Goal: Task Accomplishment & Management: Complete application form

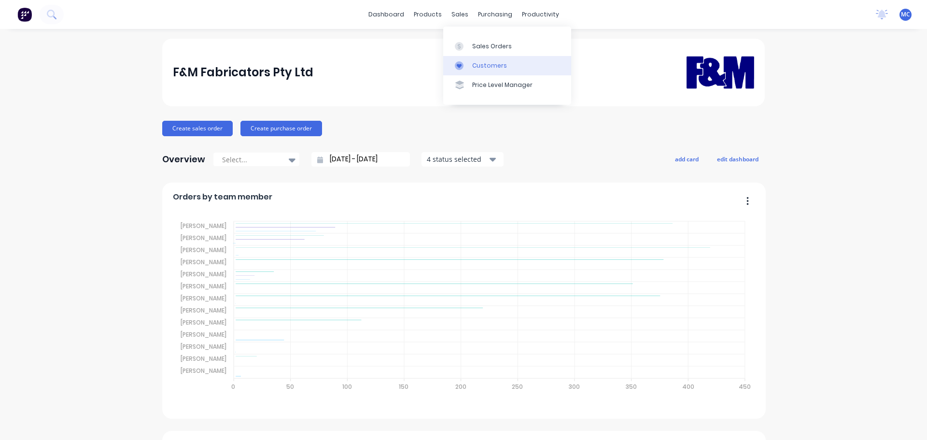
click at [491, 66] on div "Customers" at bounding box center [489, 65] width 35 height 9
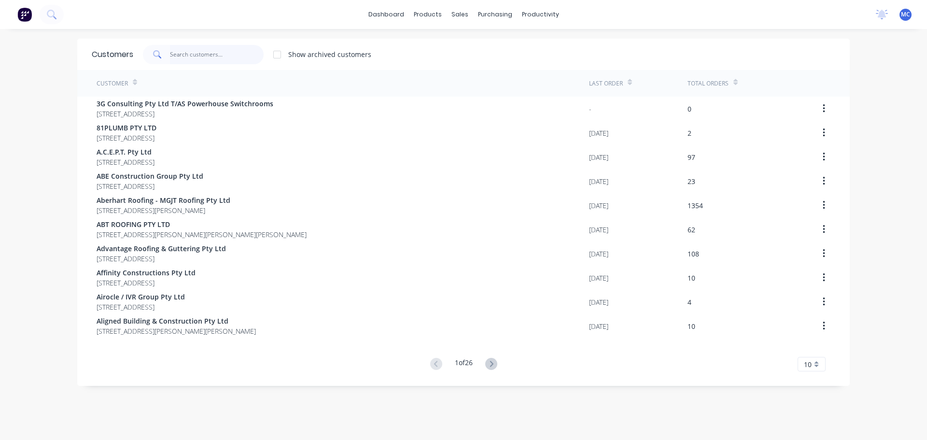
click at [189, 52] on input "text" at bounding box center [217, 54] width 94 height 19
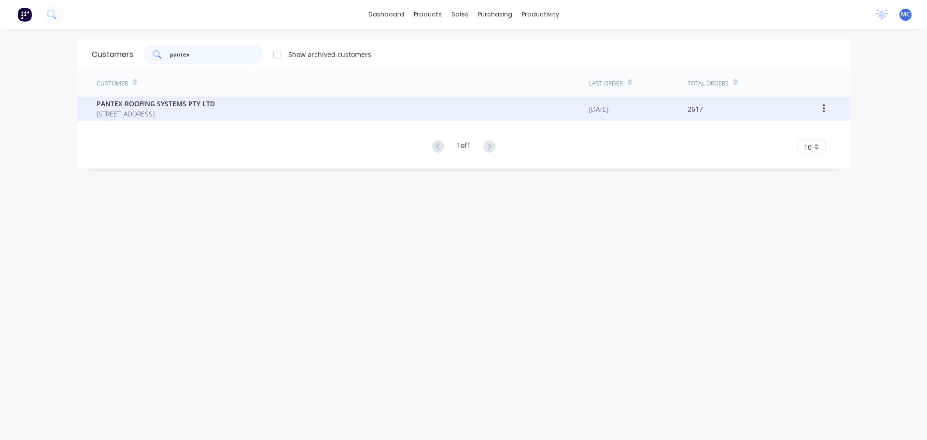
type input "pantex"
click at [139, 108] on span "PANTEX ROOFING SYSTEMS PTY LTD" at bounding box center [156, 103] width 118 height 10
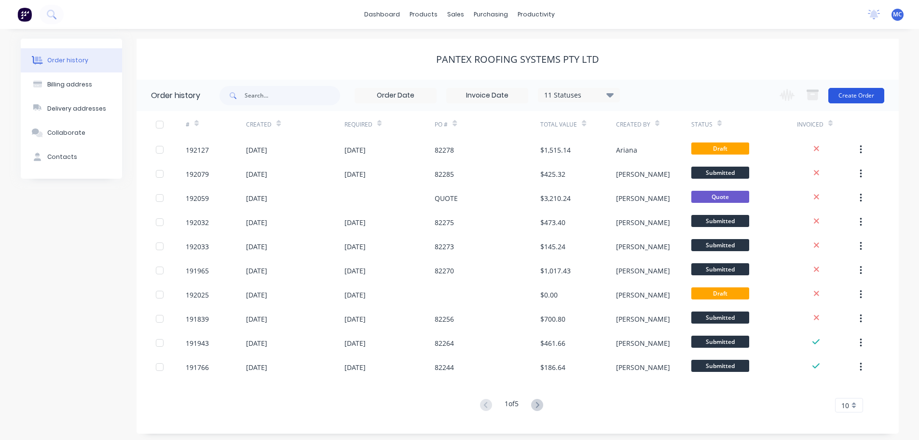
click at [857, 95] on button "Create Order" at bounding box center [857, 95] width 56 height 15
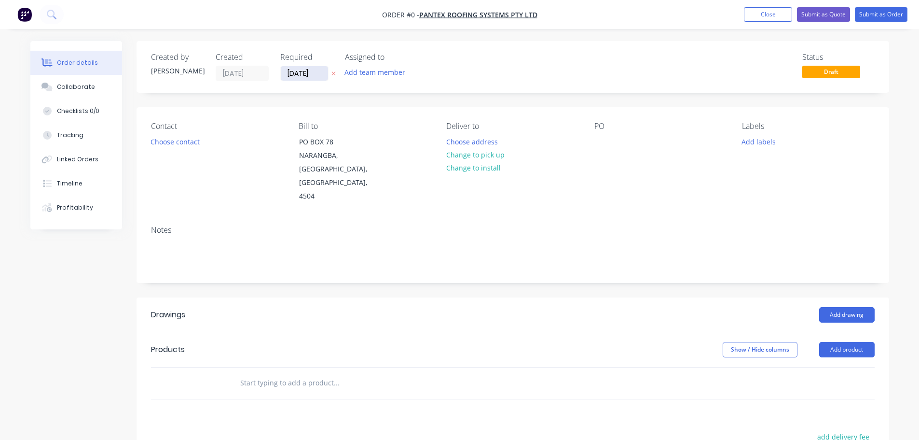
click at [302, 75] on input "09/09/25" at bounding box center [304, 73] width 47 height 14
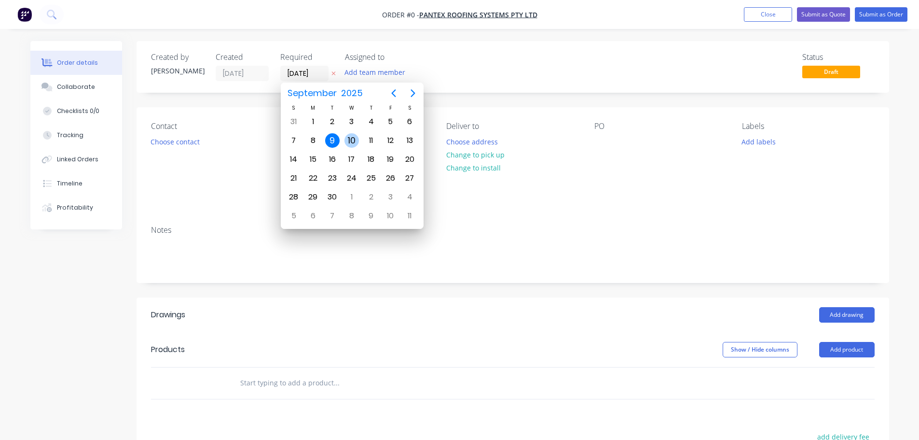
click at [349, 138] on div "10" at bounding box center [352, 140] width 14 height 14
type input "10/09/25"
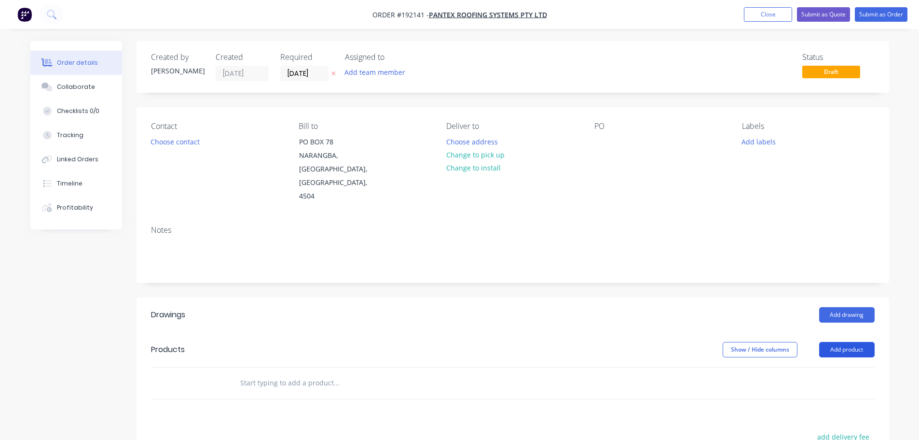
click at [846, 342] on button "Add product" at bounding box center [846, 349] width 55 height 15
click at [829, 367] on div "Product catalogue" at bounding box center [829, 374] width 74 height 14
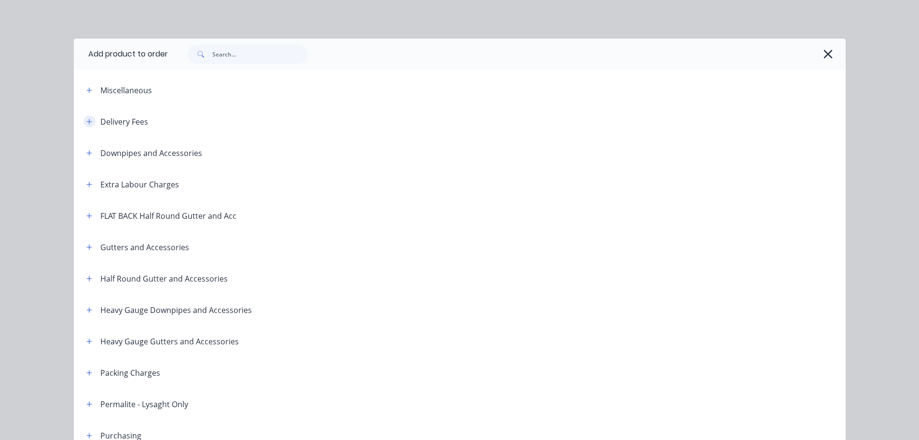
click at [86, 119] on icon "button" at bounding box center [88, 121] width 5 height 5
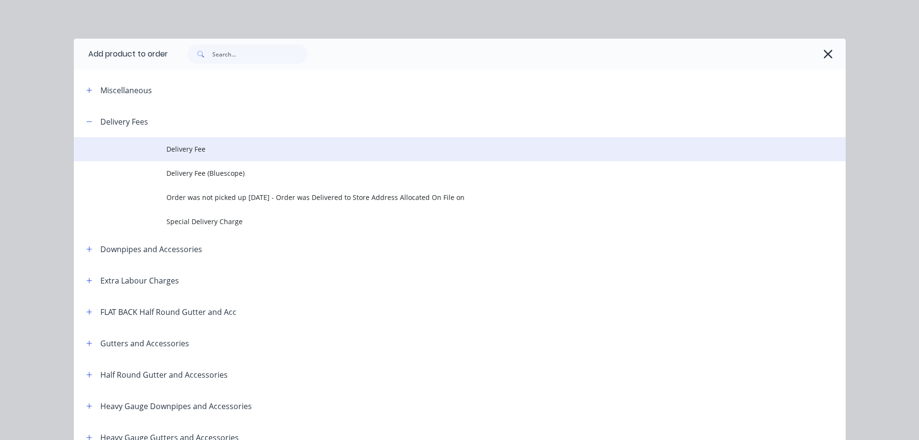
click at [181, 143] on td "Delivery Fee" at bounding box center [505, 149] width 679 height 24
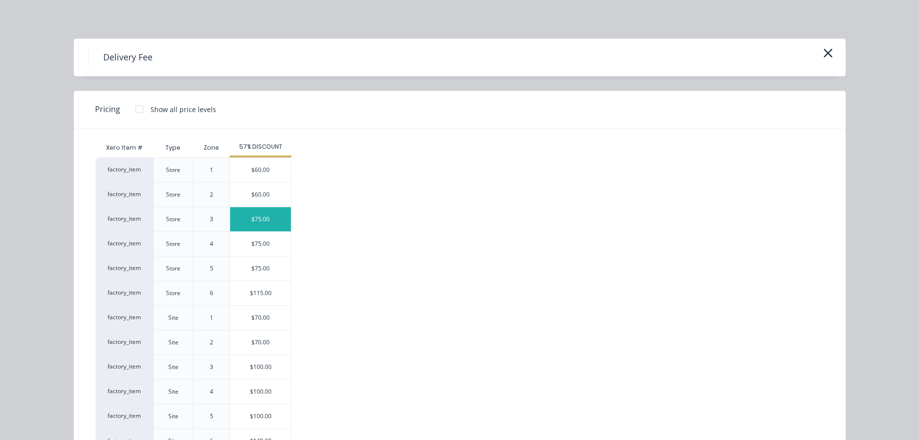
click at [256, 217] on div "$75.00" at bounding box center [260, 219] width 61 height 24
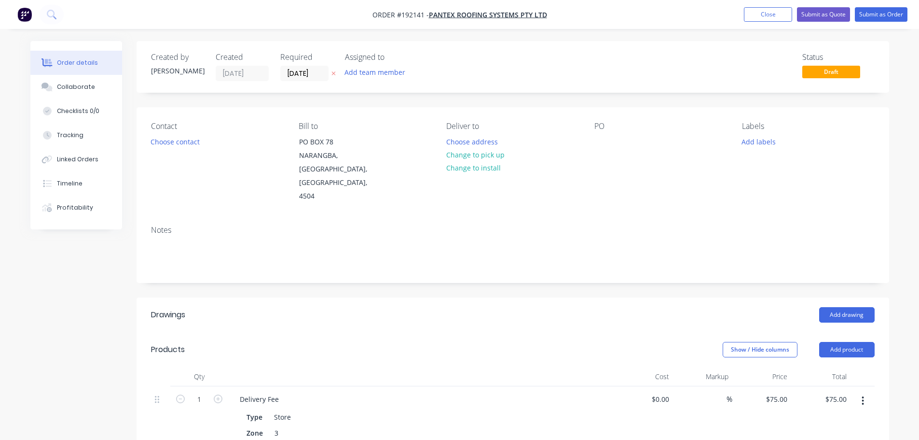
click at [862, 396] on icon "button" at bounding box center [863, 400] width 2 height 9
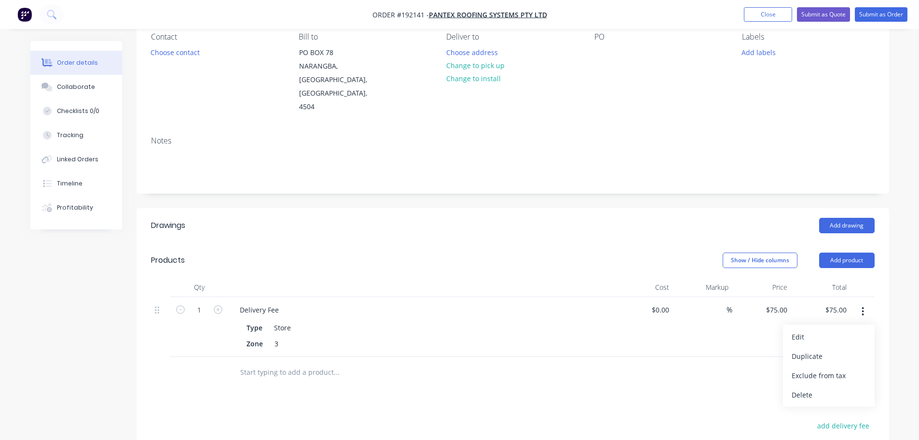
scroll to position [97, 0]
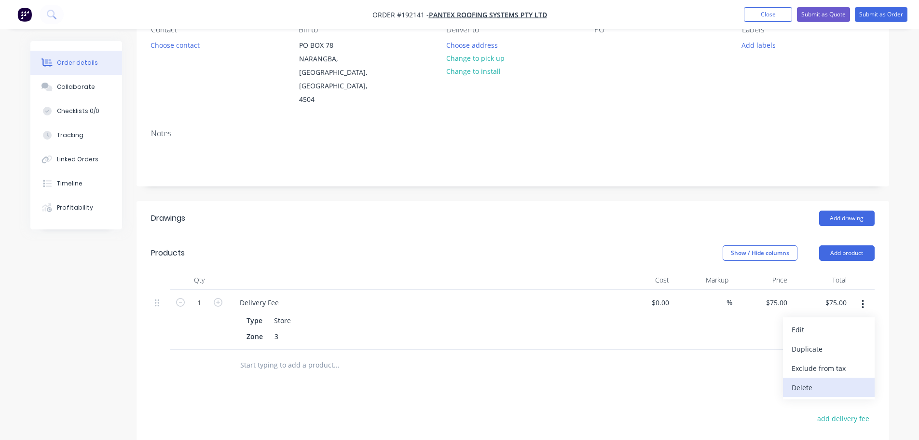
click at [805, 380] on div "Delete" at bounding box center [829, 387] width 74 height 14
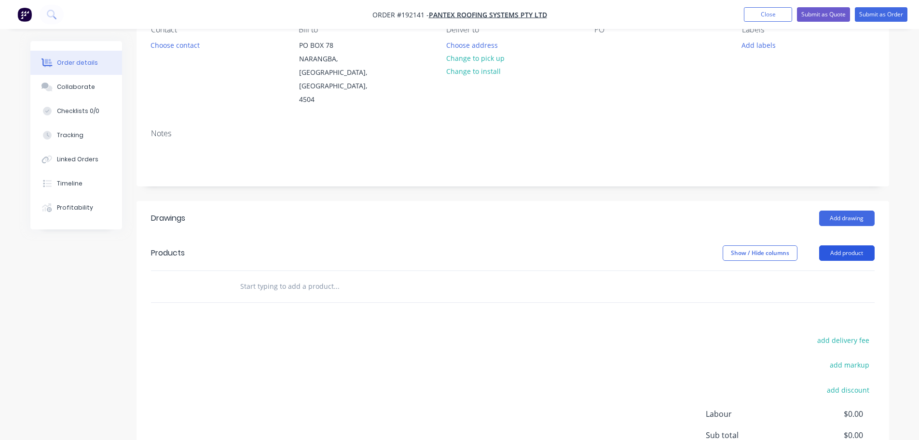
click at [851, 245] on button "Add product" at bounding box center [846, 252] width 55 height 15
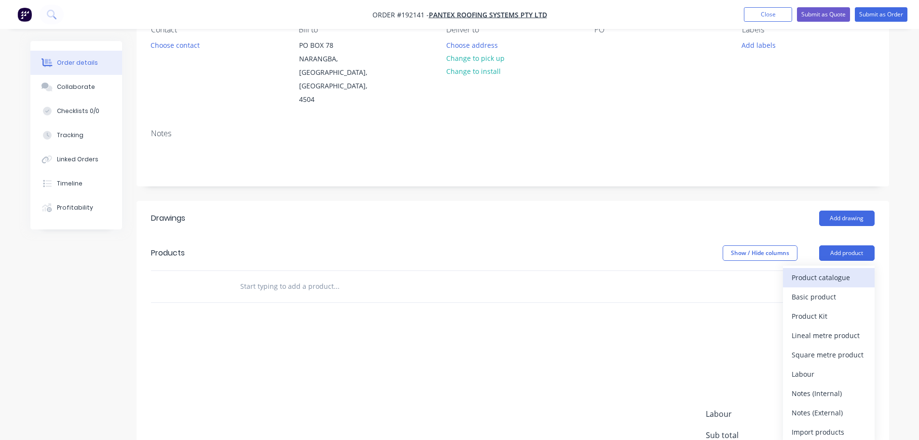
click at [804, 270] on div "Product catalogue" at bounding box center [829, 277] width 74 height 14
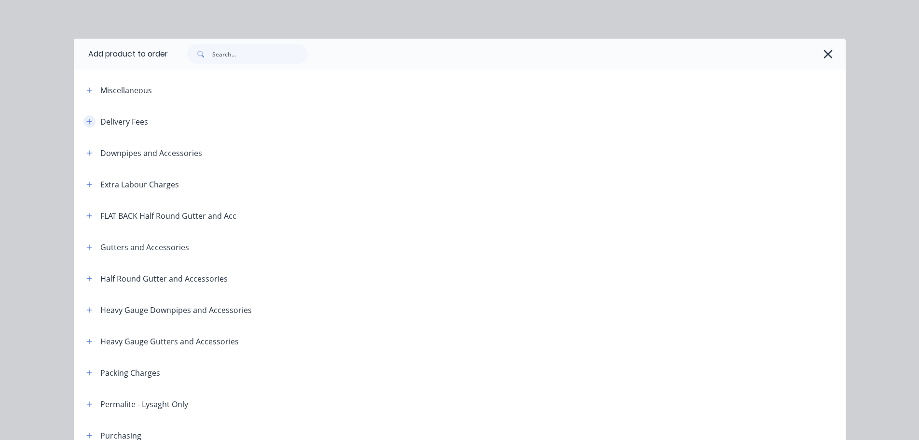
click at [86, 122] on icon "button" at bounding box center [88, 121] width 5 height 5
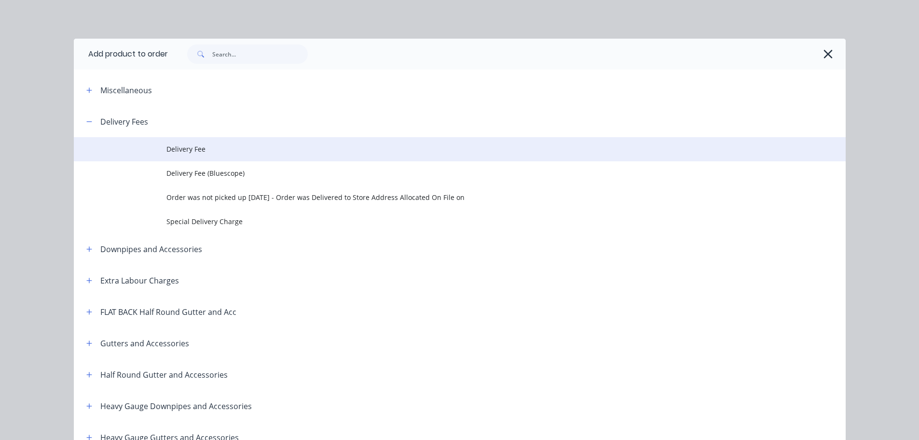
click at [187, 145] on span "Delivery Fee" at bounding box center [437, 149] width 543 height 10
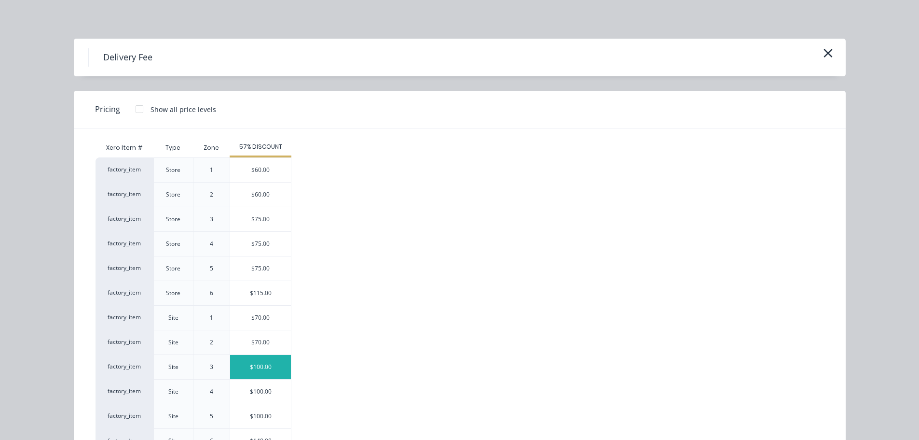
click at [258, 363] on div "$100.00" at bounding box center [260, 367] width 61 height 24
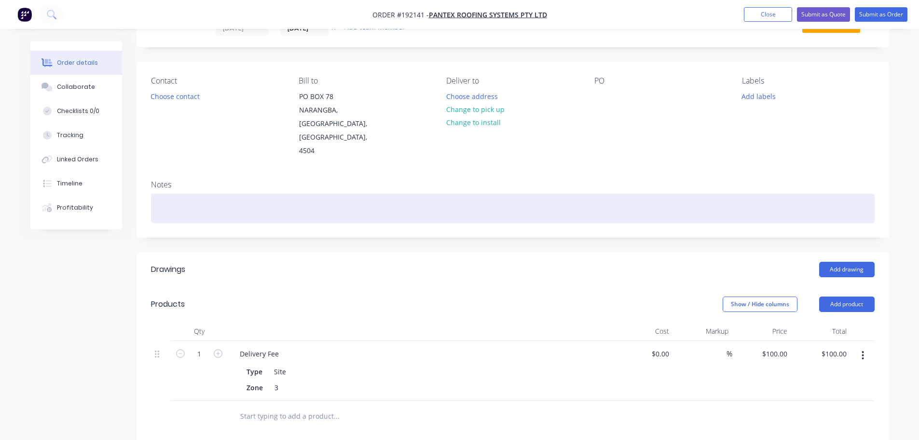
scroll to position [0, 0]
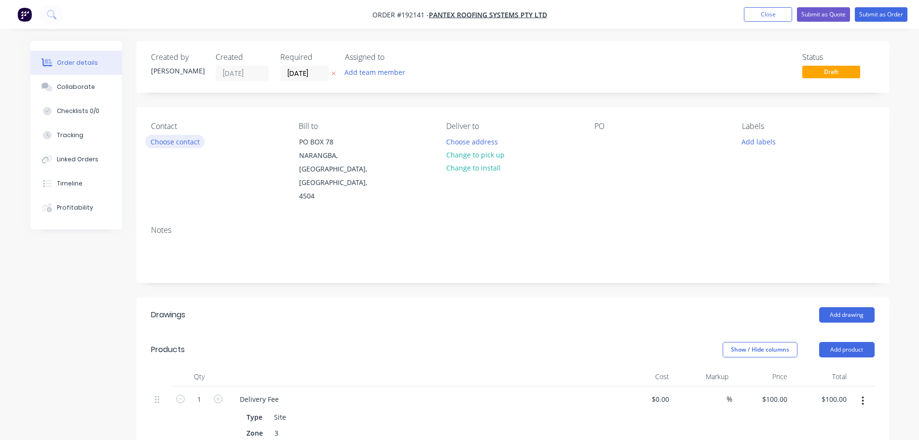
click at [166, 142] on button "Choose contact" at bounding box center [174, 141] width 59 height 13
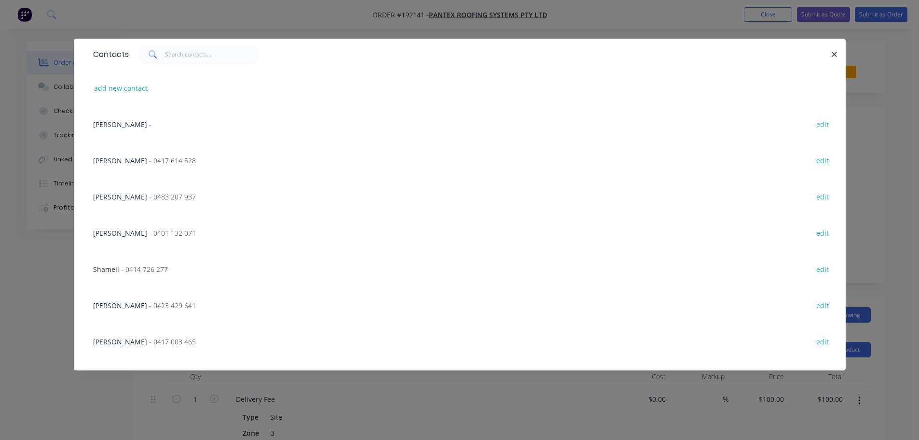
scroll to position [772, 0]
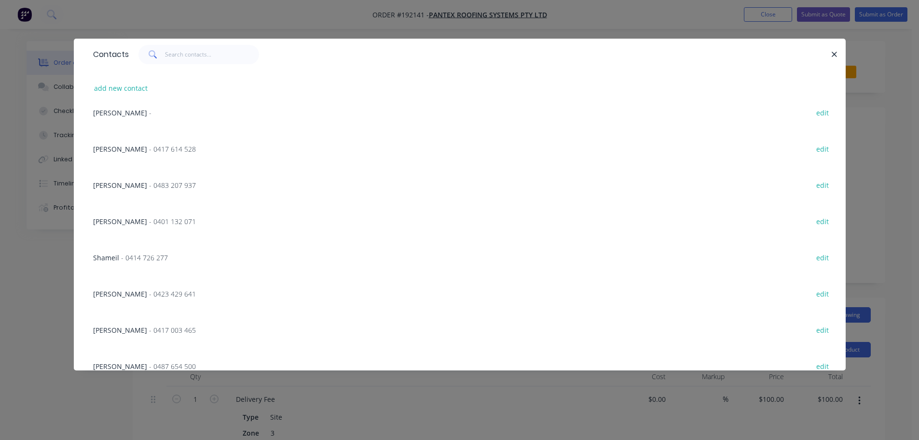
click at [149, 332] on span "- 0417 003 465" at bounding box center [172, 329] width 47 height 9
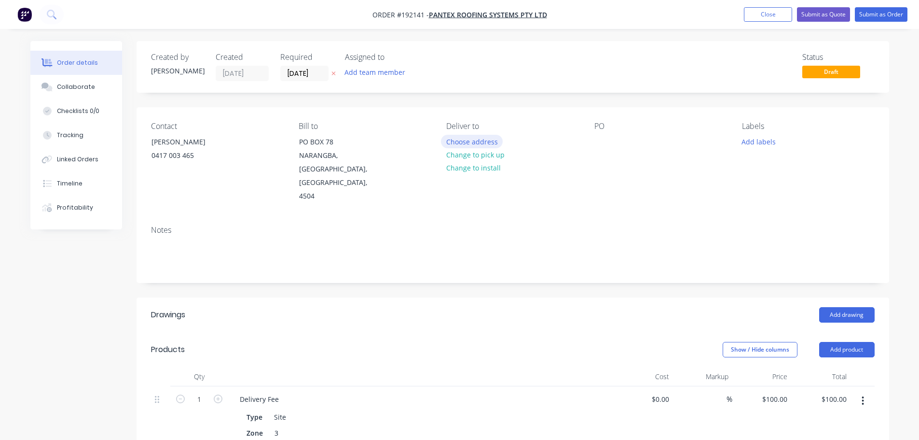
click at [476, 142] on button "Choose address" at bounding box center [472, 141] width 62 height 13
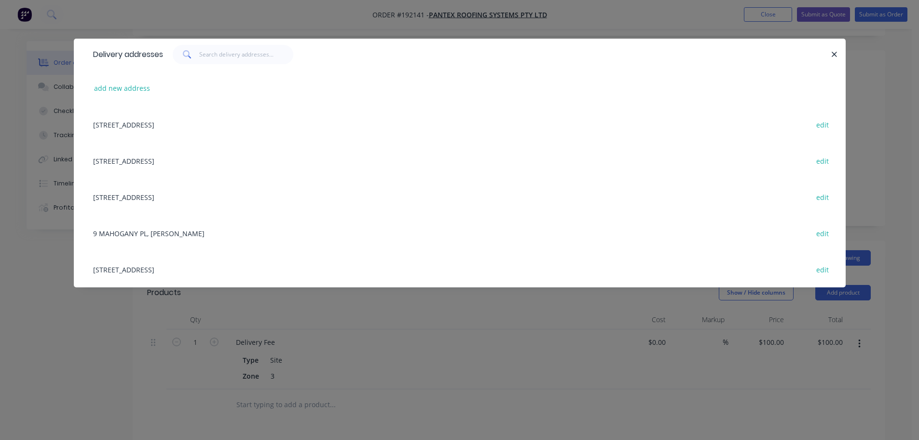
scroll to position [0, 0]
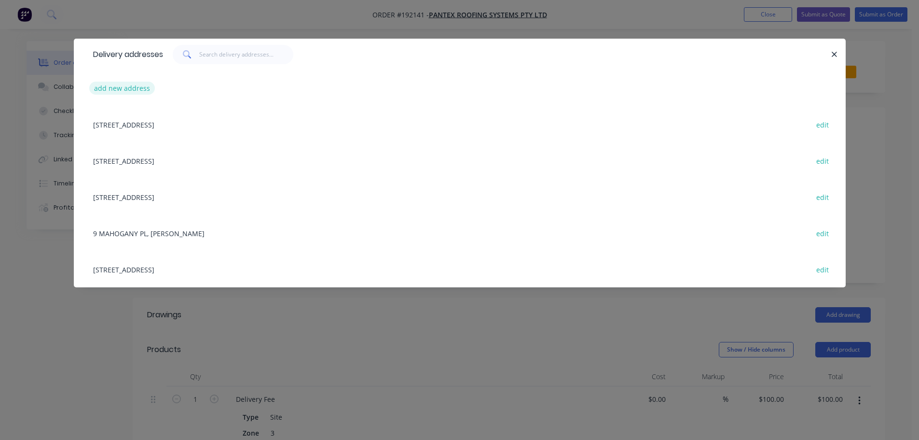
click at [102, 86] on button "add new address" at bounding box center [122, 88] width 66 height 13
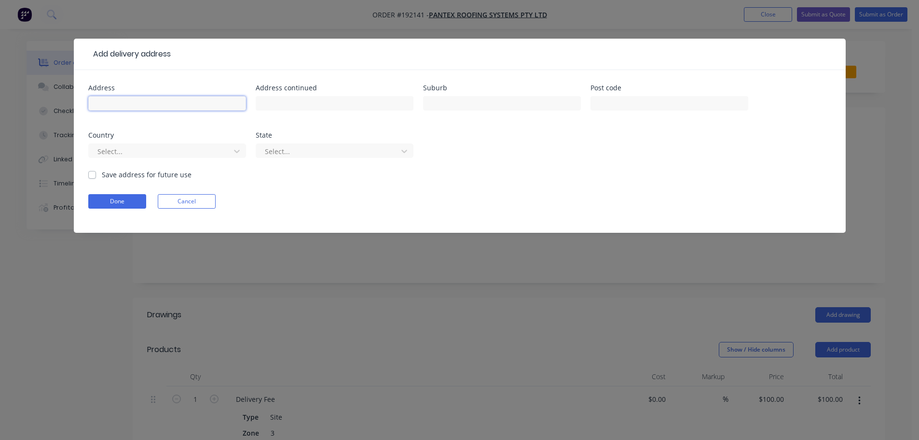
click at [107, 100] on input "text" at bounding box center [167, 103] width 158 height 14
type input "Corner Banya Ave & Naomi Dve Block C"
type input "Banya"
click button "Done" at bounding box center [117, 201] width 58 height 14
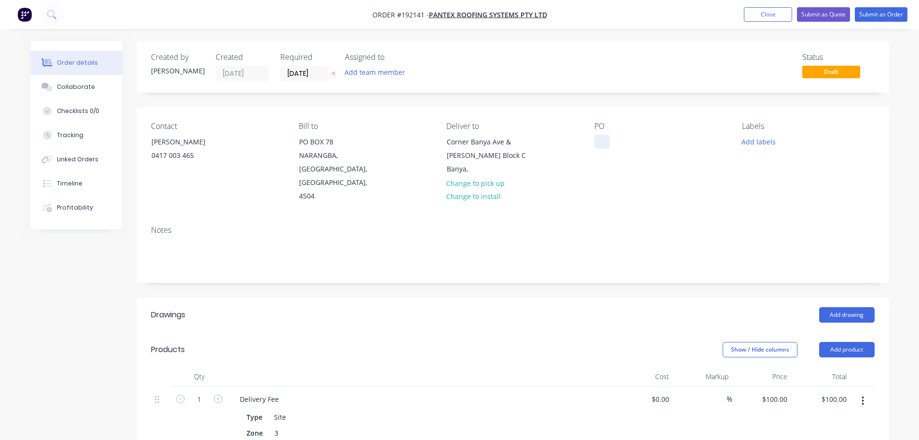
click at [601, 144] on div at bounding box center [602, 142] width 15 height 14
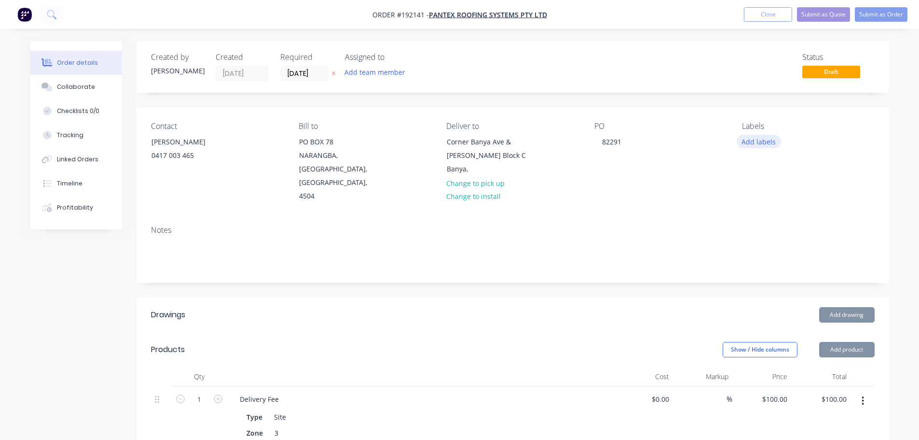
click at [760, 140] on button "Add labels" at bounding box center [759, 141] width 44 height 13
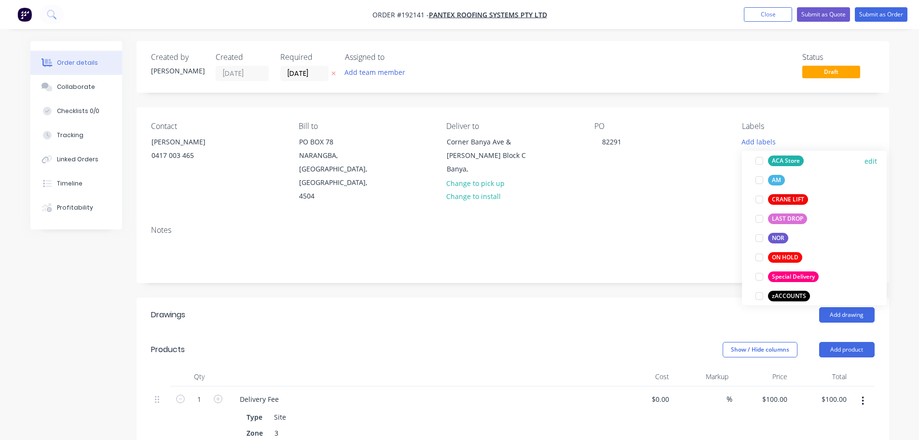
scroll to position [425, 0]
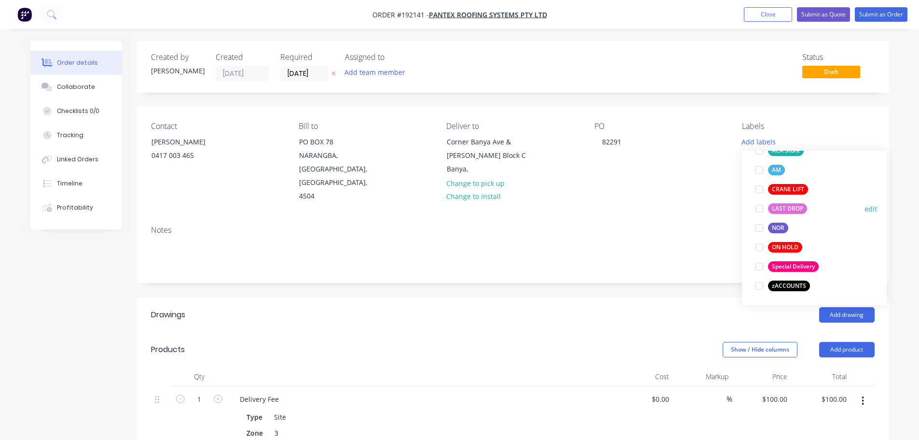
click at [758, 208] on div at bounding box center [759, 208] width 19 height 19
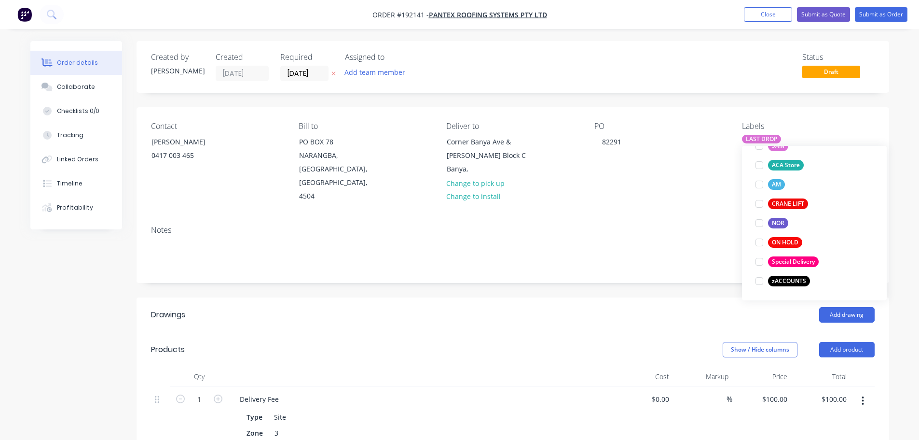
scroll to position [19, 0]
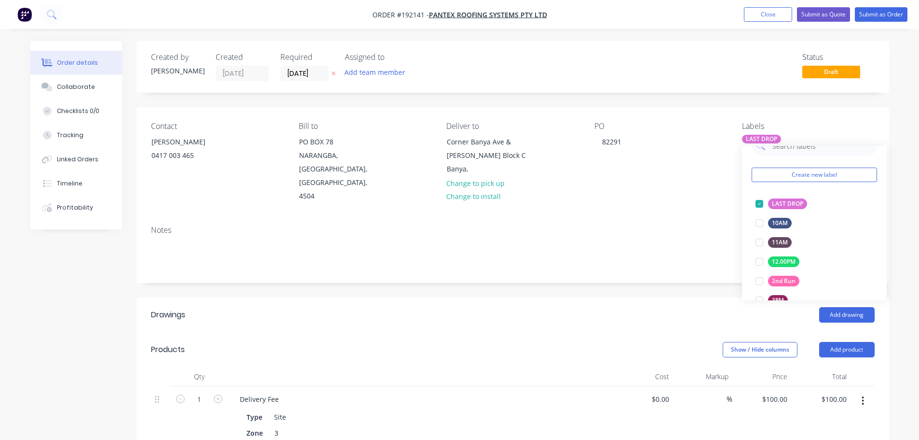
click at [661, 218] on div "Notes" at bounding box center [513, 250] width 753 height 65
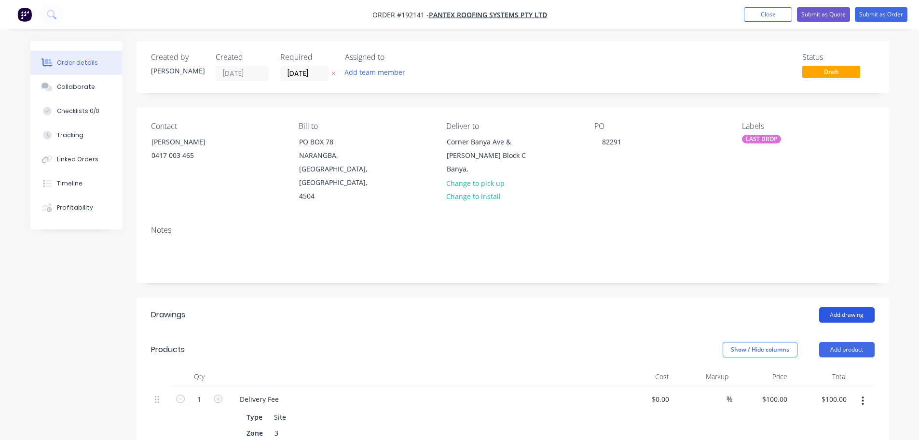
click at [845, 307] on button "Add drawing" at bounding box center [846, 314] width 55 height 15
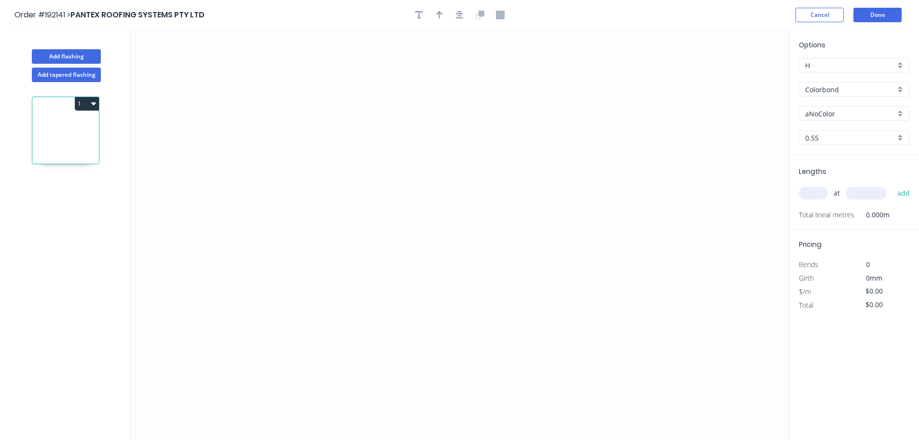
click at [827, 112] on input "aNoColor" at bounding box center [850, 114] width 90 height 10
click at [824, 165] on div "Surfmist" at bounding box center [855, 165] width 110 height 17
type input "Surfmist"
click at [814, 190] on input "text" at bounding box center [813, 193] width 29 height 13
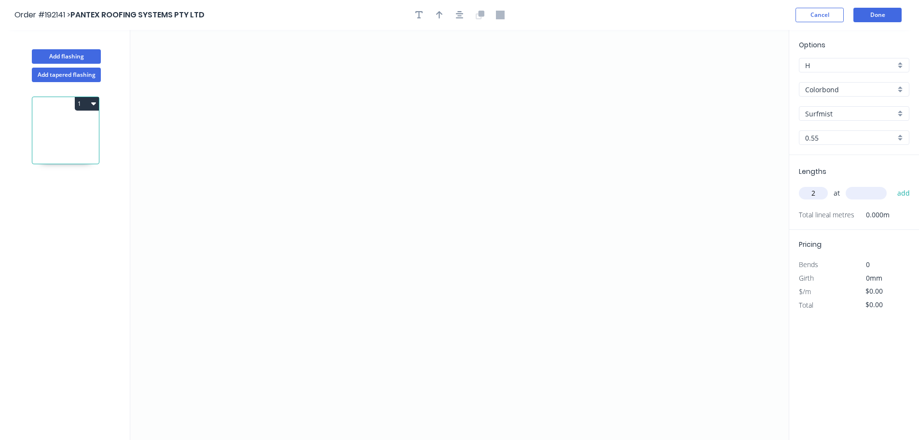
type input "2"
type input "6400"
click at [893, 185] on button "add" at bounding box center [904, 193] width 23 height 16
type input "1"
type input "2100"
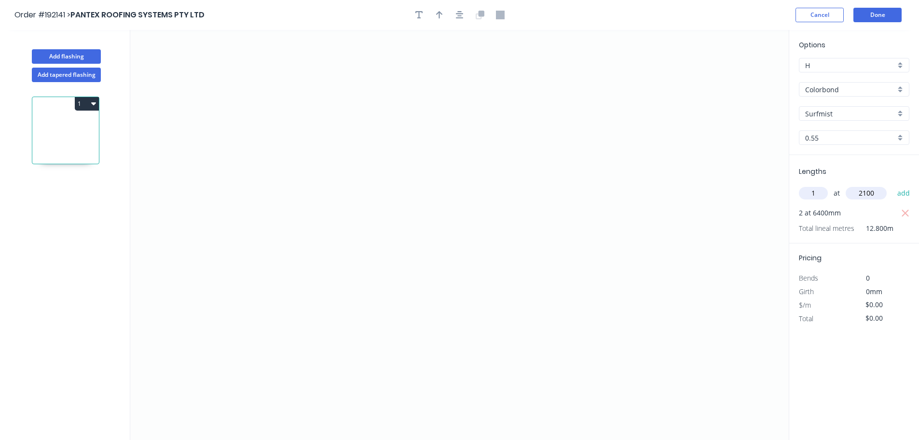
click at [893, 185] on button "add" at bounding box center [904, 193] width 23 height 16
type input "2"
type input "6400"
click at [893, 185] on button "add" at bounding box center [904, 193] width 23 height 16
type input "1"
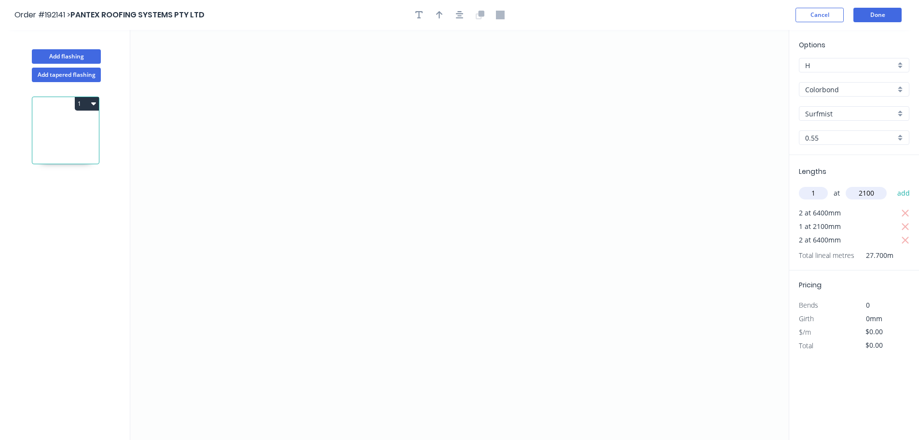
type input "2100"
click at [893, 185] on button "add" at bounding box center [904, 193] width 23 height 16
type input "1"
type input "2500"
click at [893, 185] on button "add" at bounding box center [904, 193] width 23 height 16
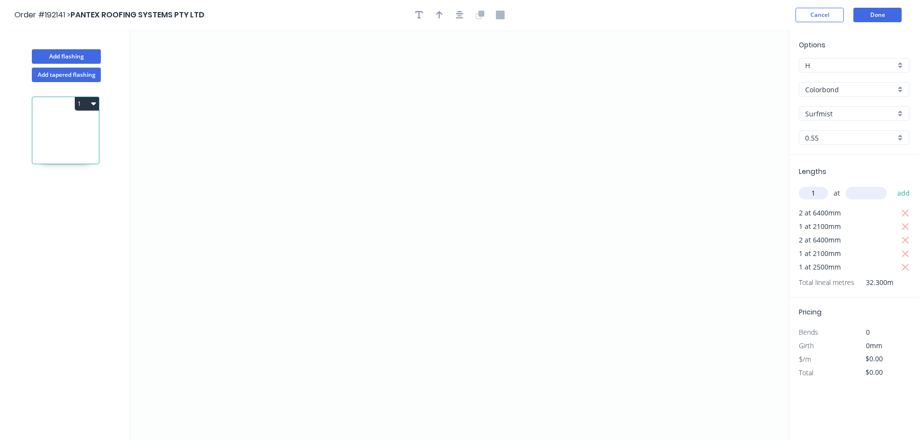
type input "1"
type input "5100"
click at [893, 185] on button "add" at bounding box center [904, 193] width 23 height 16
type input "1"
type input "4000"
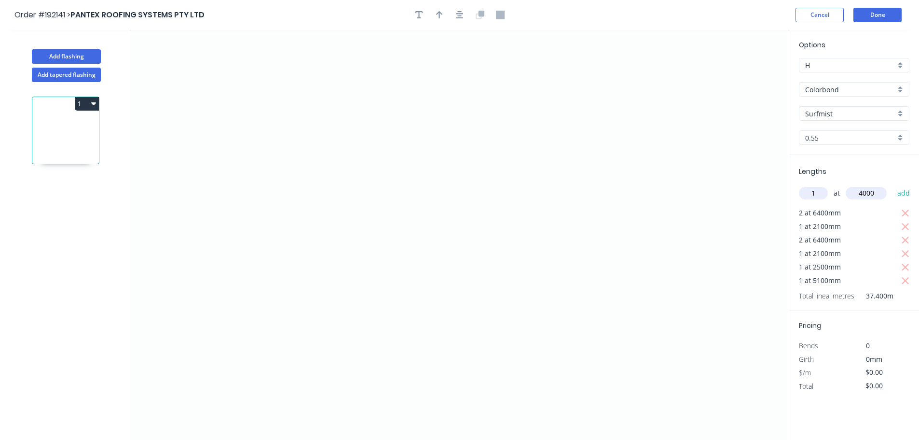
click at [893, 185] on button "add" at bounding box center [904, 193] width 23 height 16
type input "1"
type input "6400"
click at [893, 185] on button "add" at bounding box center [904, 193] width 23 height 16
type input "1"
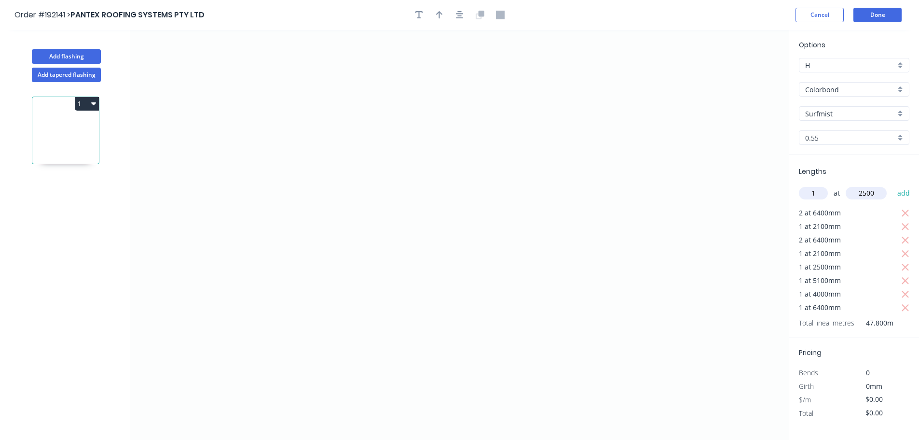
type input "2500"
click at [893, 185] on button "add" at bounding box center [904, 193] width 23 height 16
type input "1"
type input "5100"
click at [893, 185] on button "add" at bounding box center [904, 193] width 23 height 16
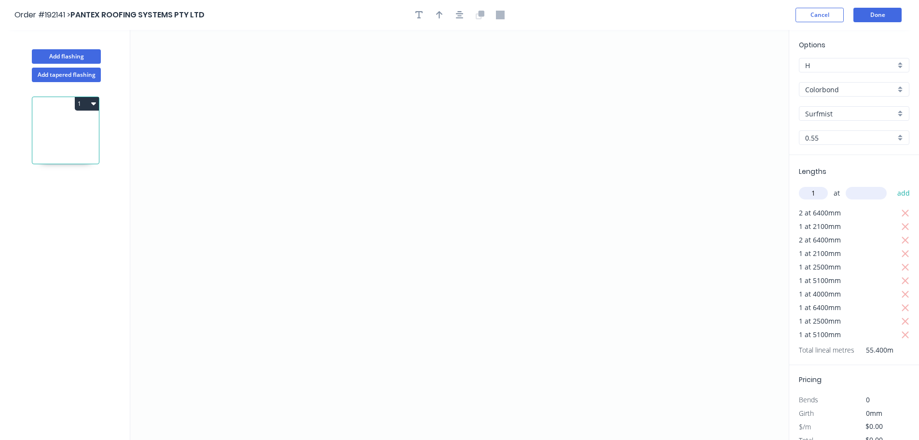
type input "1"
type input "4000"
click at [893, 185] on button "add" at bounding box center [904, 193] width 23 height 16
type input "1"
type input "6400"
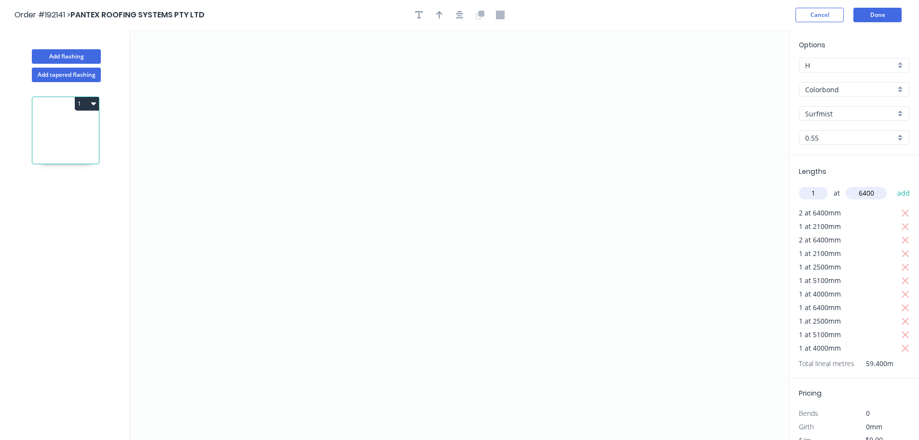
click at [893, 185] on button "add" at bounding box center [904, 193] width 23 height 16
type input "1"
type input "3100"
click at [893, 185] on button "add" at bounding box center [904, 193] width 23 height 16
click at [638, 145] on icon "0" at bounding box center [459, 235] width 659 height 410
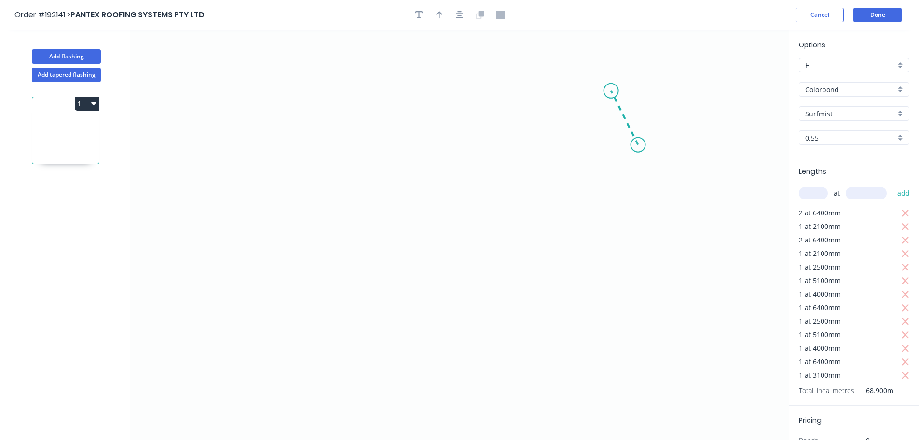
click at [611, 91] on icon at bounding box center [624, 118] width 27 height 54
click at [319, 60] on icon "0 ?" at bounding box center [459, 235] width 659 height 410
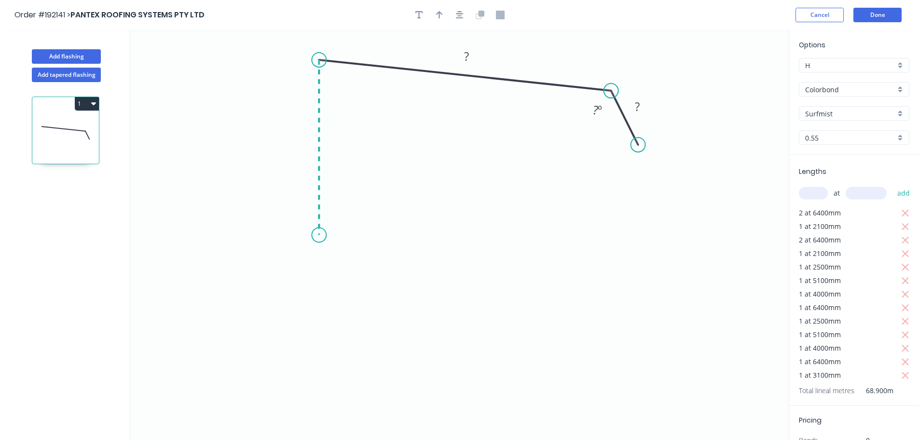
click at [325, 235] on icon "0 ? ? ? º" at bounding box center [459, 235] width 659 height 410
click at [291, 262] on icon at bounding box center [305, 249] width 28 height 28
click at [321, 291] on icon at bounding box center [306, 278] width 30 height 30
click at [297, 283] on tspan "?" at bounding box center [295, 284] width 5 height 16
click at [304, 287] on rect at bounding box center [295, 284] width 19 height 14
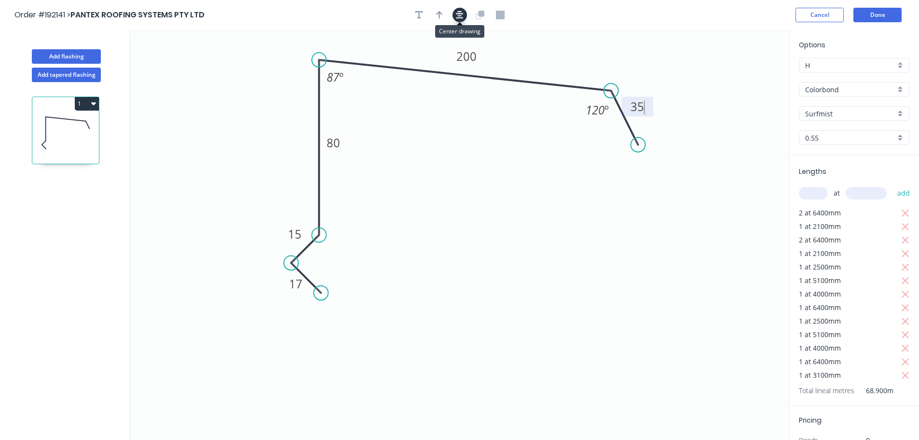
click at [464, 14] on button "button" at bounding box center [460, 15] width 14 height 14
type input "$13.61"
type input "$937.73"
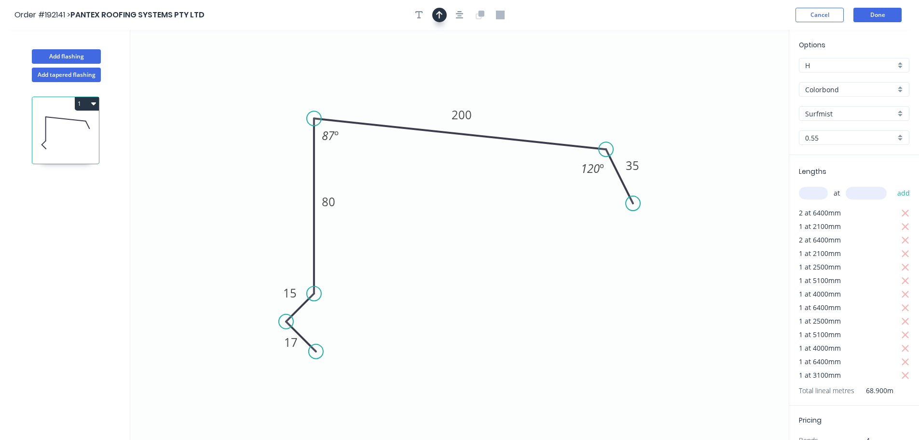
click at [440, 20] on button "button" at bounding box center [439, 15] width 14 height 14
click at [740, 76] on icon at bounding box center [740, 67] width 9 height 31
drag, startPoint x: 740, startPoint y: 76, endPoint x: 597, endPoint y: 88, distance: 143.3
click at [597, 88] on icon at bounding box center [605, 80] width 28 height 28
click at [74, 55] on button "Add flashing" at bounding box center [66, 56] width 69 height 14
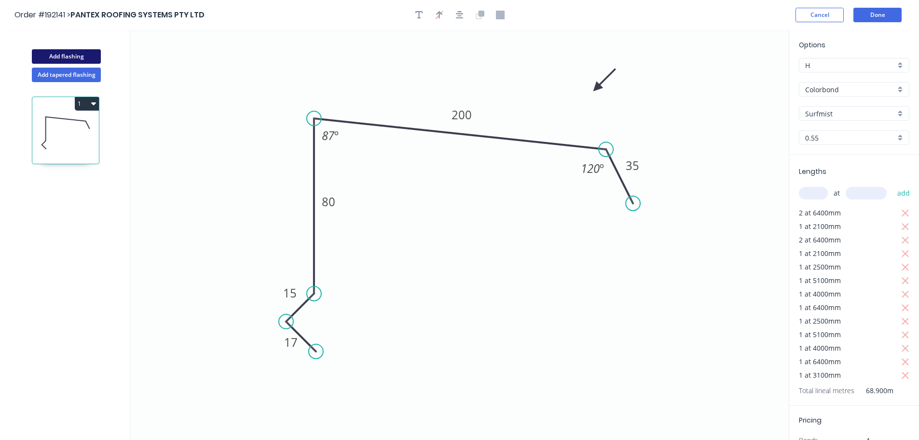
type input "$0.00"
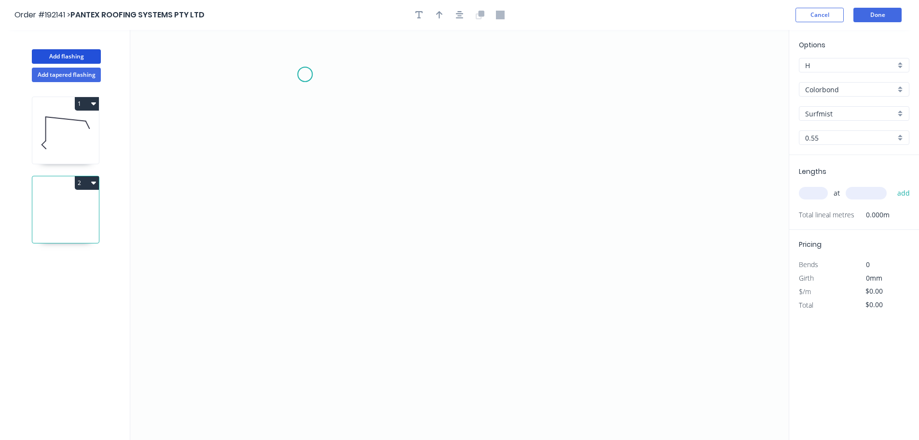
click at [305, 74] on icon "0" at bounding box center [459, 235] width 659 height 410
click at [326, 279] on icon "0" at bounding box center [459, 235] width 659 height 410
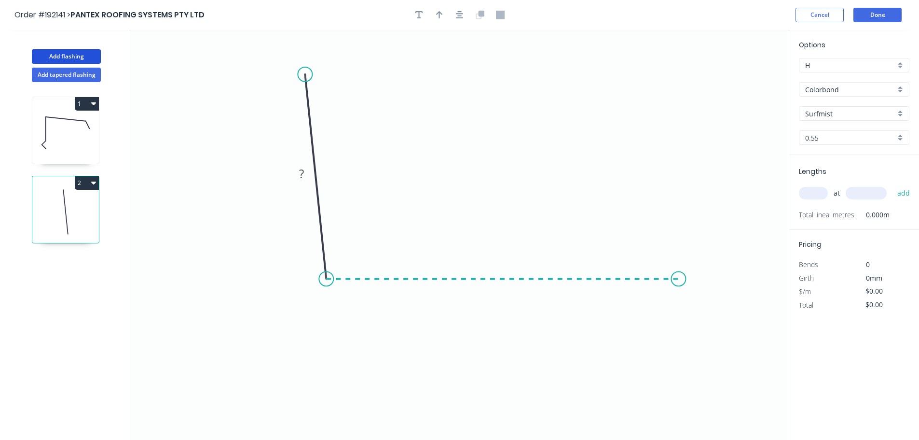
click at [679, 277] on icon "0 ?" at bounding box center [459, 235] width 659 height 410
click at [725, 328] on icon "0 ? ? ? º" at bounding box center [459, 235] width 659 height 410
click at [725, 328] on circle at bounding box center [725, 325] width 14 height 14
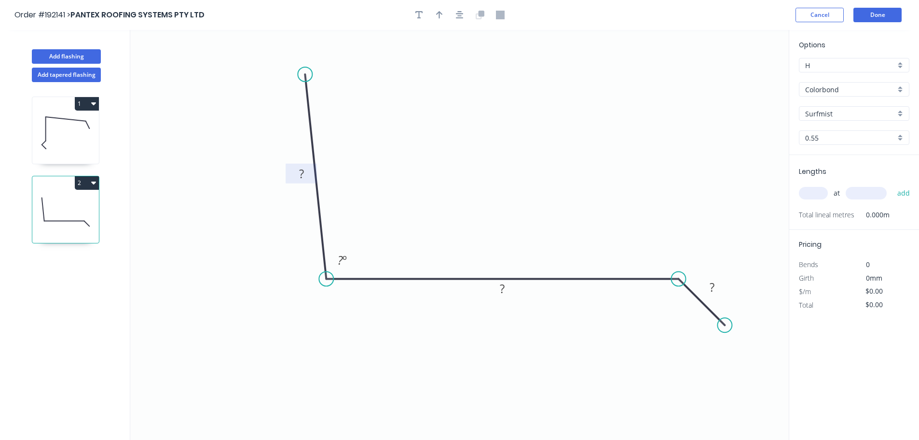
click at [301, 175] on tspan "?" at bounding box center [301, 174] width 5 height 16
click at [437, 17] on icon "button" at bounding box center [439, 15] width 7 height 9
click at [741, 76] on icon at bounding box center [740, 67] width 9 height 31
drag, startPoint x: 741, startPoint y: 76, endPoint x: 523, endPoint y: 152, distance: 230.8
click at [529, 152] on icon at bounding box center [543, 142] width 28 height 28
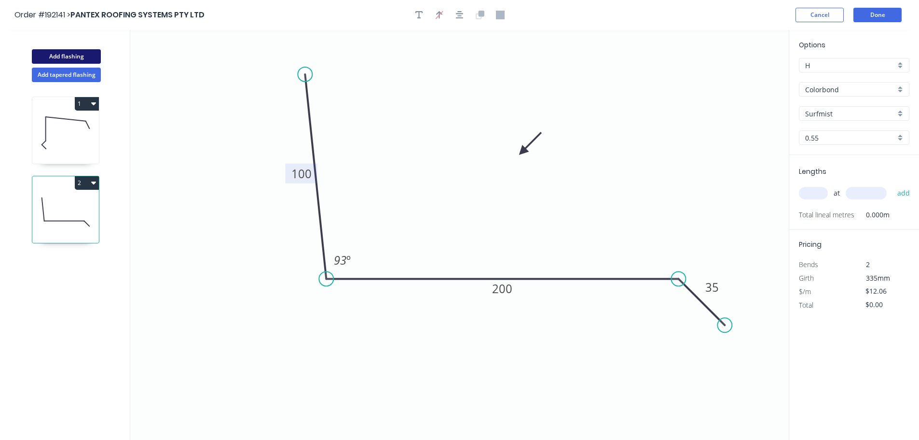
click at [72, 55] on button "Add flashing" at bounding box center [66, 56] width 69 height 14
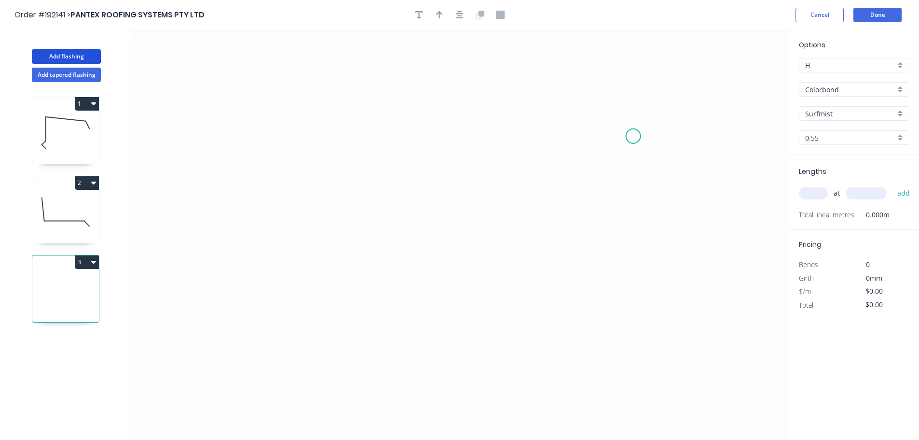
click at [638, 136] on icon "0" at bounding box center [459, 235] width 659 height 410
click at [597, 93] on icon "0" at bounding box center [459, 235] width 659 height 410
click at [243, 96] on icon "0 ?" at bounding box center [459, 235] width 659 height 410
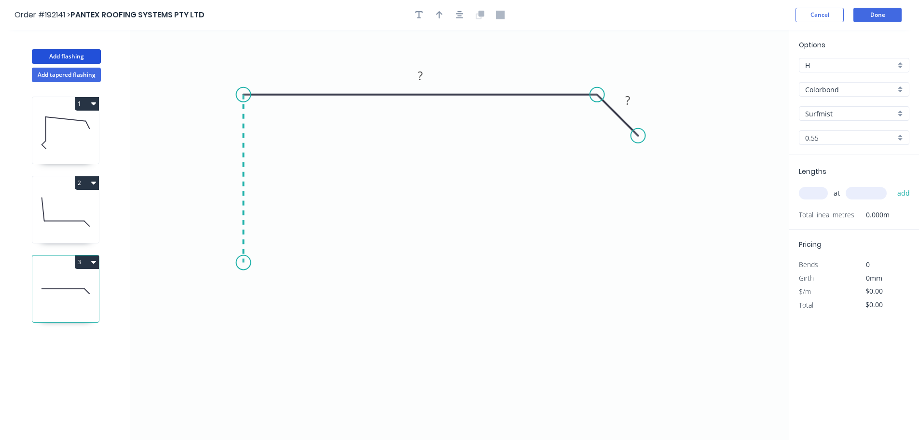
click at [244, 263] on icon "0 ? ?" at bounding box center [459, 235] width 659 height 410
click at [215, 292] on icon "0 ? ? ?" at bounding box center [459, 235] width 659 height 410
click at [245, 317] on icon "0 ? ? ? ?" at bounding box center [459, 235] width 659 height 410
click at [245, 317] on circle at bounding box center [245, 320] width 14 height 14
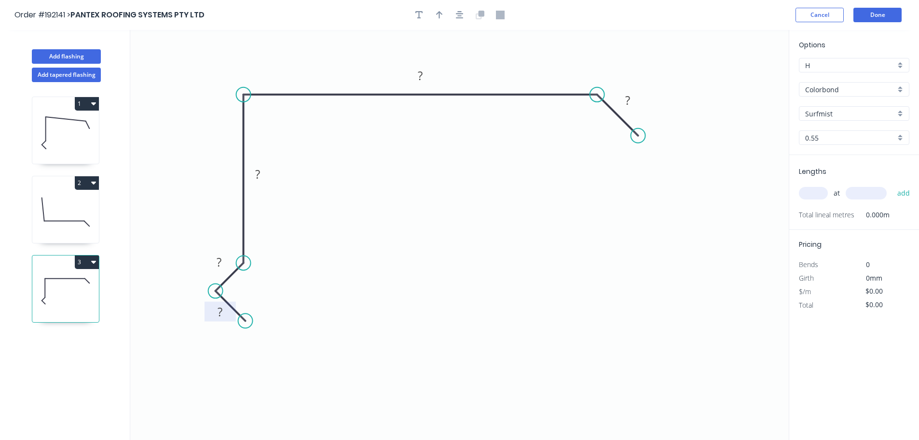
click at [221, 312] on tspan "?" at bounding box center [220, 312] width 5 height 16
click at [459, 21] on button "button" at bounding box center [460, 15] width 14 height 14
type input "$13.61"
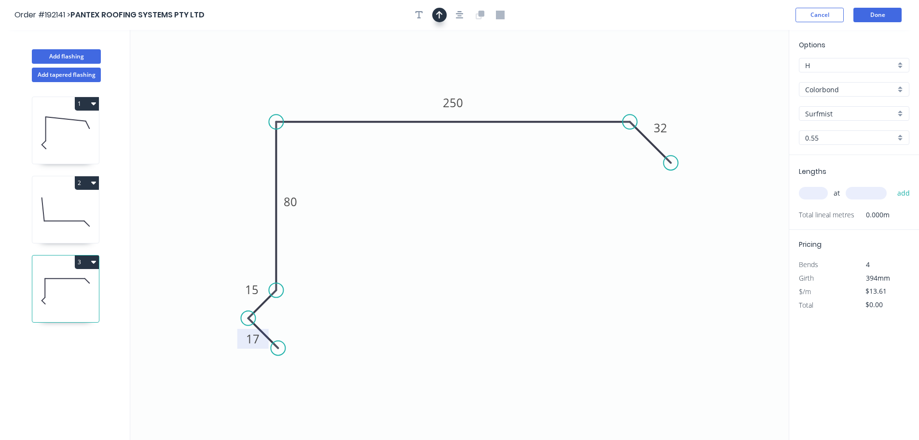
click at [439, 18] on icon "button" at bounding box center [439, 15] width 7 height 8
click at [740, 78] on icon at bounding box center [740, 67] width 9 height 31
drag, startPoint x: 740, startPoint y: 78, endPoint x: 625, endPoint y: 81, distance: 114.9
click at [625, 81] on icon at bounding box center [633, 73] width 28 height 28
click at [810, 193] on input "text" at bounding box center [813, 193] width 29 height 13
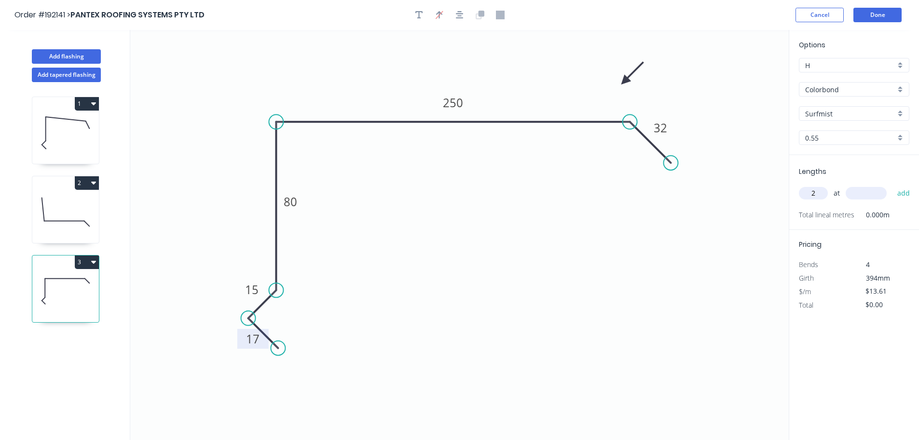
type input "2"
type input "5400"
click at [893, 185] on button "add" at bounding box center [904, 193] width 23 height 16
type input "$146.99"
click at [64, 218] on icon at bounding box center [65, 212] width 67 height 62
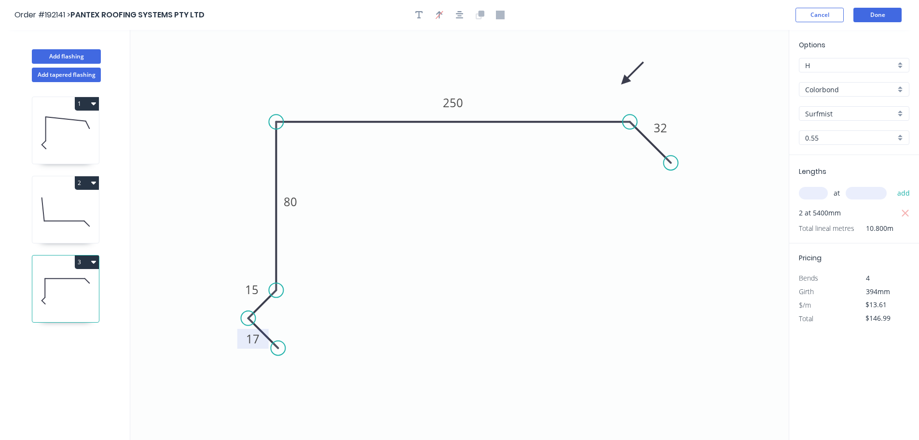
type input "$12.06"
type input "$0.00"
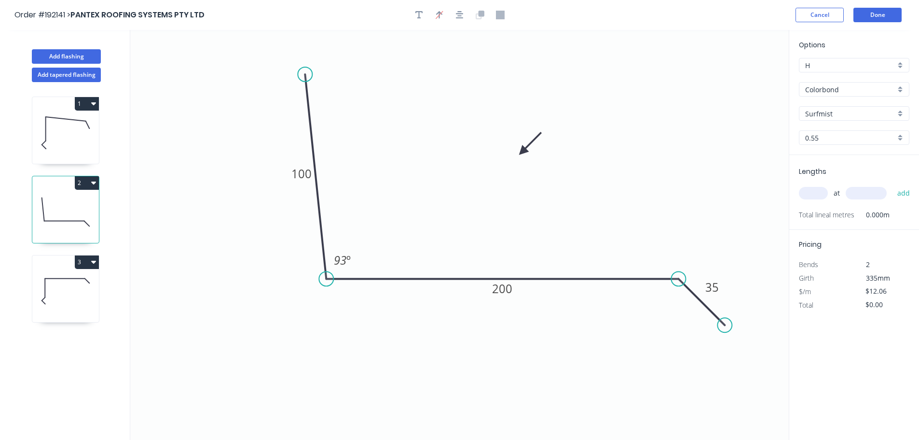
click at [813, 191] on input "text" at bounding box center [813, 193] width 29 height 13
type input "3"
type input "5000"
click at [893, 185] on button "add" at bounding box center [904, 193] width 23 height 16
type input "$180.90"
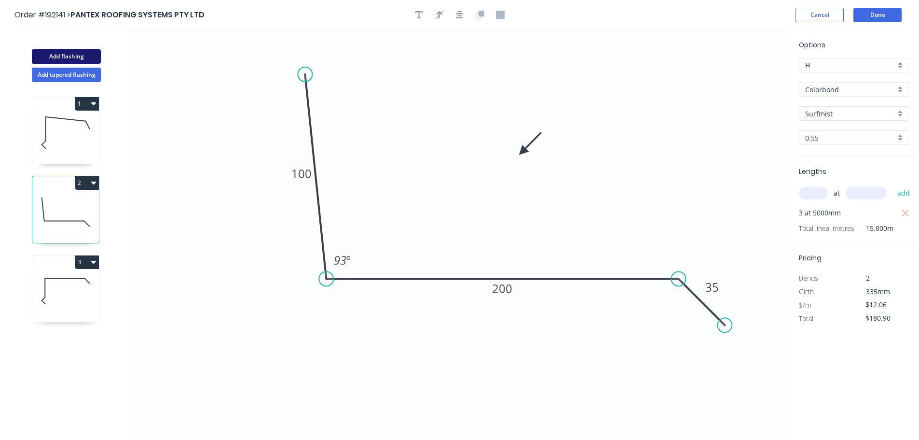
click at [60, 52] on button "Add flashing" at bounding box center [66, 56] width 69 height 14
type input "$0.00"
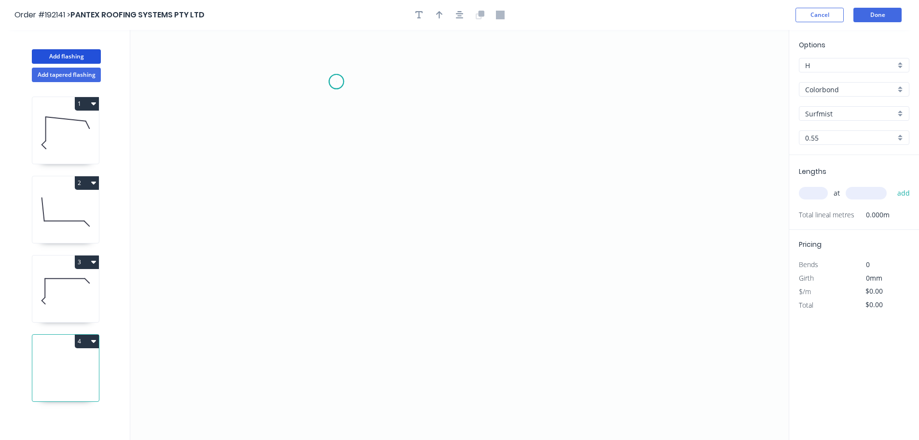
drag, startPoint x: 336, startPoint y: 82, endPoint x: 326, endPoint y: 180, distance: 99.4
click at [336, 82] on icon "0" at bounding box center [459, 235] width 659 height 410
click at [344, 301] on icon "0" at bounding box center [459, 235] width 659 height 410
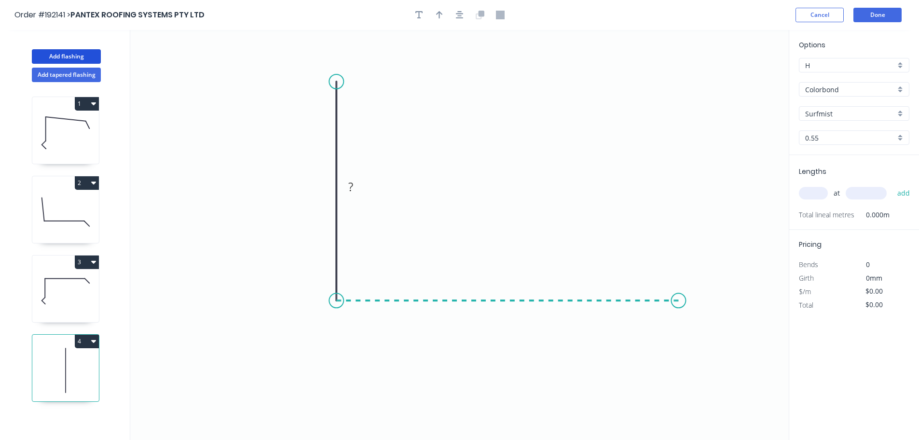
click at [679, 297] on icon "0 ?" at bounding box center [459, 235] width 659 height 410
click at [731, 348] on icon "0 ? ?" at bounding box center [459, 235] width 659 height 410
click at [731, 348] on circle at bounding box center [730, 352] width 14 height 14
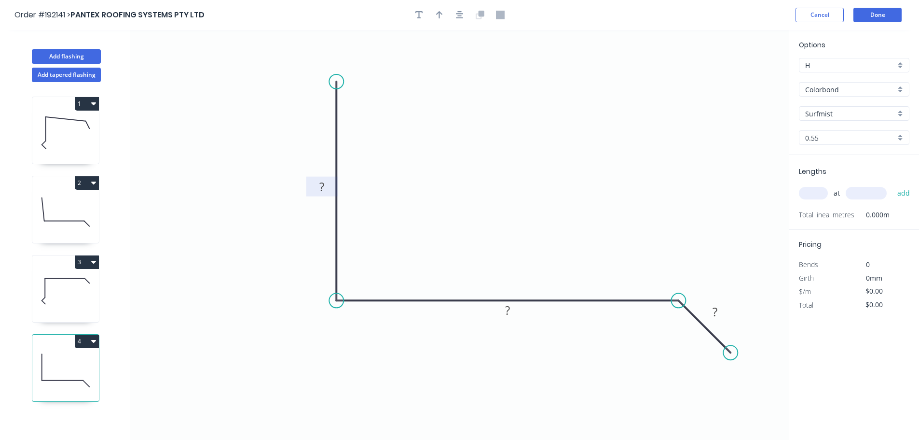
click at [321, 187] on tspan "?" at bounding box center [321, 187] width 5 height 16
click at [440, 15] on icon "button" at bounding box center [439, 15] width 7 height 8
type input "$19.99"
click at [742, 75] on icon at bounding box center [740, 67] width 9 height 31
drag, startPoint x: 742, startPoint y: 75, endPoint x: 550, endPoint y: 148, distance: 205.4
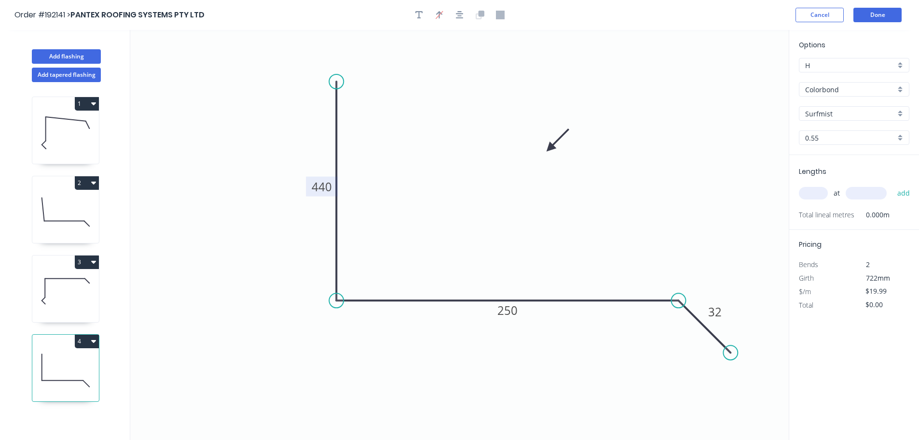
click at [550, 148] on icon at bounding box center [558, 140] width 28 height 28
click at [813, 193] on input "text" at bounding box center [813, 193] width 29 height 13
type input "4"
type input "6500"
click at [893, 185] on button "add" at bounding box center [904, 193] width 23 height 16
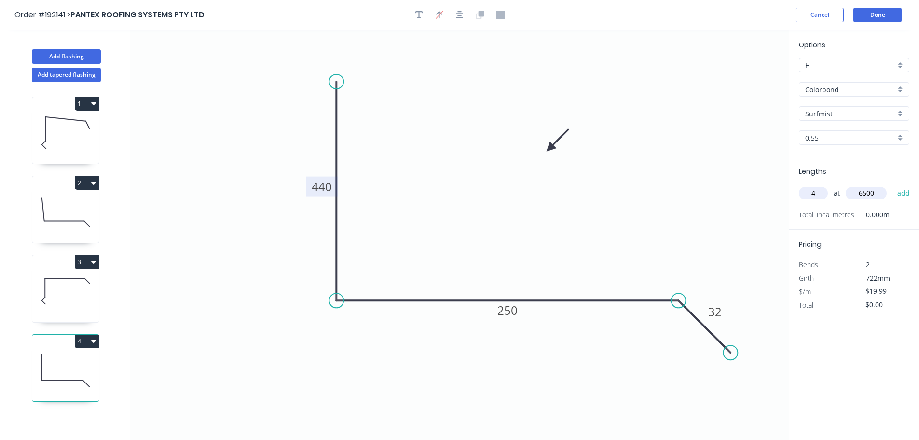
type input "$519.74"
click at [74, 55] on button "Add flashing" at bounding box center [66, 56] width 69 height 14
type input "$0.00"
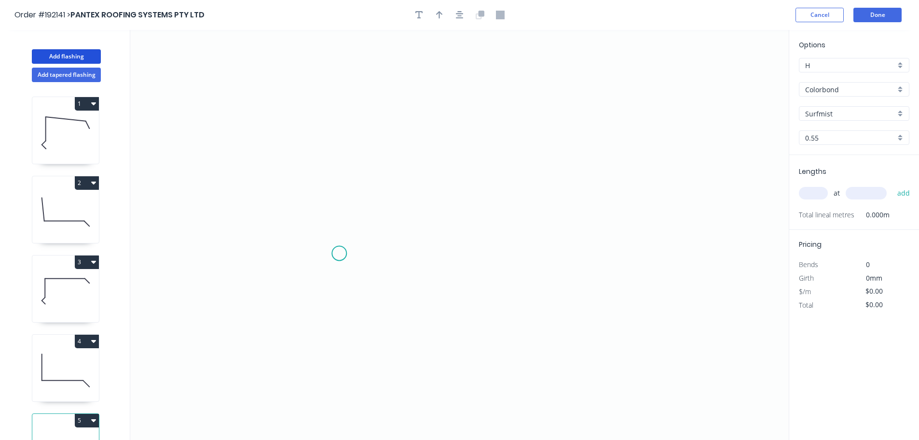
click at [339, 253] on icon "0" at bounding box center [459, 235] width 659 height 410
click at [337, 176] on icon "0" at bounding box center [459, 235] width 659 height 410
click at [678, 166] on icon "0 ?" at bounding box center [459, 235] width 659 height 410
click at [682, 253] on icon "0 ? ?" at bounding box center [459, 235] width 659 height 410
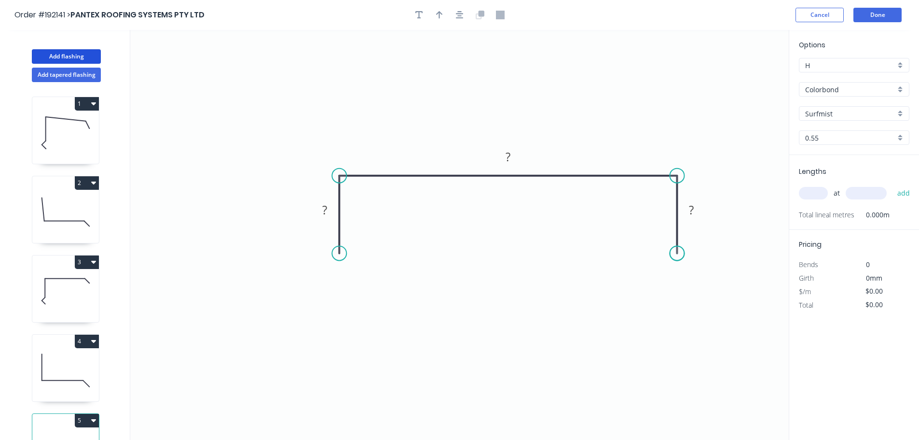
click at [682, 253] on circle at bounding box center [677, 253] width 14 height 14
click at [696, 203] on icon "0 ? ? ?" at bounding box center [459, 235] width 659 height 410
click at [692, 209] on tspan "?" at bounding box center [691, 210] width 5 height 16
click at [438, 14] on icon "button" at bounding box center [439, 15] width 7 height 9
type input "$6.11"
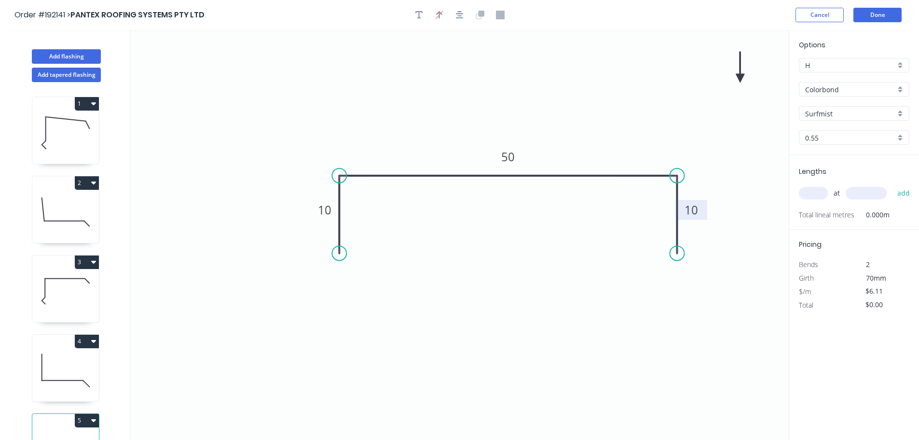
click at [740, 77] on icon at bounding box center [740, 67] width 9 height 31
drag, startPoint x: 740, startPoint y: 77, endPoint x: 627, endPoint y: 113, distance: 119.0
click at [632, 113] on icon at bounding box center [646, 100] width 28 height 28
click at [819, 191] on input "text" at bounding box center [813, 193] width 29 height 13
type input "65"
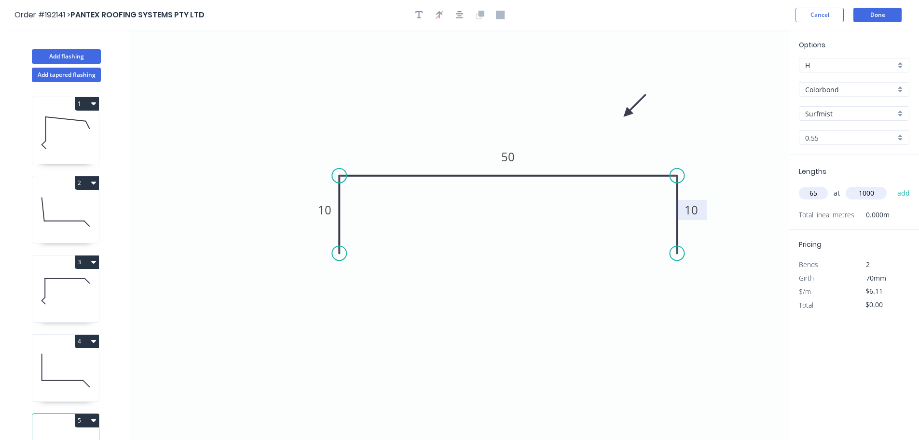
type input "1000"
click at [893, 185] on button "add" at bounding box center [904, 193] width 23 height 16
type input "$397.15"
click at [68, 55] on button "Add flashing" at bounding box center [66, 56] width 69 height 14
type input "$0.00"
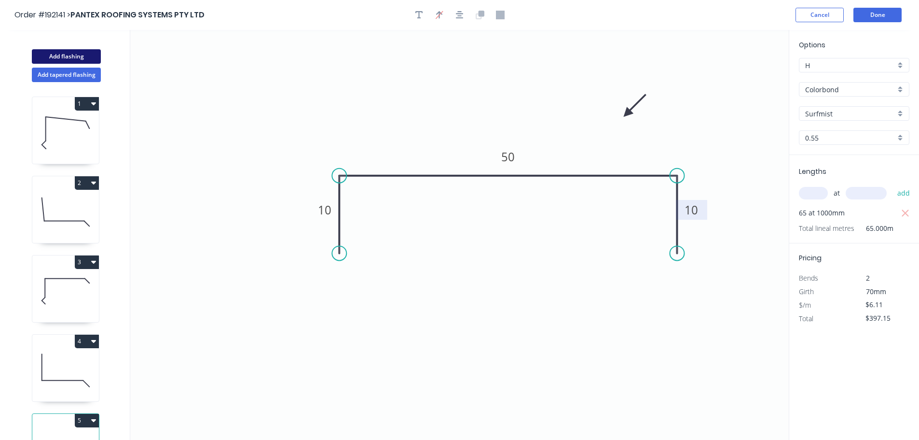
type input "$0.00"
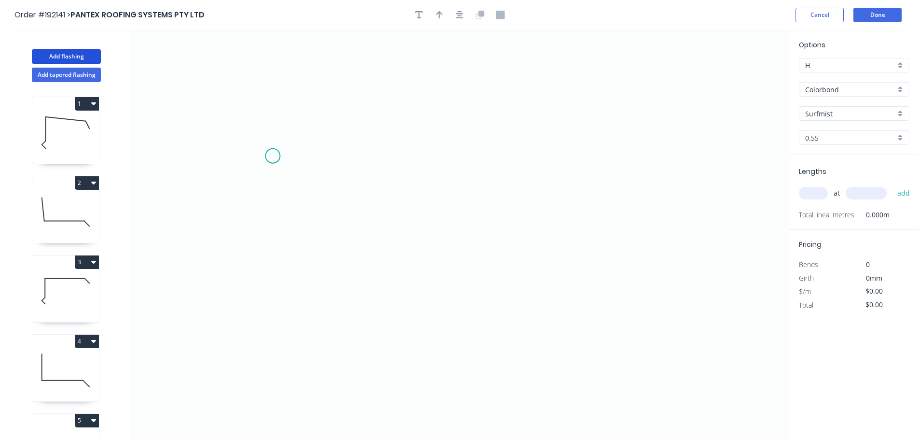
click at [273, 156] on icon "0" at bounding box center [459, 235] width 659 height 410
click at [275, 241] on icon "0" at bounding box center [459, 235] width 659 height 410
click at [708, 245] on icon "0 ?" at bounding box center [459, 235] width 659 height 410
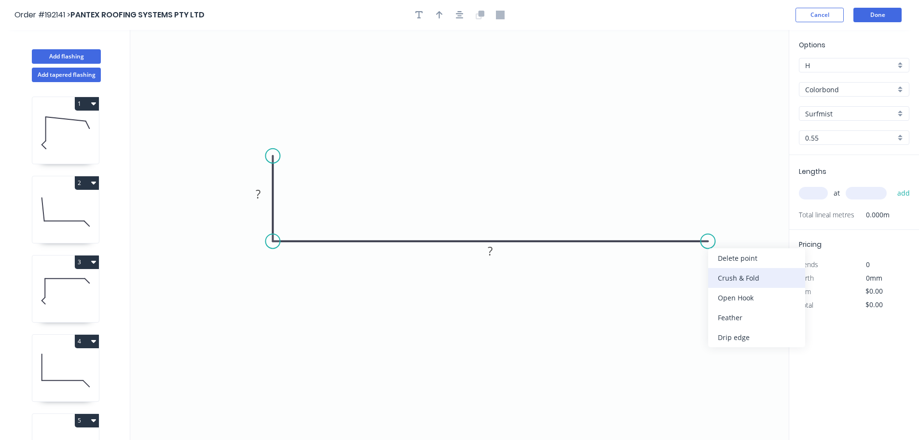
click at [730, 277] on div "Crush & Fold" at bounding box center [756, 278] width 97 height 20
click at [722, 273] on div "Flip bend" at bounding box center [755, 273] width 97 height 20
drag, startPoint x: 714, startPoint y: 209, endPoint x: 720, endPoint y: 277, distance: 67.4
click at [720, 277] on rect at bounding box center [701, 282] width 39 height 20
click at [257, 192] on tspan "?" at bounding box center [258, 194] width 5 height 16
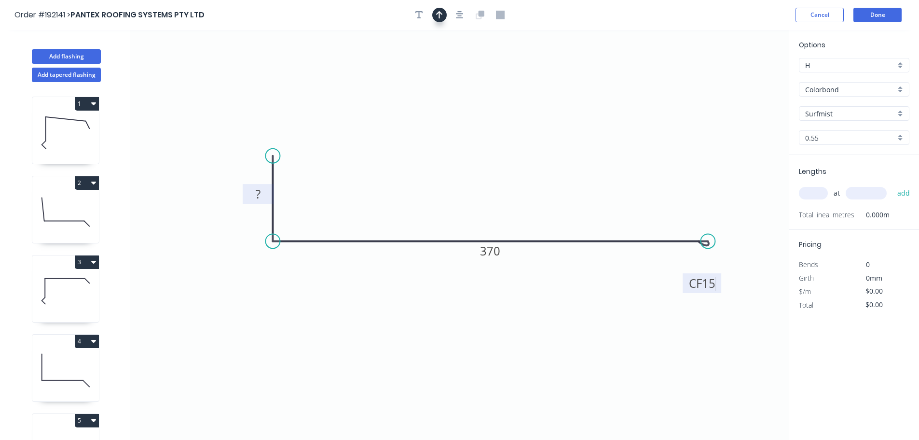
click at [438, 17] on icon "button" at bounding box center [439, 15] width 7 height 9
click at [738, 77] on icon at bounding box center [740, 67] width 9 height 31
drag, startPoint x: 741, startPoint y: 76, endPoint x: 533, endPoint y: 164, distance: 226.0
click at [540, 161] on icon at bounding box center [554, 147] width 28 height 28
click at [812, 191] on input "text" at bounding box center [813, 193] width 29 height 13
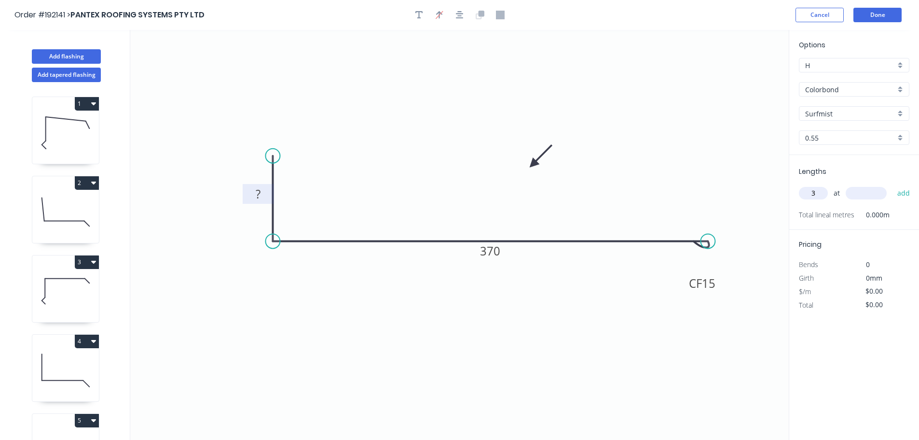
type input "3"
type input "6700"
click at [893, 185] on button "add" at bounding box center [904, 193] width 23 height 16
type input "6"
type input "4700"
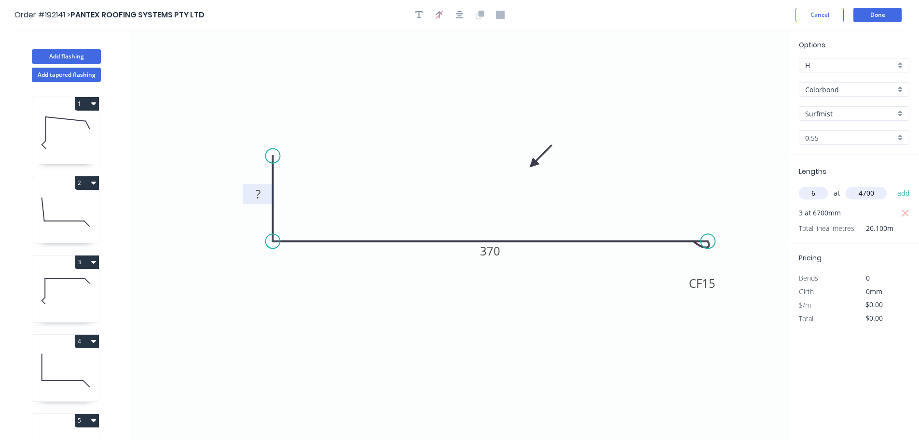
click at [893, 185] on button "add" at bounding box center [904, 193] width 23 height 16
click at [877, 18] on button "Done" at bounding box center [878, 15] width 48 height 14
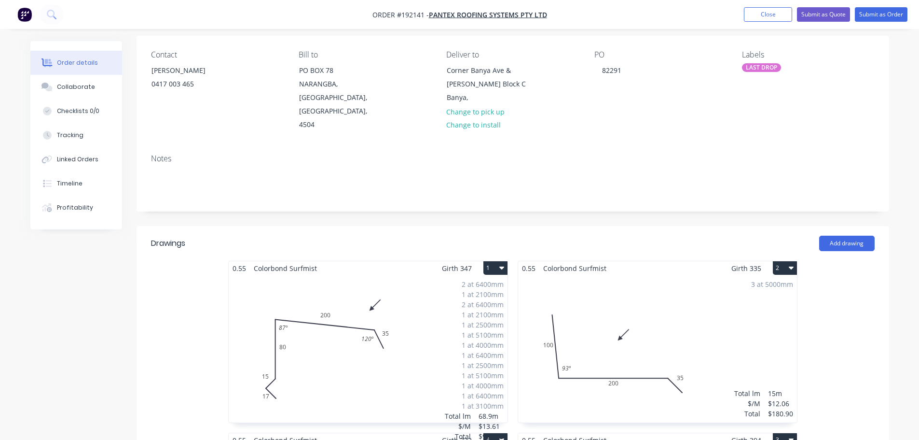
scroll to position [145, 0]
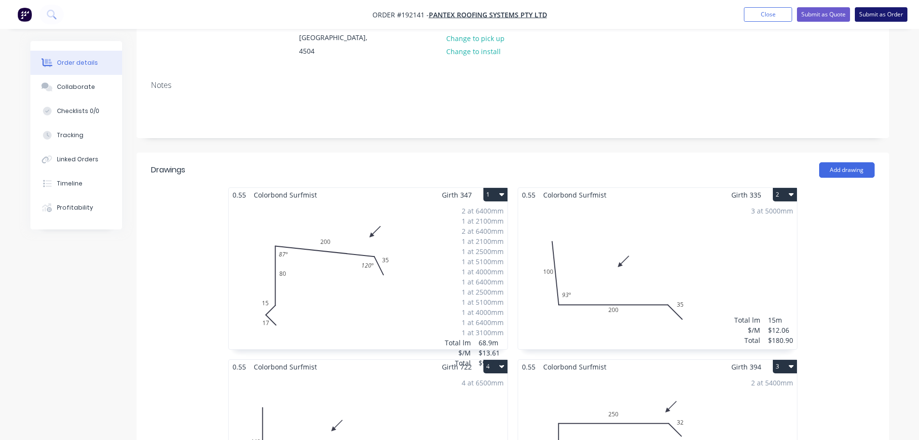
click at [873, 13] on button "Submit as Order" at bounding box center [881, 14] width 53 height 14
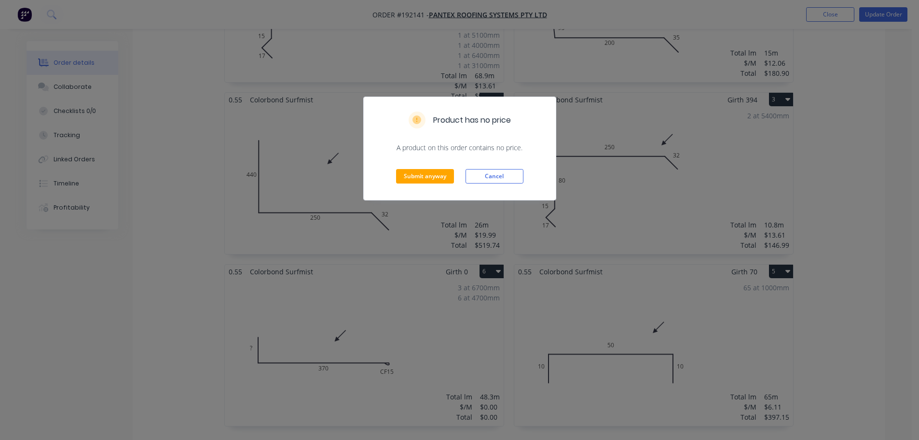
scroll to position [434, 0]
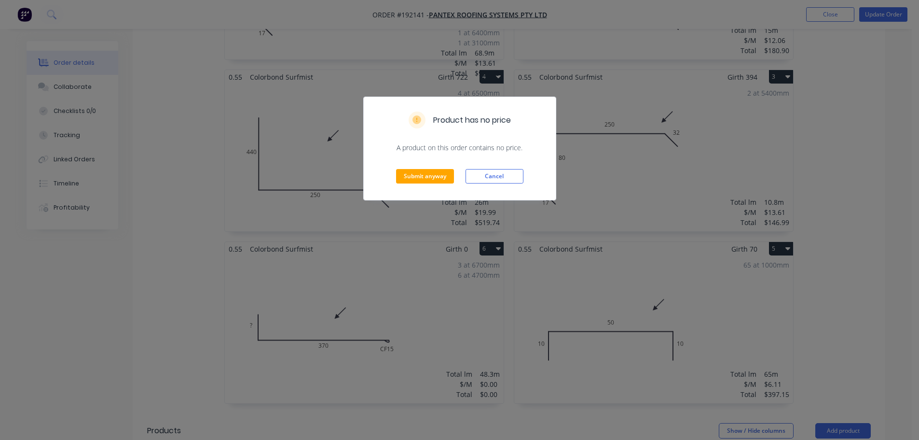
click at [369, 283] on div "Product has no price A product on this order contains no price. Submit anyway C…" at bounding box center [459, 220] width 919 height 440
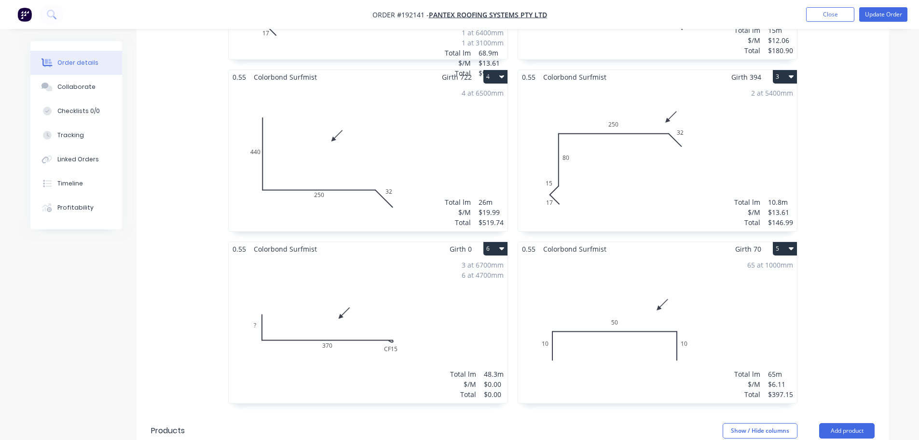
click at [369, 283] on div "3 at 6700mm 6 at 4700mm Total lm $/M Total 48.3m $0.00 $0.00" at bounding box center [368, 329] width 279 height 147
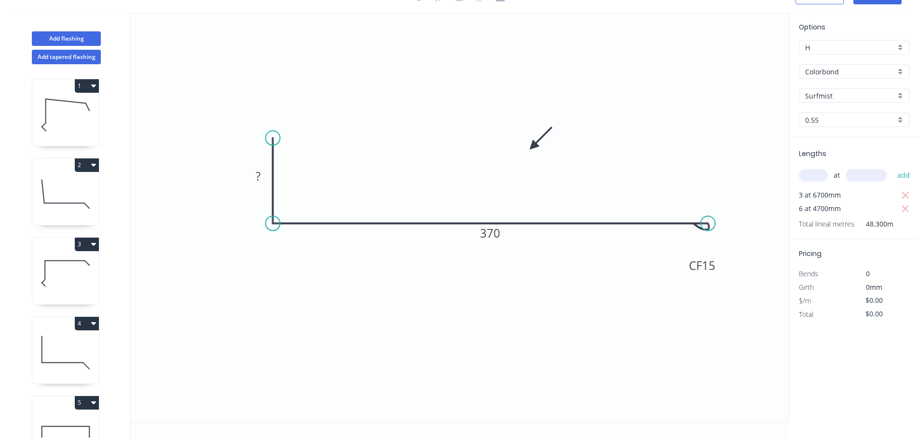
scroll to position [18, 0]
click at [259, 176] on tspan "?" at bounding box center [258, 176] width 5 height 16
click at [485, 309] on icon "0 20 CF 15 370" at bounding box center [459, 217] width 659 height 410
type input "$14.82"
type input "$715.81"
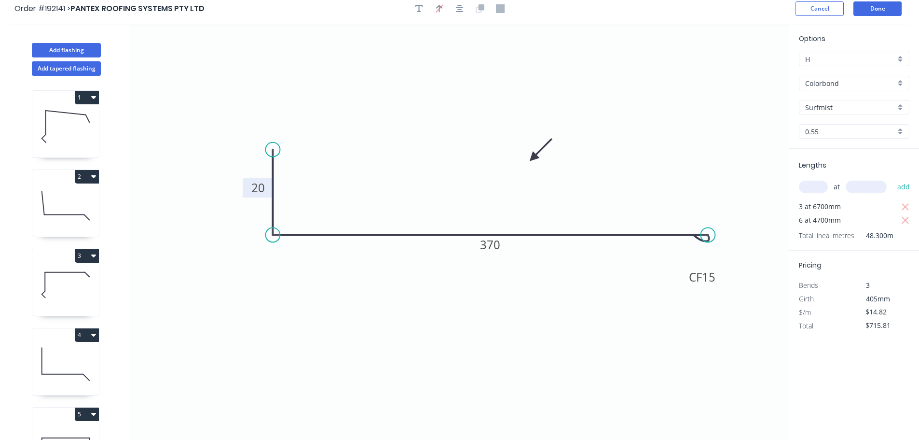
scroll to position [0, 0]
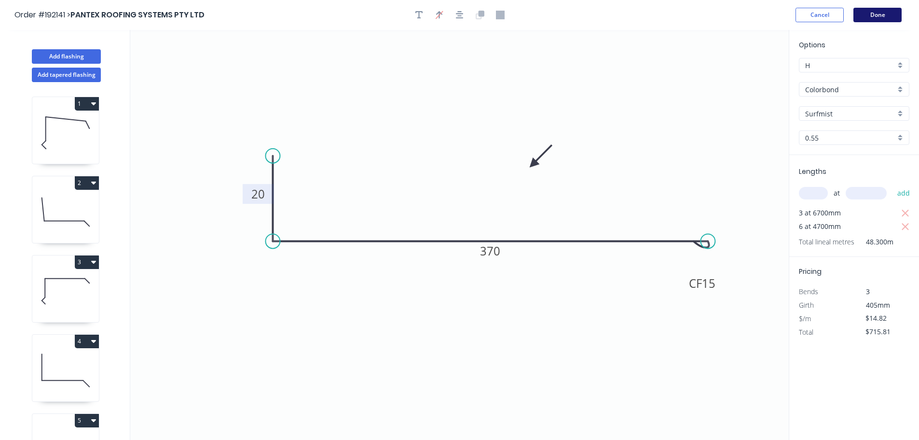
click at [878, 13] on button "Done" at bounding box center [878, 15] width 48 height 14
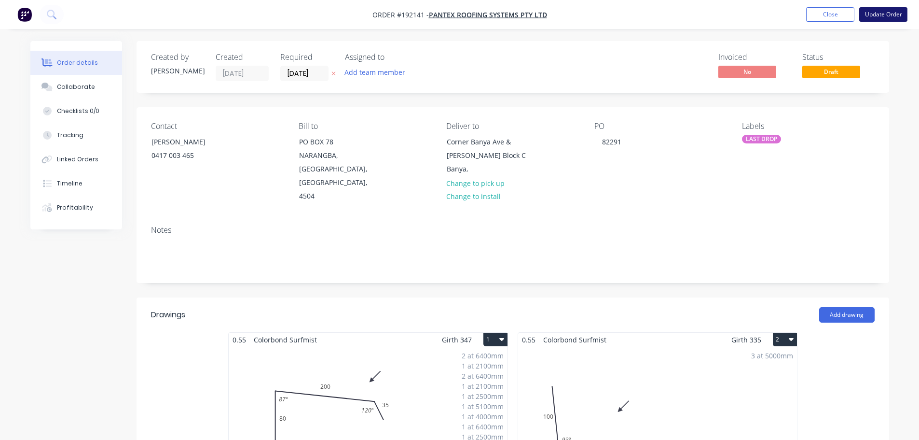
click at [882, 13] on button "Update Order" at bounding box center [883, 14] width 48 height 14
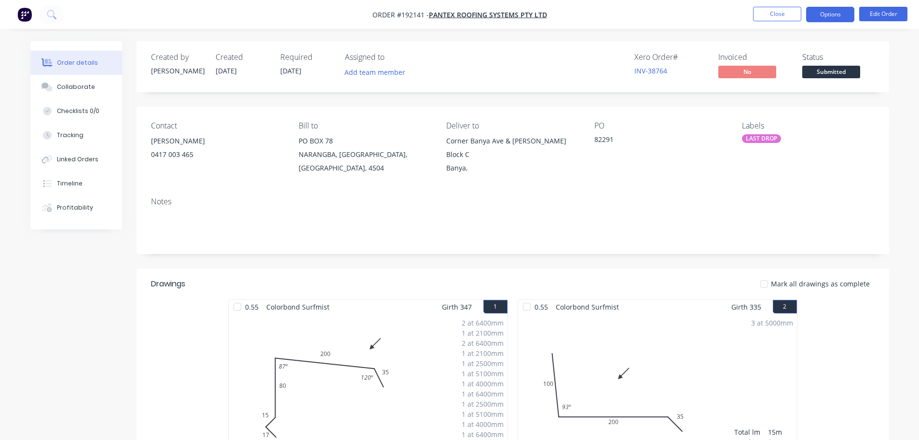
click at [835, 14] on button "Options" at bounding box center [830, 14] width 48 height 15
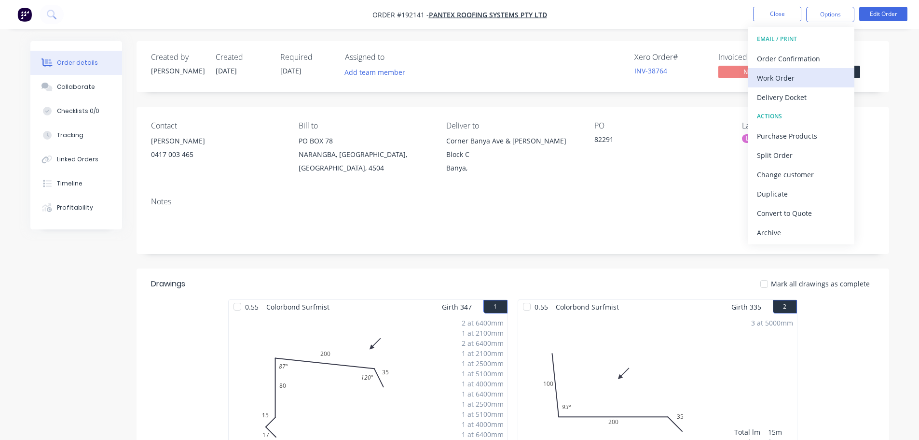
click at [772, 79] on div "Work Order" at bounding box center [801, 78] width 89 height 14
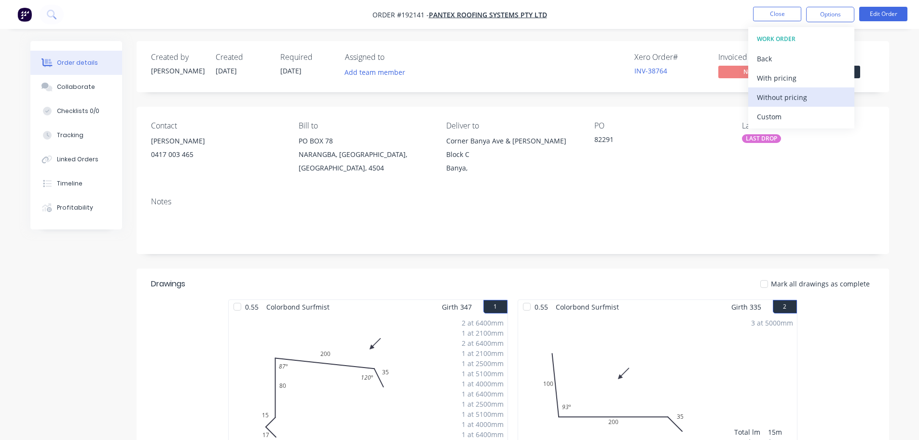
click at [772, 100] on div "Without pricing" at bounding box center [801, 97] width 89 height 14
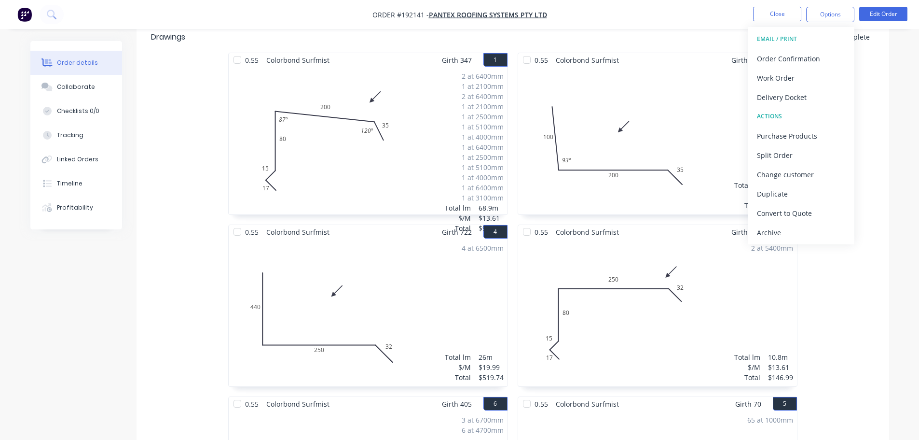
scroll to position [213, 0]
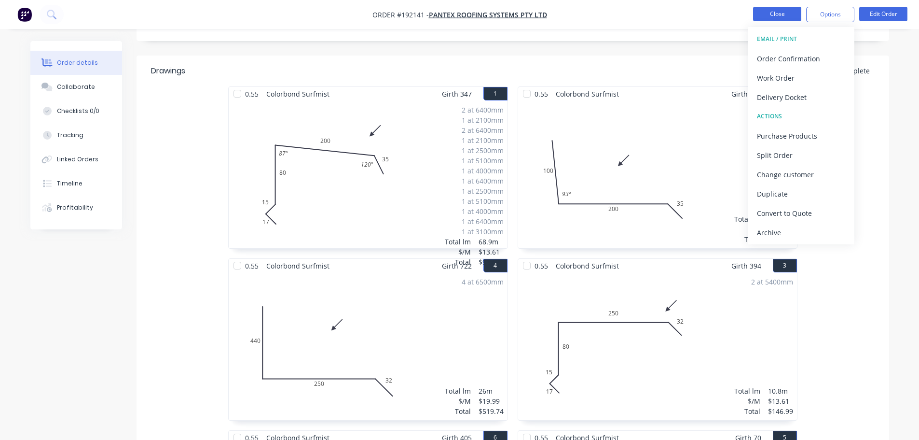
click at [784, 12] on button "Close" at bounding box center [777, 14] width 48 height 14
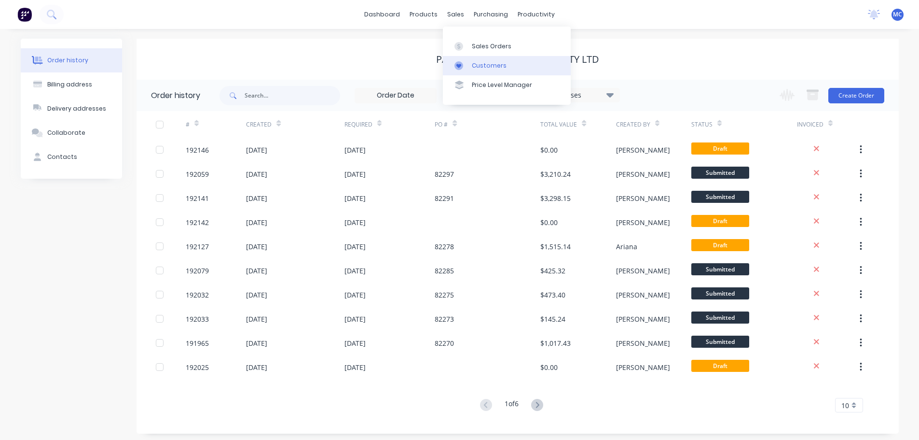
click at [483, 62] on div "Customers" at bounding box center [489, 65] width 35 height 9
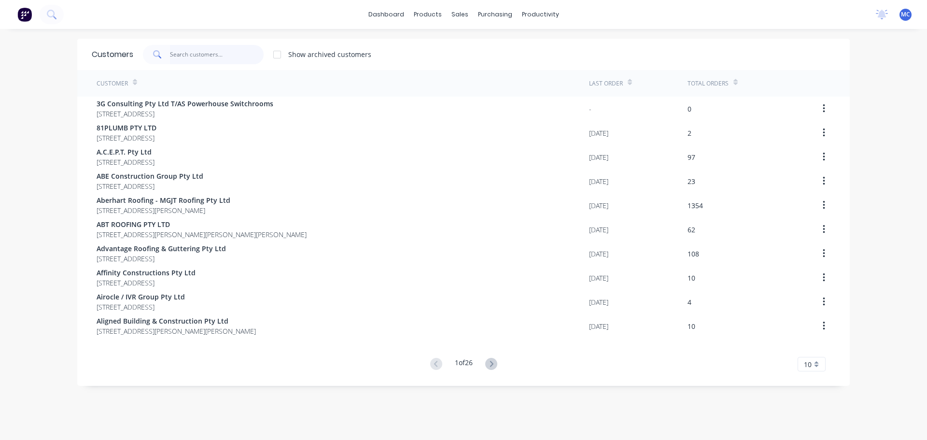
click at [209, 54] on input "text" at bounding box center [217, 54] width 94 height 19
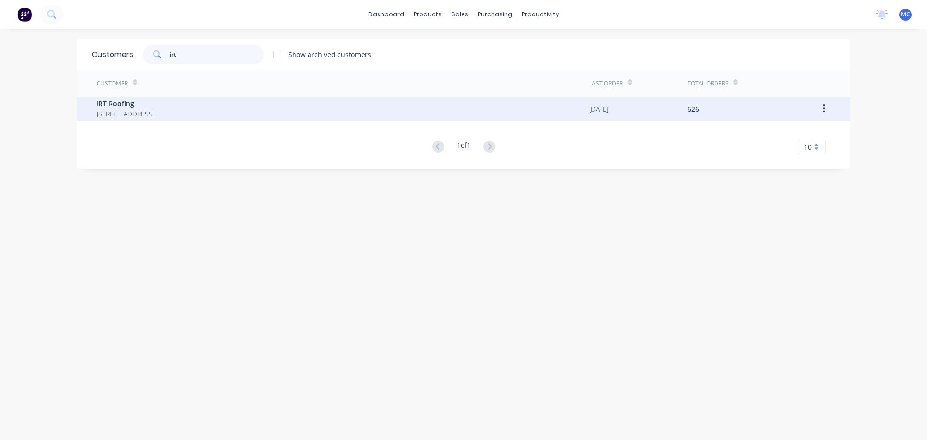
type input "irt"
click at [104, 104] on span "IRT Roofing" at bounding box center [126, 103] width 58 height 10
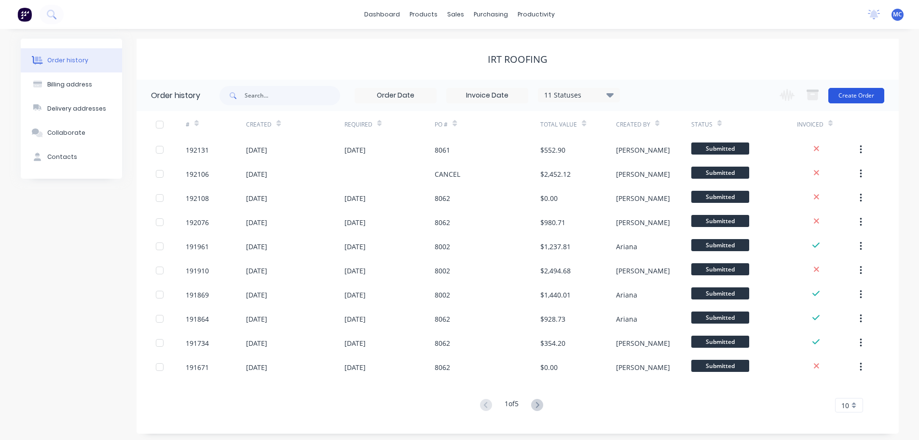
click at [850, 93] on button "Create Order" at bounding box center [857, 95] width 56 height 15
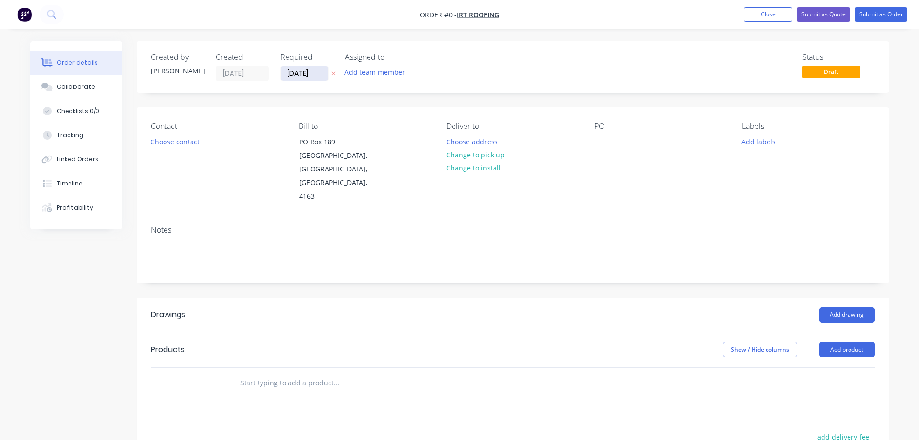
click at [303, 74] on input "09/09/25" at bounding box center [304, 73] width 47 height 14
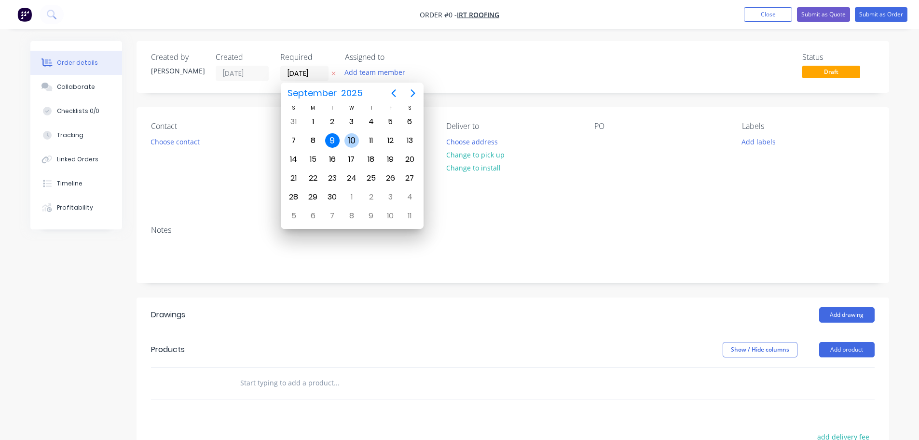
click at [352, 137] on div "10" at bounding box center [352, 140] width 14 height 14
type input "10/09/25"
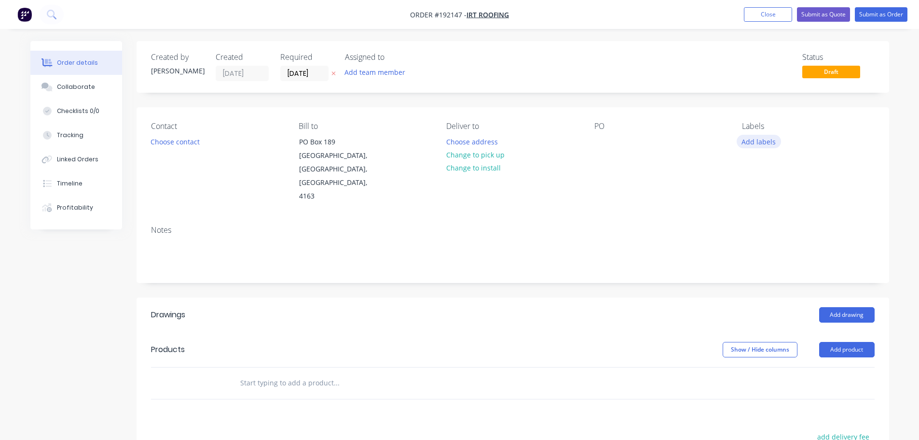
click at [762, 141] on button "Add labels" at bounding box center [759, 141] width 44 height 13
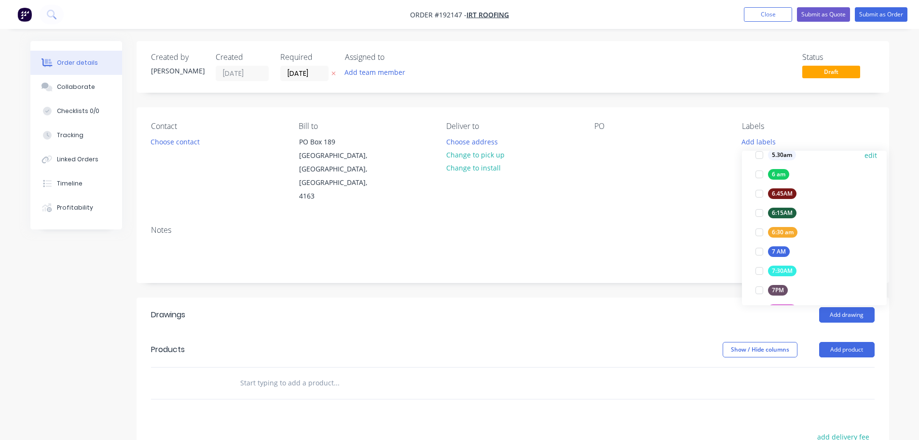
scroll to position [193, 0]
click at [756, 226] on div at bounding box center [759, 227] width 19 height 19
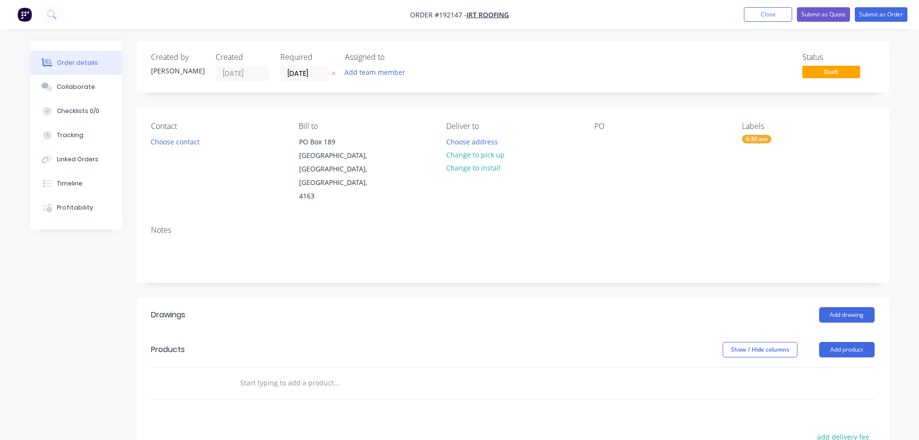
click at [673, 225] on div "Notes" at bounding box center [513, 229] width 724 height 9
click at [169, 139] on button "Choose contact" at bounding box center [174, 141] width 59 height 13
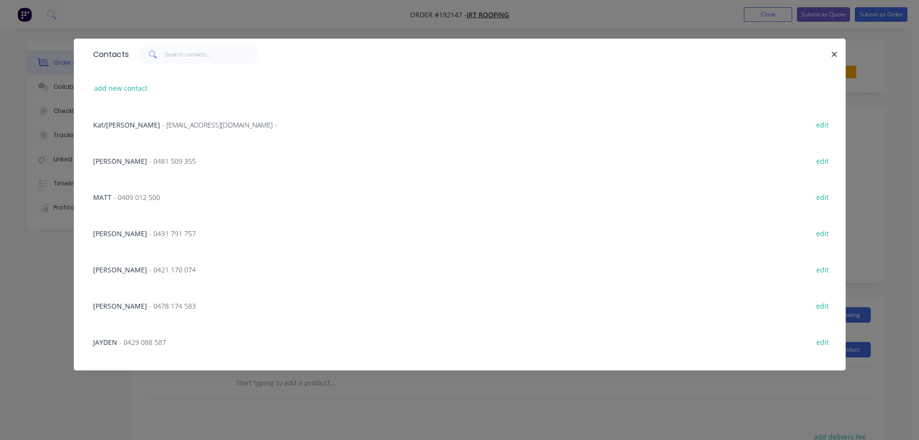
click at [149, 160] on span "- 0481 509 355" at bounding box center [172, 160] width 47 height 9
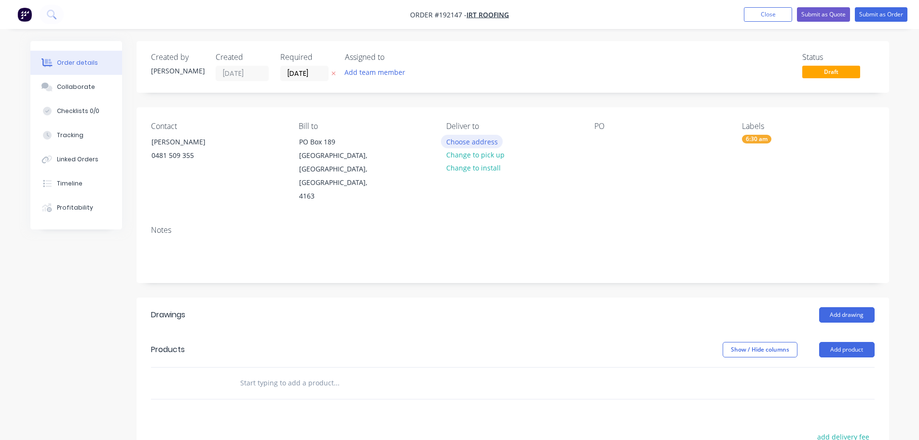
click at [468, 139] on button "Choose address" at bounding box center [472, 141] width 62 height 13
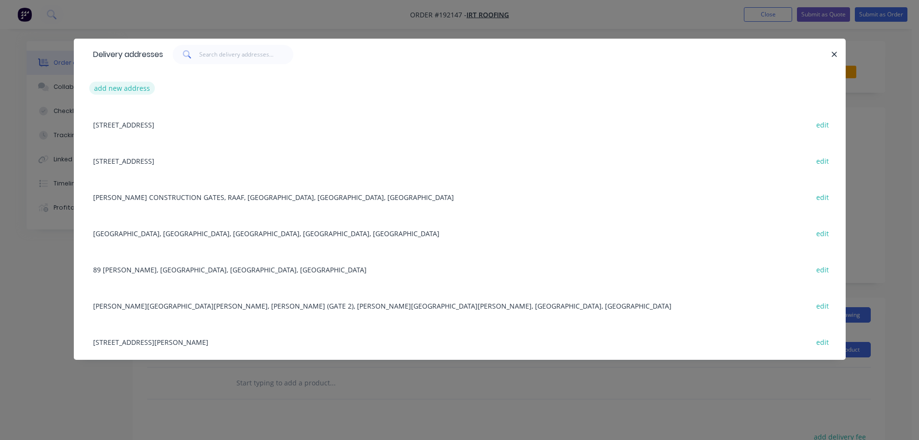
click at [125, 90] on button "add new address" at bounding box center [122, 88] width 66 height 13
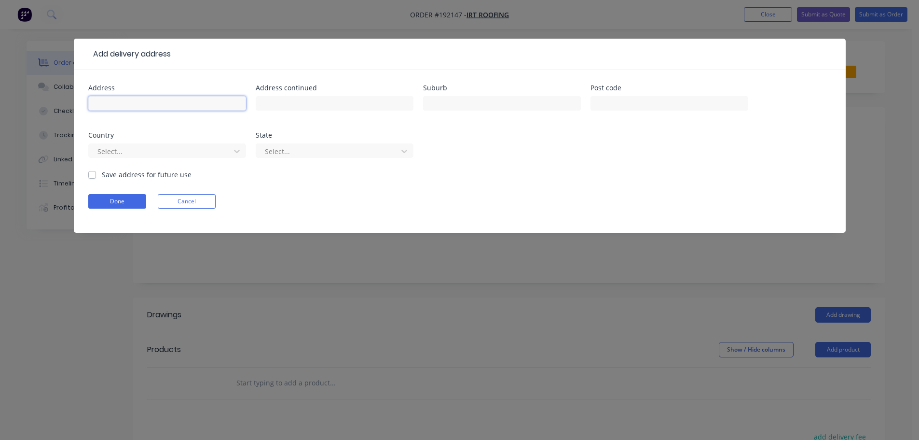
click at [109, 110] on input "text" at bounding box center [167, 103] width 158 height 14
type input "Victoria Barracks Petrie Tce"
type input "Brisbane"
click button "Done" at bounding box center [117, 201] width 58 height 14
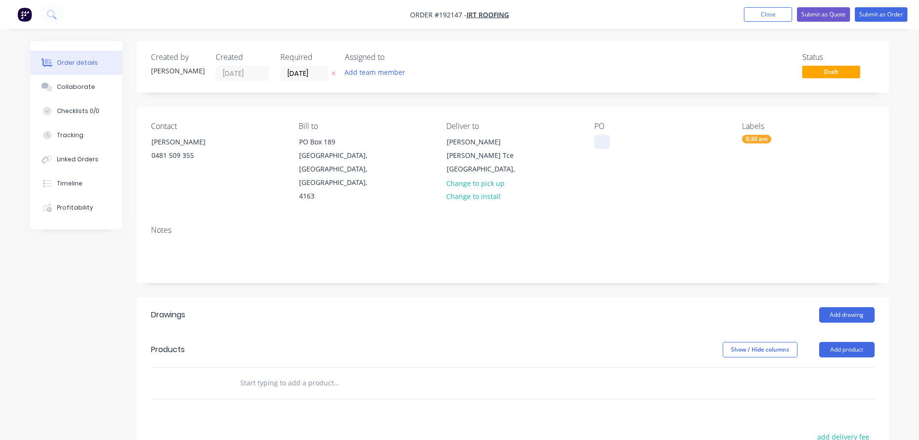
click at [602, 142] on div at bounding box center [602, 142] width 15 height 14
click at [845, 307] on button "Add drawing" at bounding box center [846, 314] width 55 height 15
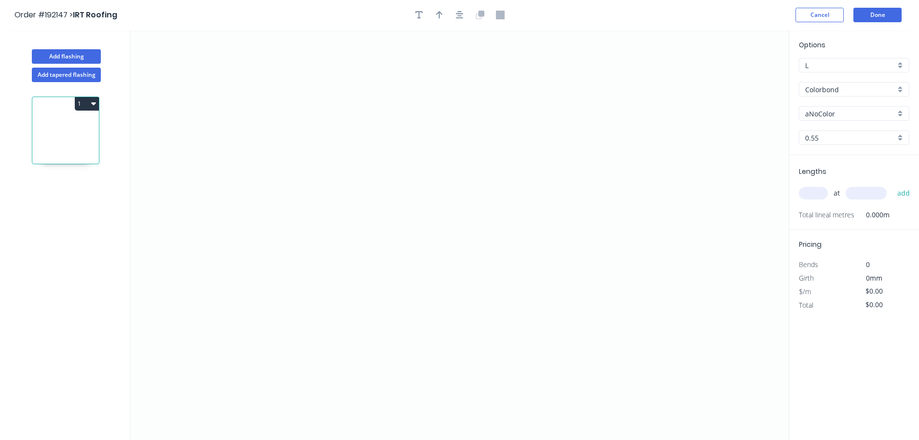
click at [829, 114] on input "aNoColor" at bounding box center [850, 114] width 90 height 10
drag, startPoint x: 821, startPoint y: 81, endPoint x: 819, endPoint y: 86, distance: 5.6
click at [820, 83] on div "Options L L Colorbond Colorbond Colorbond (Premium) Colorbond Coolmax Colorbond…" at bounding box center [855, 97] width 130 height 115
type input "aNoColor"
click at [819, 86] on input "Colorbond" at bounding box center [850, 89] width 90 height 10
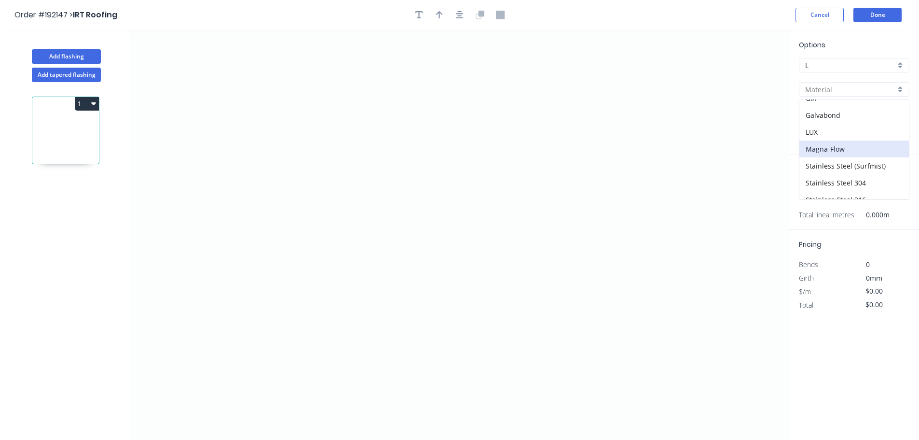
scroll to position [193, 0]
click at [831, 168] on div "Z-600 Galvabond" at bounding box center [855, 168] width 110 height 17
type input "Z-600 Galvabond"
type input "Galvabond"
click at [817, 194] on input "text" at bounding box center [813, 193] width 29 height 13
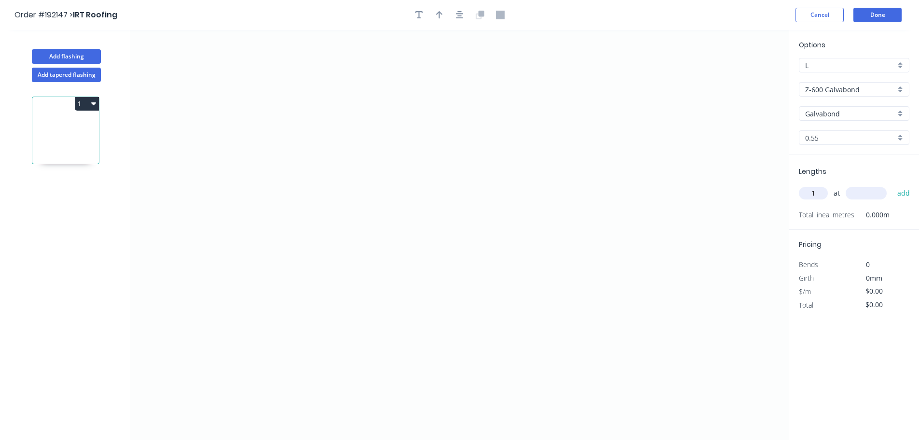
type input "1"
click at [74, 74] on button "Add tapered flashing" at bounding box center [66, 75] width 69 height 14
type input "Colorbond"
type input "aNoColor"
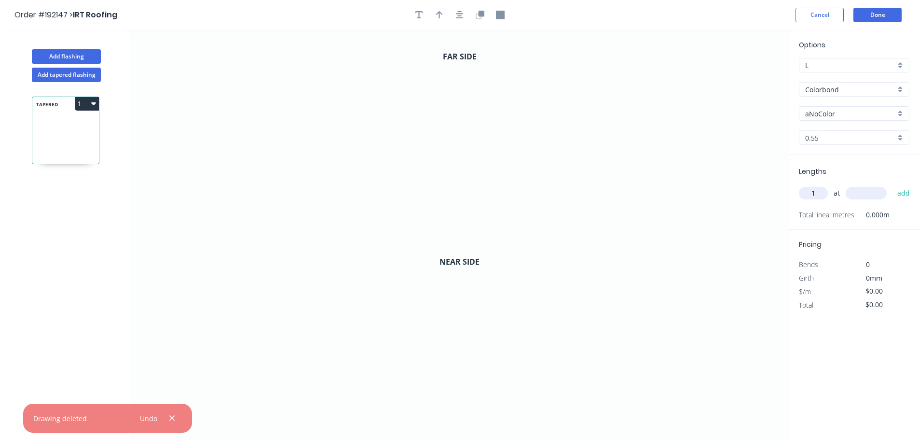
click at [814, 88] on input "Colorbond" at bounding box center [850, 89] width 90 height 10
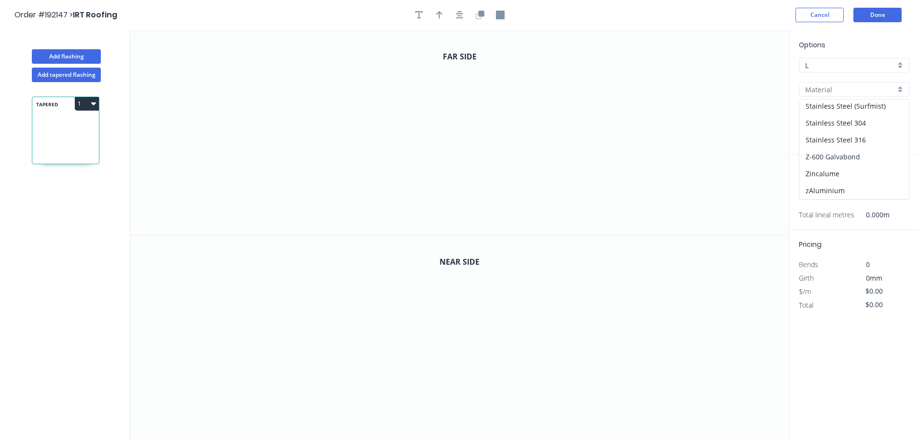
click at [833, 157] on div "Z-600 Galvabond" at bounding box center [855, 156] width 110 height 17
type input "Z-600 Galvabond"
type input "Galvabond"
click at [815, 191] on input "1" at bounding box center [813, 193] width 29 height 13
type input "5000"
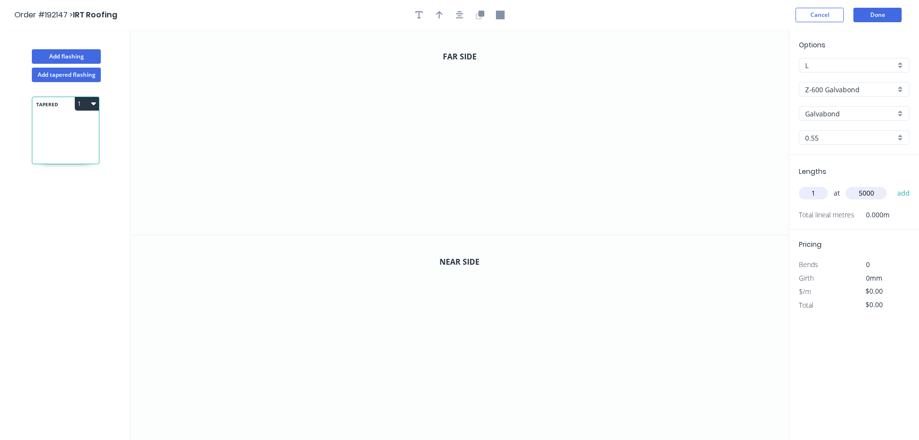
click at [893, 185] on button "add" at bounding box center [904, 193] width 23 height 16
click at [373, 65] on icon "0" at bounding box center [459, 132] width 659 height 205
click at [369, 183] on icon "0" at bounding box center [459, 132] width 659 height 205
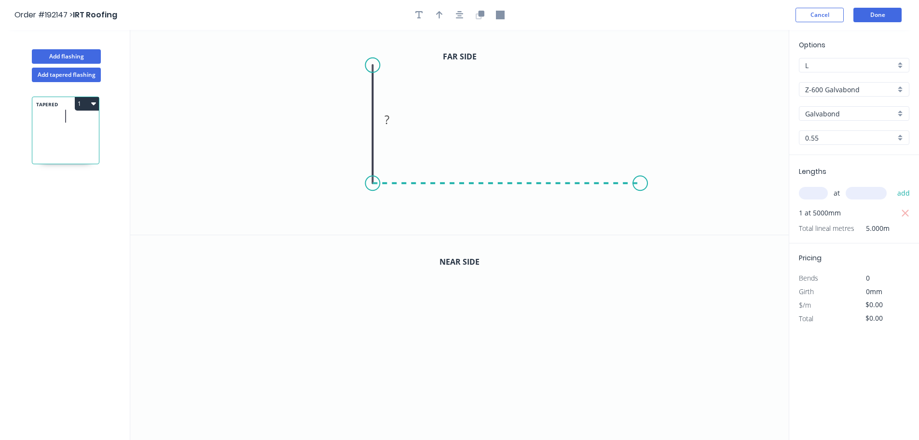
click at [641, 193] on icon "0 ?" at bounding box center [459, 132] width 659 height 205
click at [679, 224] on icon "0 ? ?" at bounding box center [459, 132] width 659 height 205
click at [679, 224] on circle at bounding box center [678, 221] width 14 height 14
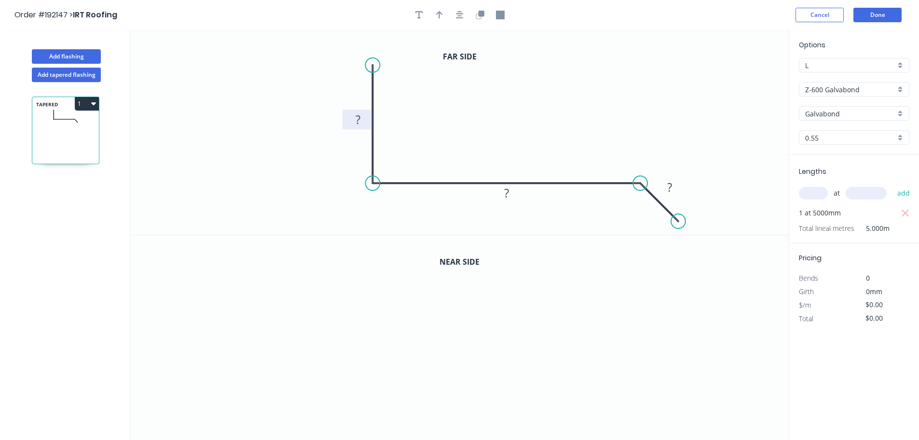
click at [356, 119] on tspan "?" at bounding box center [358, 119] width 5 height 16
click at [476, 14] on icon "button" at bounding box center [480, 15] width 9 height 9
type input "$15.49"
type input "$77.45"
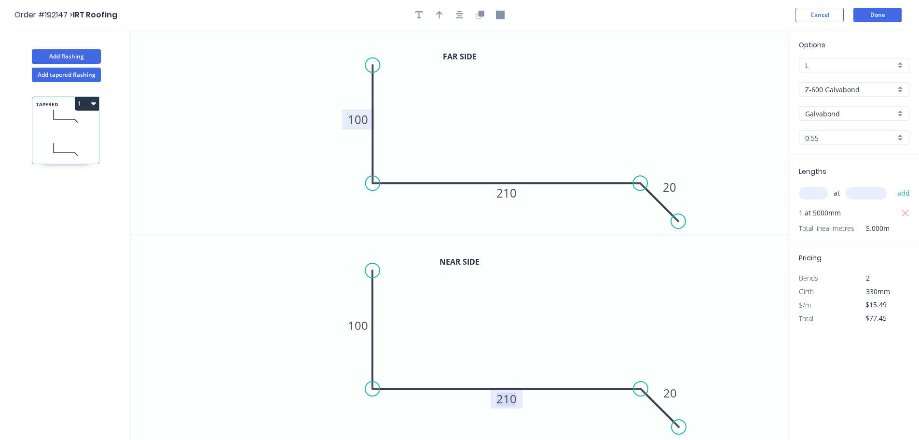
click at [512, 401] on tspan "210" at bounding box center [507, 398] width 20 height 16
type input "$16.92"
click at [93, 102] on icon "button" at bounding box center [93, 103] width 5 height 3
click at [40, 127] on div "Duplicate" at bounding box center [53, 128] width 74 height 14
type input "$0.00"
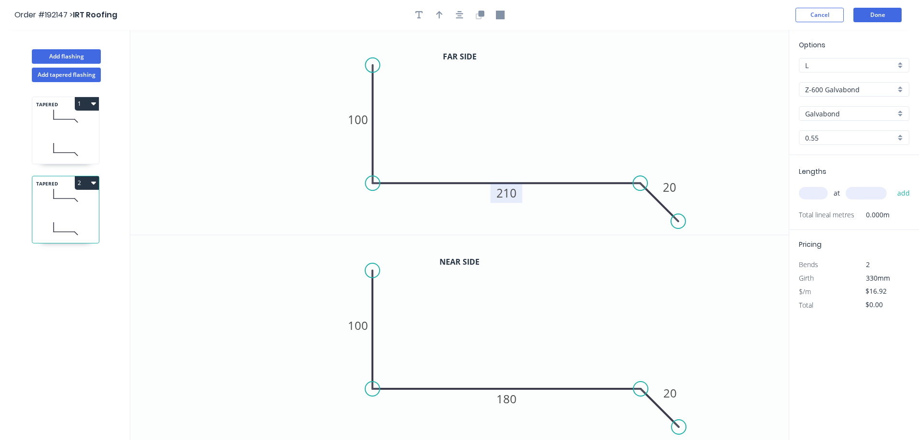
click at [508, 194] on tspan "210" at bounding box center [507, 193] width 20 height 16
click at [507, 398] on tspan "180" at bounding box center [507, 398] width 20 height 16
click at [817, 192] on input "text" at bounding box center [813, 193] width 29 height 13
type input "1"
type input "5000"
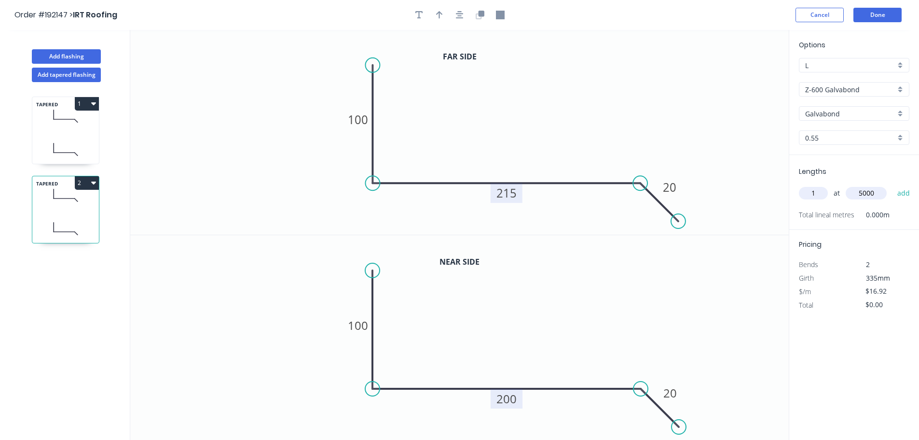
click at [893, 185] on button "add" at bounding box center [904, 193] width 23 height 16
click at [92, 181] on icon "button" at bounding box center [93, 183] width 5 height 8
click at [43, 201] on div "Duplicate" at bounding box center [53, 207] width 74 height 14
type input "$0.00"
click at [513, 196] on tspan "215" at bounding box center [507, 193] width 20 height 16
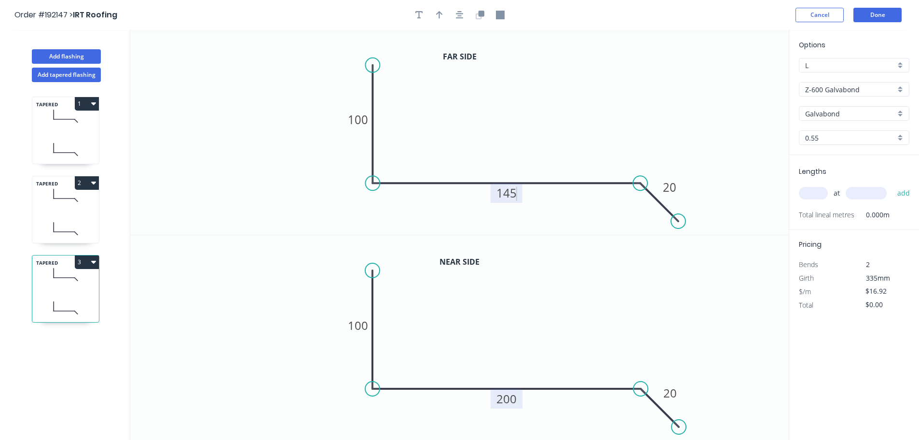
click at [509, 397] on tspan "200" at bounding box center [507, 398] width 20 height 16
click at [811, 190] on input "text" at bounding box center [813, 193] width 29 height 13
type input "1"
type input "2100"
click at [893, 185] on button "add" at bounding box center [904, 193] width 23 height 16
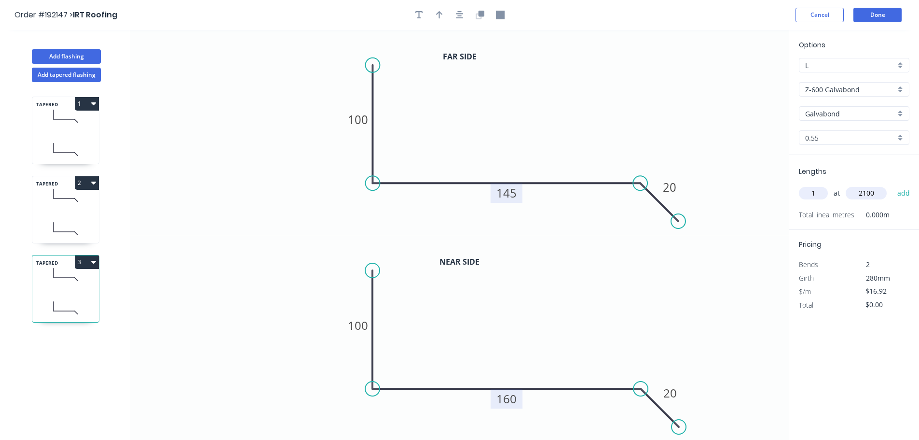
type input "$35.53"
click at [66, 56] on button "Add flashing" at bounding box center [66, 56] width 69 height 14
type input "$0.00"
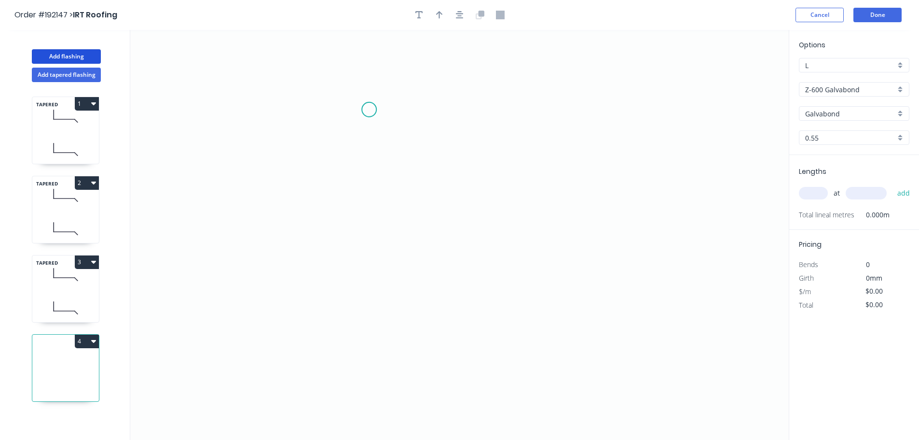
click at [369, 110] on icon "0" at bounding box center [459, 235] width 659 height 410
click at [576, 136] on icon "0" at bounding box center [459, 235] width 659 height 410
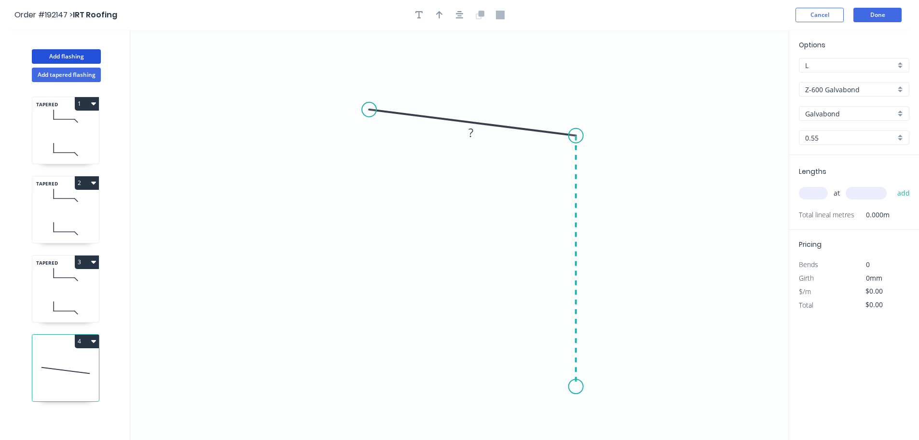
click at [569, 387] on icon "0 ?" at bounding box center [459, 235] width 659 height 410
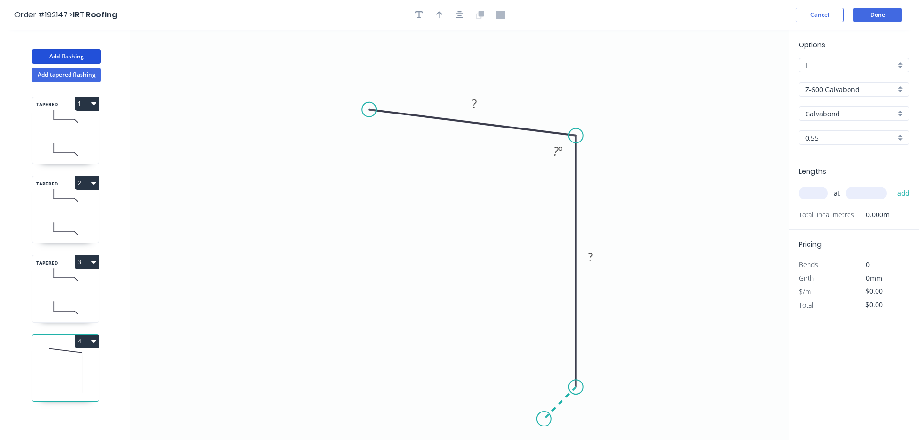
click at [544, 419] on icon "0 ? ? ? º" at bounding box center [459, 235] width 659 height 410
click at [473, 100] on tspan "?" at bounding box center [474, 104] width 5 height 16
click at [813, 194] on input "text" at bounding box center [813, 193] width 29 height 13
type input "$15.49"
type input "4"
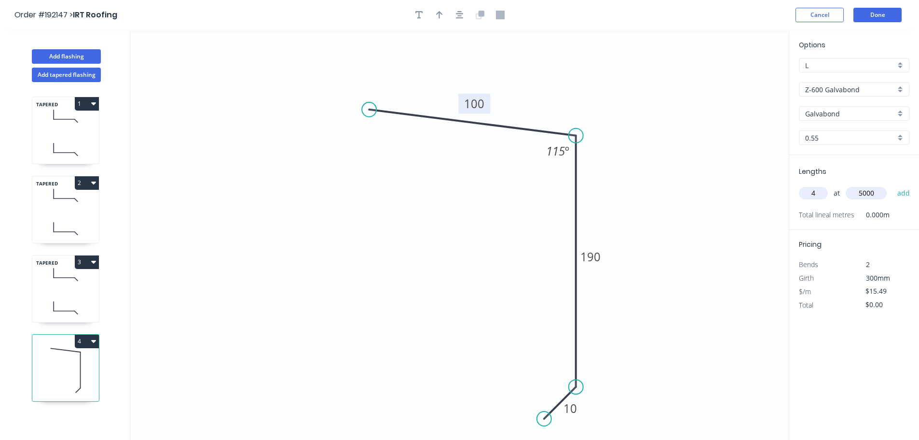
type input "5000"
click at [893, 185] on button "add" at bounding box center [904, 193] width 23 height 16
type input "$309.80"
click at [54, 55] on button "Add flashing" at bounding box center [66, 56] width 69 height 14
type input "$0.00"
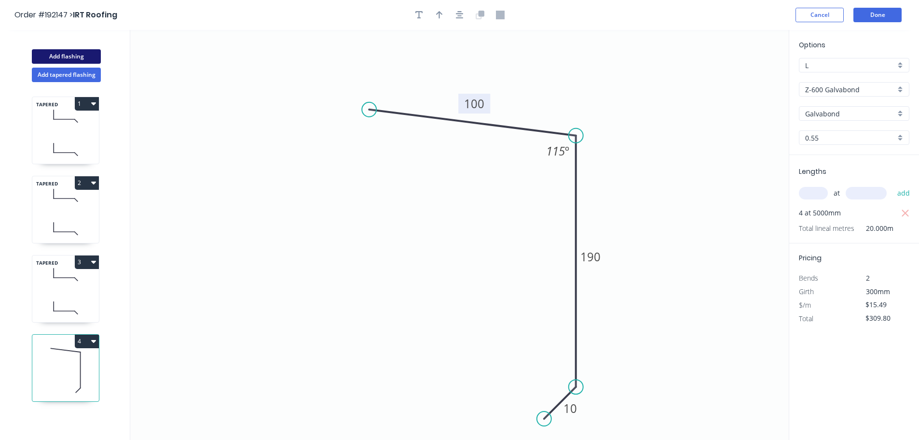
type input "$0.00"
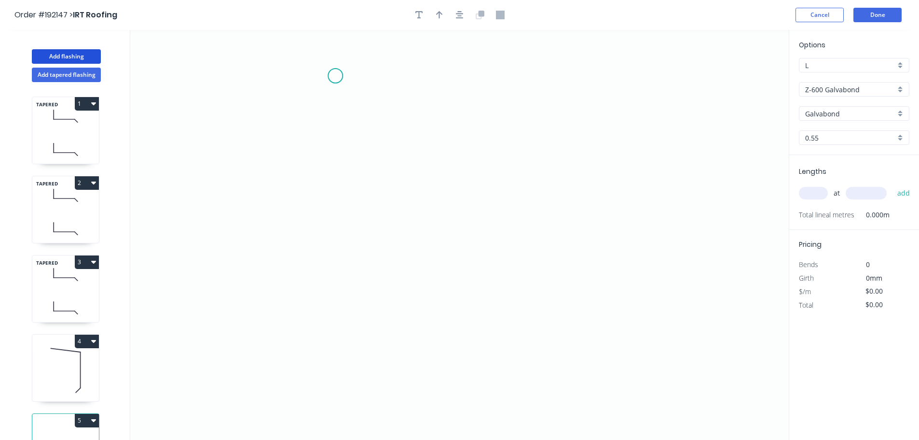
click at [335, 76] on icon "0" at bounding box center [459, 235] width 659 height 410
click at [339, 263] on icon "0" at bounding box center [459, 235] width 659 height 410
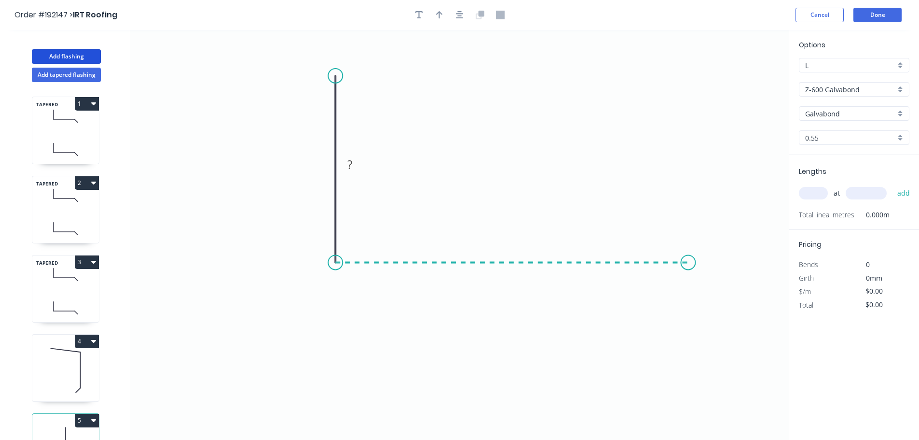
click at [699, 258] on icon "0 ?" at bounding box center [459, 235] width 659 height 410
click at [737, 298] on icon "0 ? ?" at bounding box center [459, 235] width 659 height 410
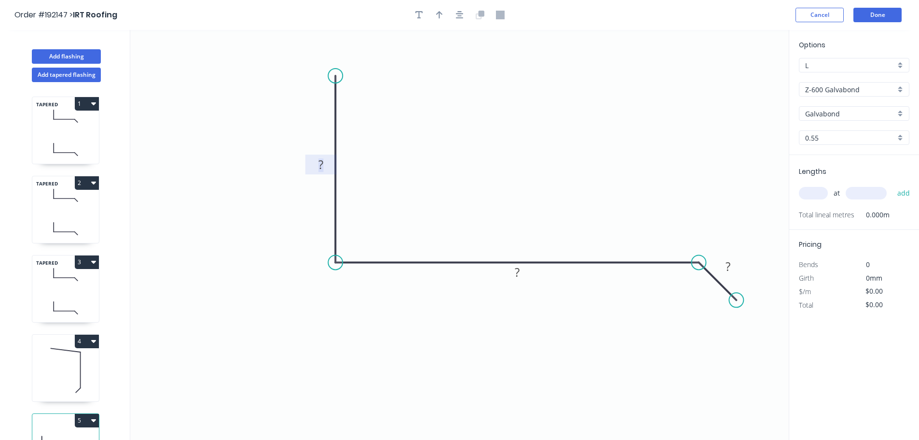
click at [320, 165] on tspan "?" at bounding box center [321, 164] width 5 height 16
click at [814, 194] on input "text" at bounding box center [813, 193] width 29 height 13
type input "$15.49"
type input "1"
type input "5000"
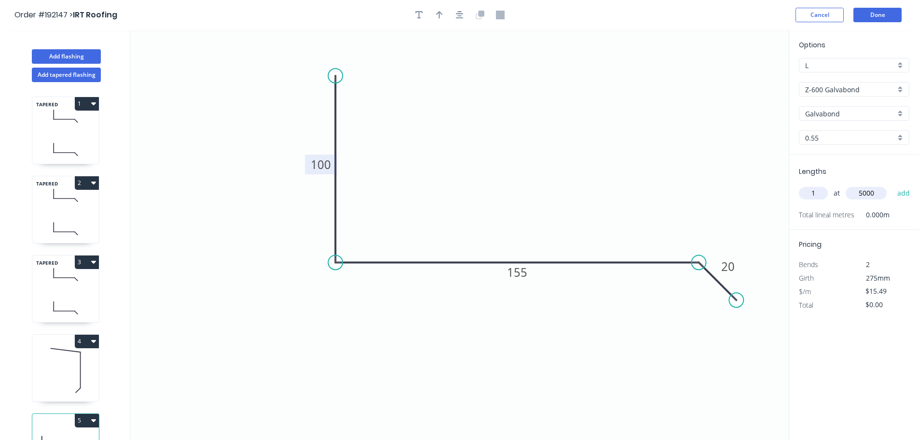
click at [893, 185] on button "add" at bounding box center [904, 193] width 23 height 16
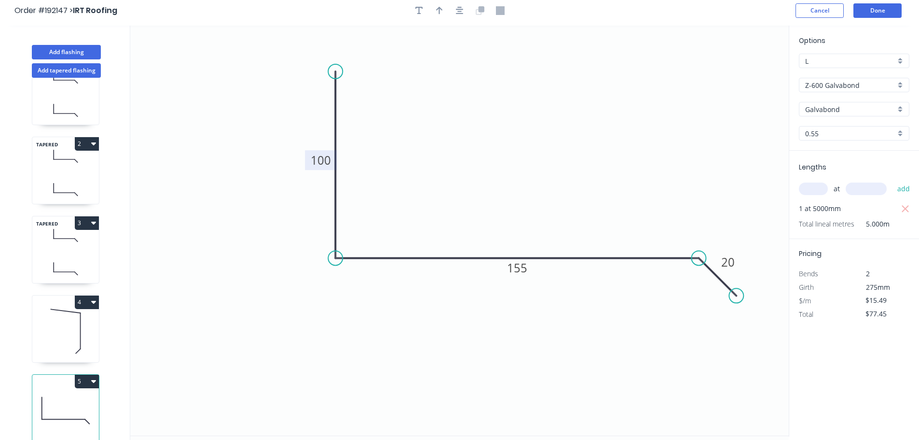
scroll to position [18, 0]
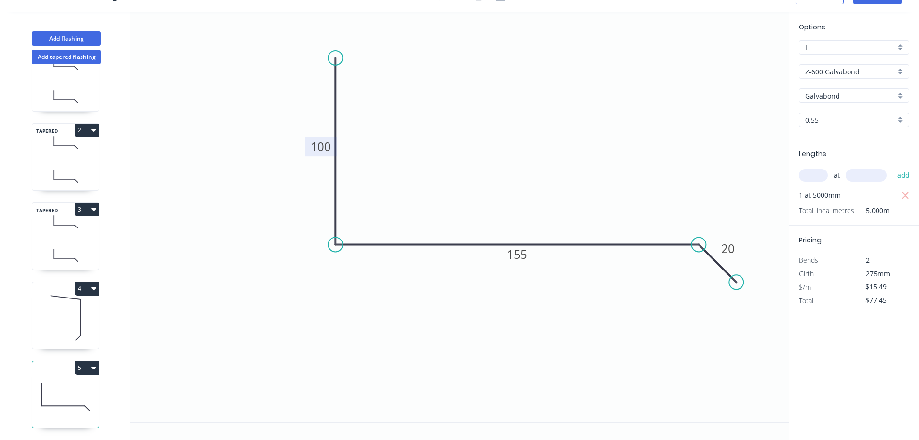
click at [93, 363] on icon "button" at bounding box center [93, 367] width 5 height 8
click at [54, 385] on div "Duplicate" at bounding box center [53, 392] width 74 height 14
type input "$0.00"
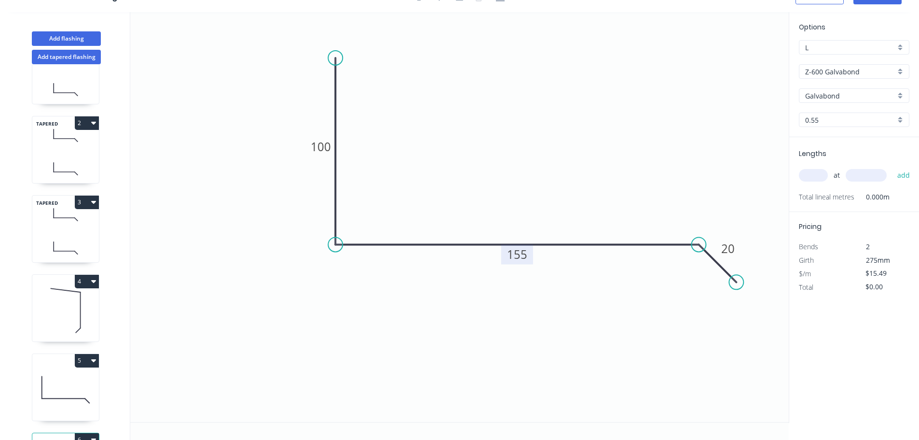
click at [519, 254] on tspan "155" at bounding box center [517, 254] width 20 height 16
click at [816, 174] on input "text" at bounding box center [813, 175] width 29 height 13
type input "1"
type input "5000"
click at [893, 167] on button "add" at bounding box center [904, 175] width 23 height 16
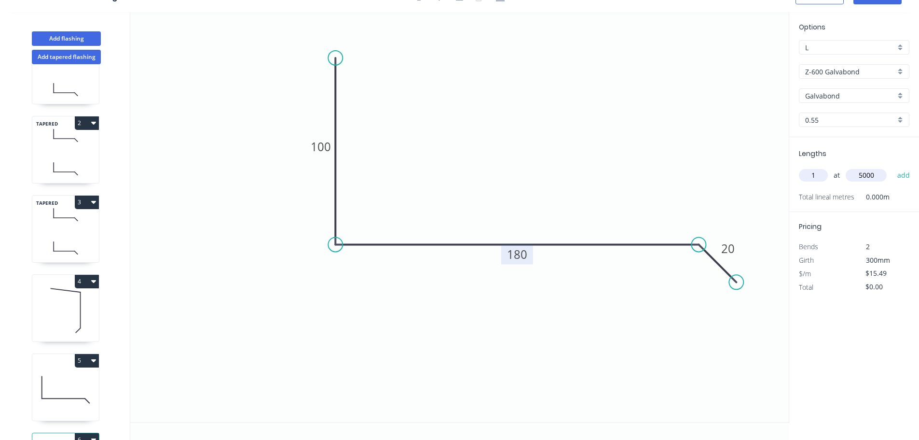
type input "$77.45"
click at [60, 36] on button "Add flashing" at bounding box center [66, 38] width 69 height 14
type input "$0.00"
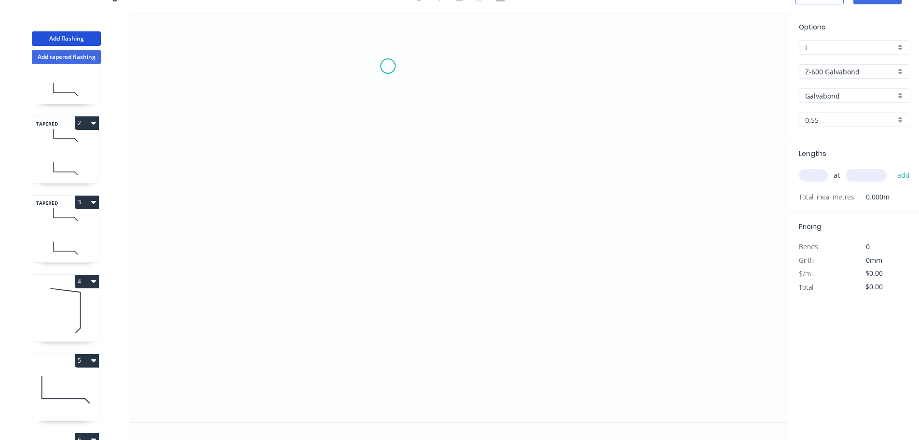
click at [388, 66] on icon "0" at bounding box center [459, 217] width 659 height 410
click at [501, 69] on icon "0" at bounding box center [459, 217] width 659 height 410
click at [508, 378] on icon "0 ?" at bounding box center [459, 217] width 659 height 410
click at [508, 378] on circle at bounding box center [501, 378] width 14 height 14
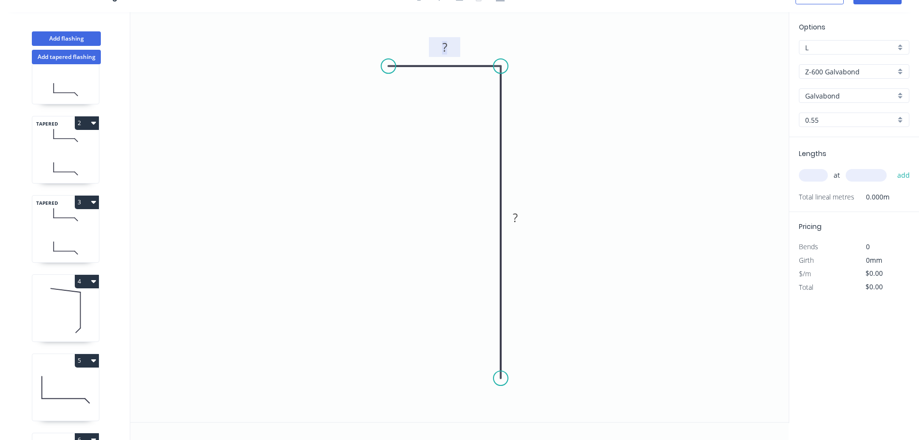
click at [446, 45] on tspan "?" at bounding box center [445, 47] width 5 height 16
click at [813, 176] on input "text" at bounding box center [813, 175] width 29 height 13
type input "$14.75"
type input "4"
type input "1000"
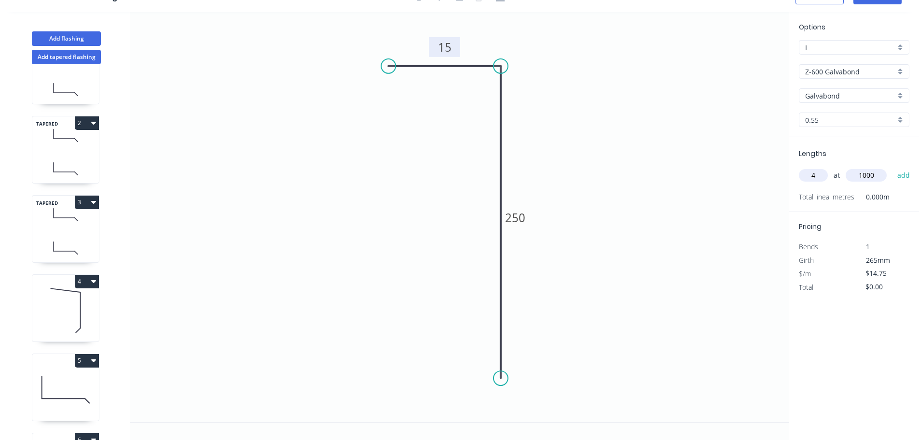
click at [893, 167] on button "add" at bounding box center [904, 175] width 23 height 16
type input "$59.00"
type input "46"
type input "600"
click at [893, 167] on button "add" at bounding box center [904, 175] width 23 height 16
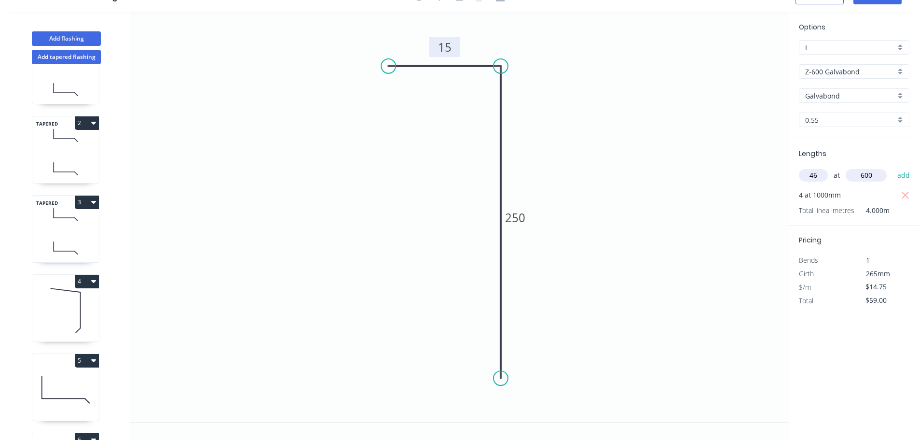
type input "$737.50"
click at [94, 361] on icon "button" at bounding box center [93, 360] width 5 height 3
click at [45, 384] on div "Duplicate" at bounding box center [53, 384] width 74 height 14
type input "$15.49"
type input "$0.00"
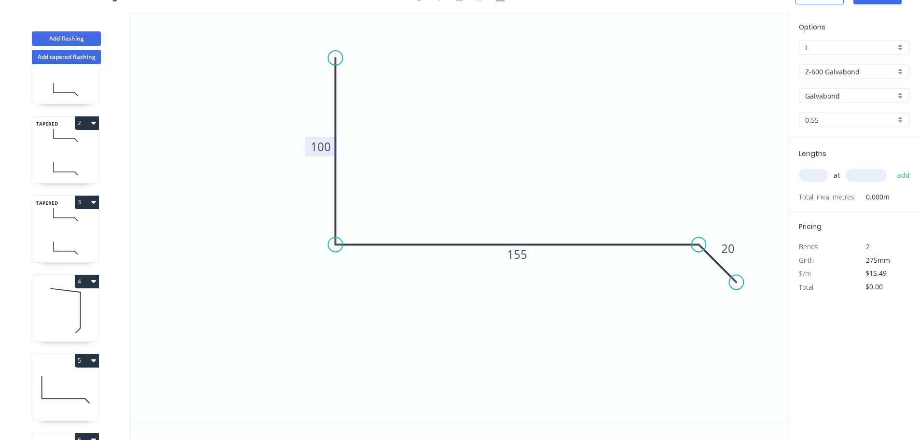
click at [320, 149] on tspan "100" at bounding box center [321, 147] width 20 height 16
click at [813, 174] on input "text" at bounding box center [813, 175] width 29 height 13
type input "$29.94"
type input "2"
type input "600"
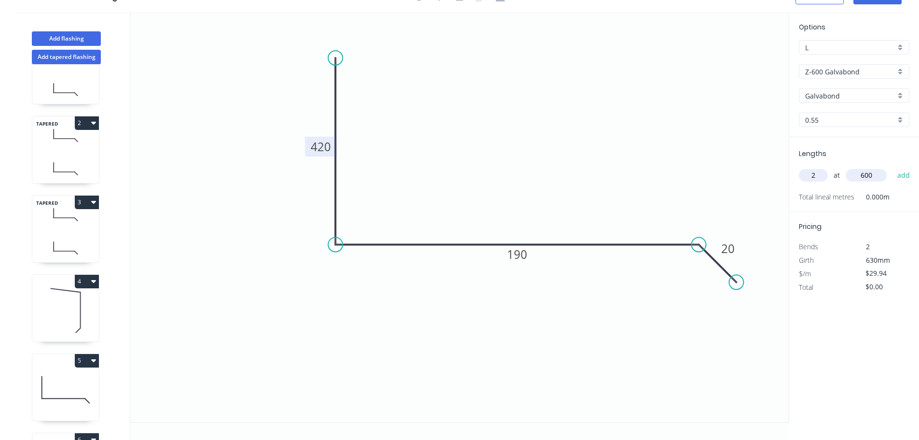
click at [893, 167] on button "add" at bounding box center [904, 175] width 23 height 16
type input "$59.88"
click at [90, 123] on button "2" at bounding box center [87, 123] width 24 height 14
click at [47, 148] on div "Duplicate" at bounding box center [53, 147] width 74 height 14
type input "$16.92"
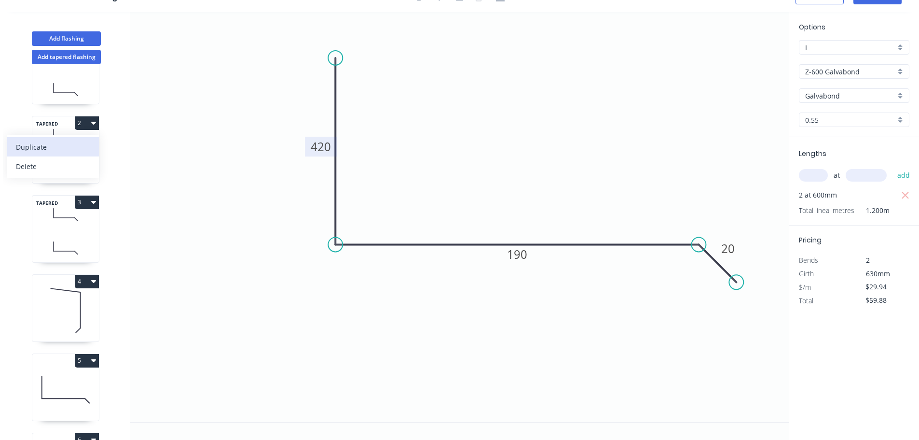
type input "$0.00"
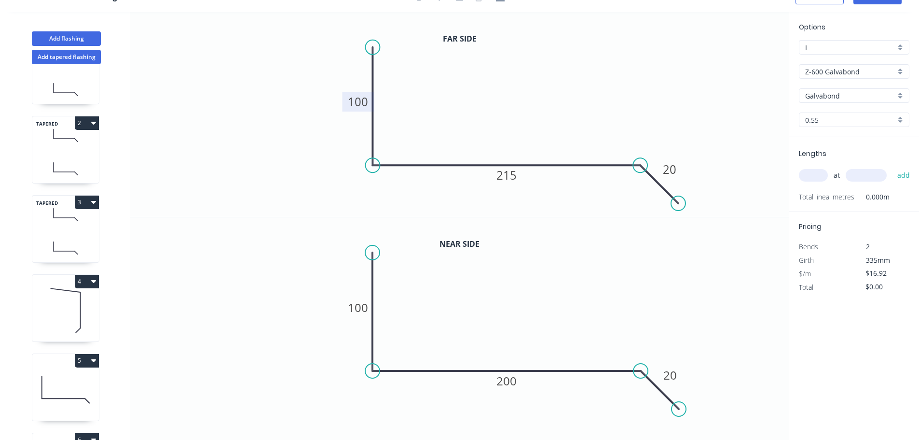
click at [357, 103] on tspan "100" at bounding box center [358, 102] width 20 height 16
click at [513, 382] on tspan "200" at bounding box center [507, 381] width 20 height 16
type input "$22.70"
click at [359, 310] on tspan "100" at bounding box center [358, 307] width 20 height 16
click at [815, 174] on input "text" at bounding box center [813, 175] width 29 height 13
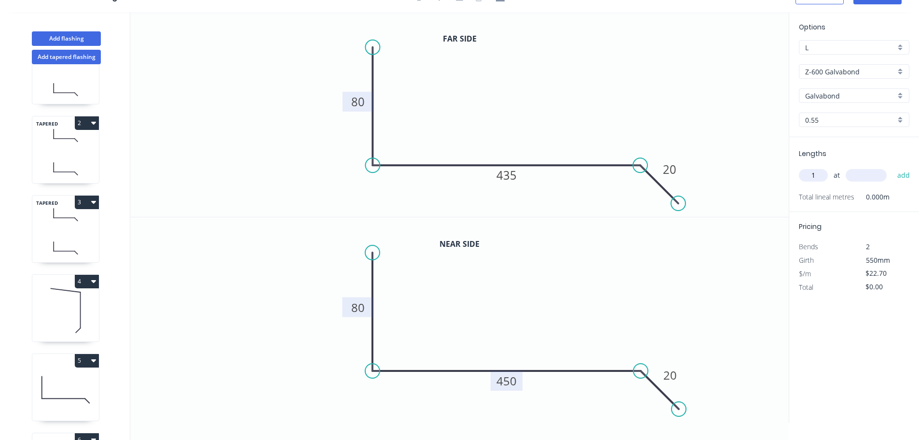
type input "1"
type input "1600"
click at [893, 167] on button "add" at bounding box center [904, 175] width 23 height 16
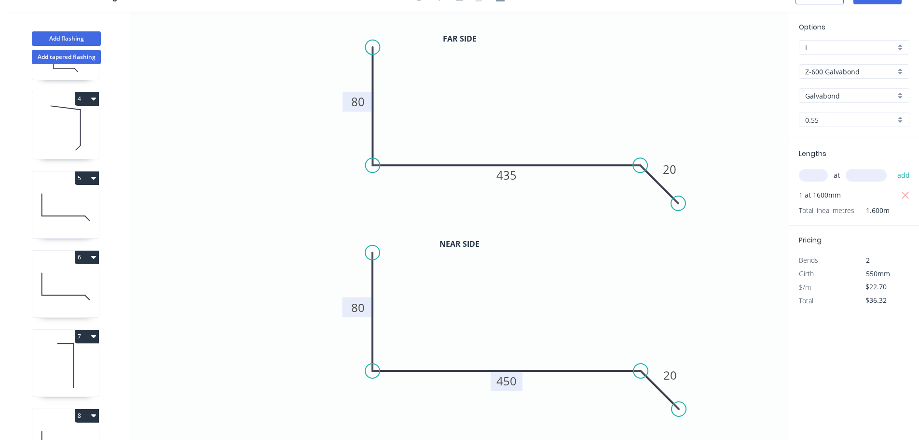
scroll to position [359, 0]
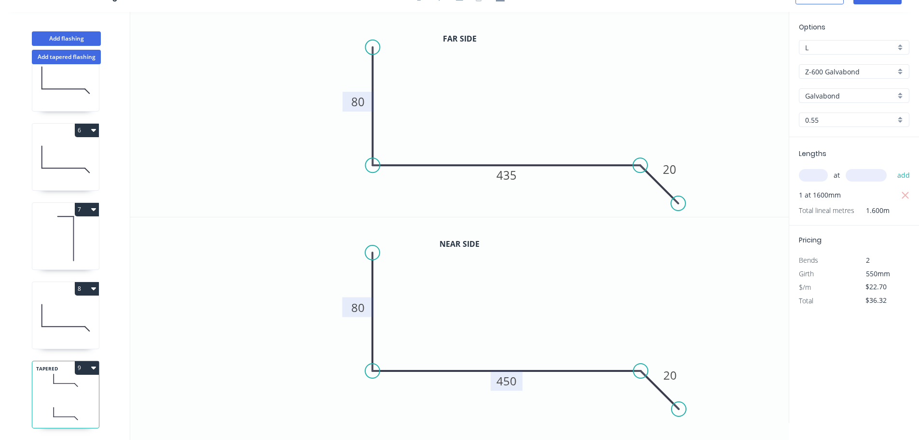
click at [92, 366] on icon "button" at bounding box center [93, 367] width 5 height 3
click at [26, 385] on div "Duplicate" at bounding box center [53, 392] width 74 height 14
type input "$0.00"
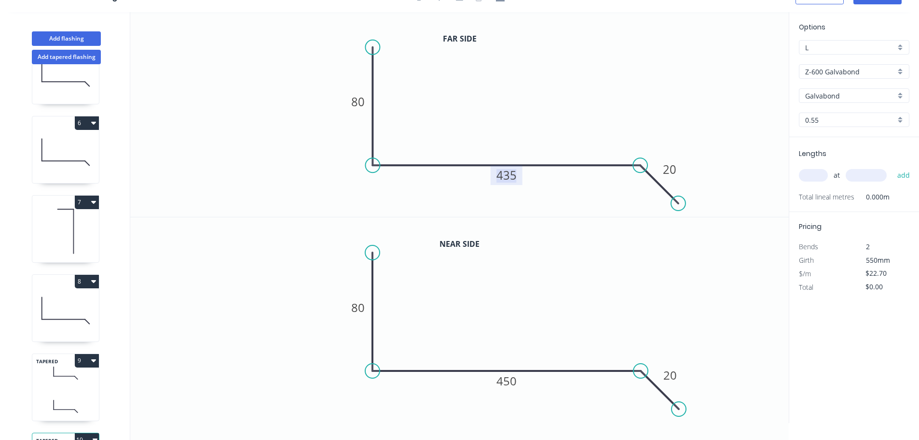
click at [509, 176] on tspan "435" at bounding box center [507, 175] width 20 height 16
click at [507, 382] on tspan "450" at bounding box center [507, 381] width 20 height 16
click at [814, 178] on input "text" at bounding box center [813, 175] width 29 height 13
type input "1"
type input "1600"
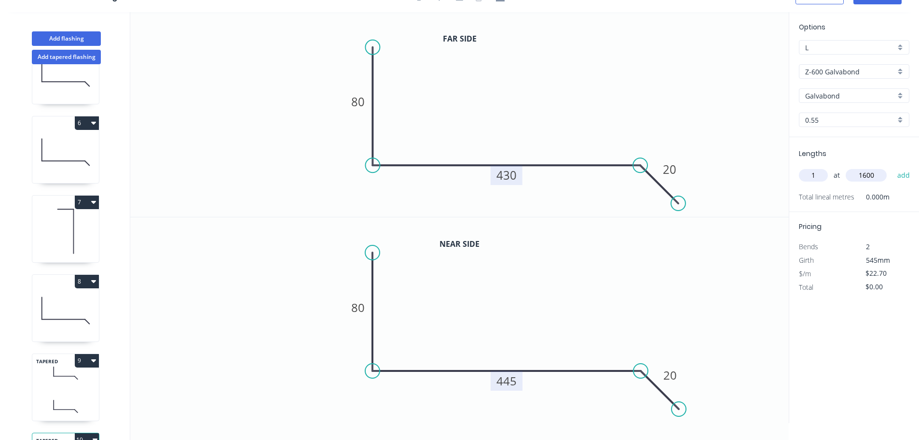
click at [893, 167] on button "add" at bounding box center [904, 175] width 23 height 16
type input "$36.32"
click at [92, 281] on icon "button" at bounding box center [93, 281] width 5 height 3
click at [28, 308] on div "Duplicate" at bounding box center [53, 305] width 74 height 14
type input "$29.94"
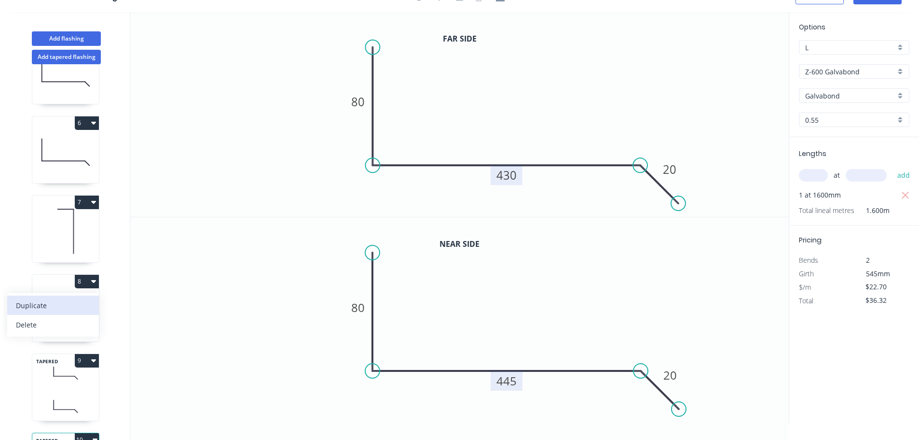
type input "$0.00"
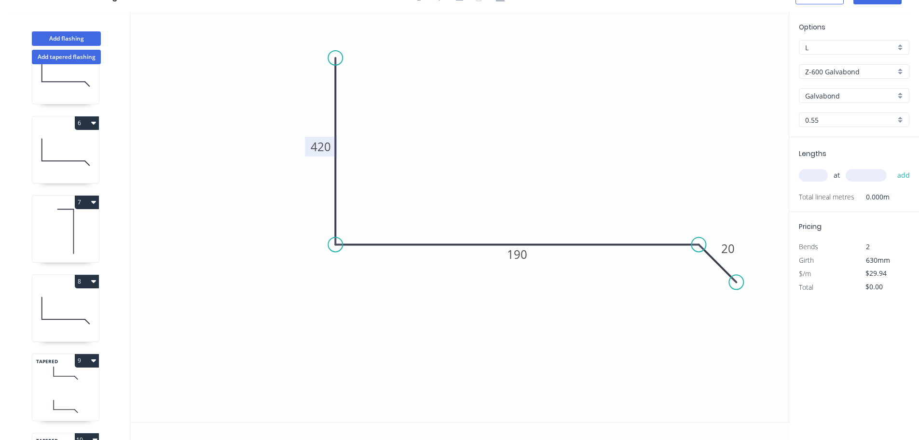
click at [323, 147] on tspan "420" at bounding box center [321, 147] width 20 height 16
type input "$15.49"
click at [804, 177] on input "text" at bounding box center [813, 175] width 29 height 13
type input "1"
type input "600"
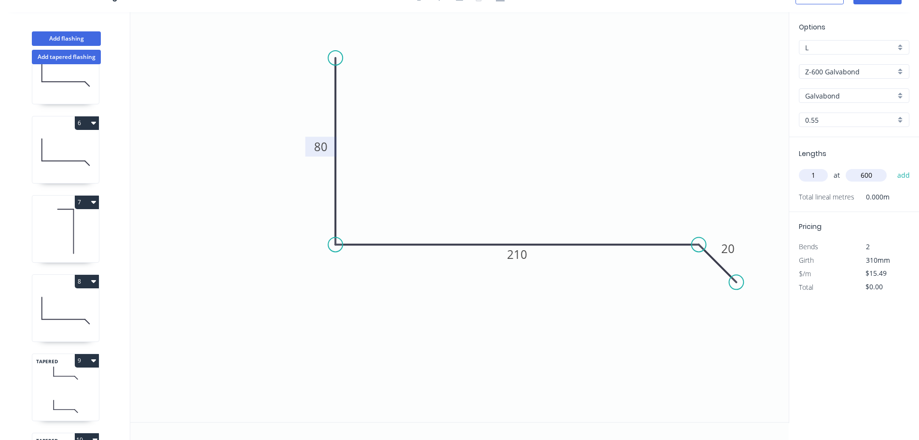
click at [893, 167] on button "add" at bounding box center [904, 175] width 23 height 16
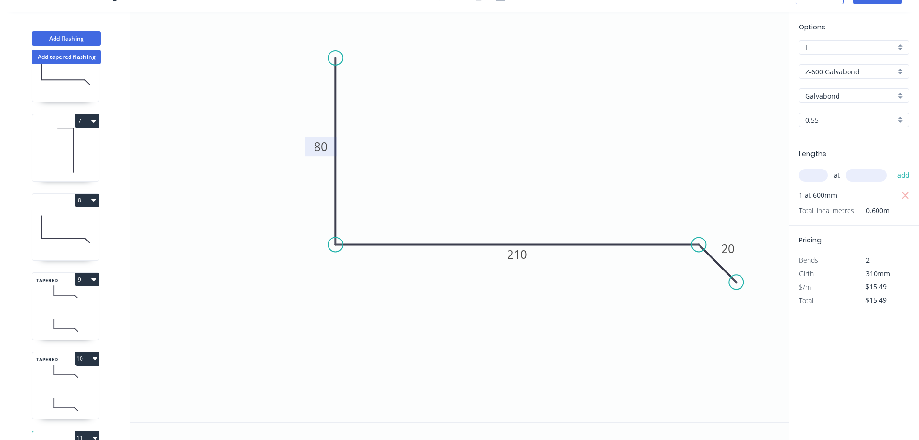
scroll to position [517, 0]
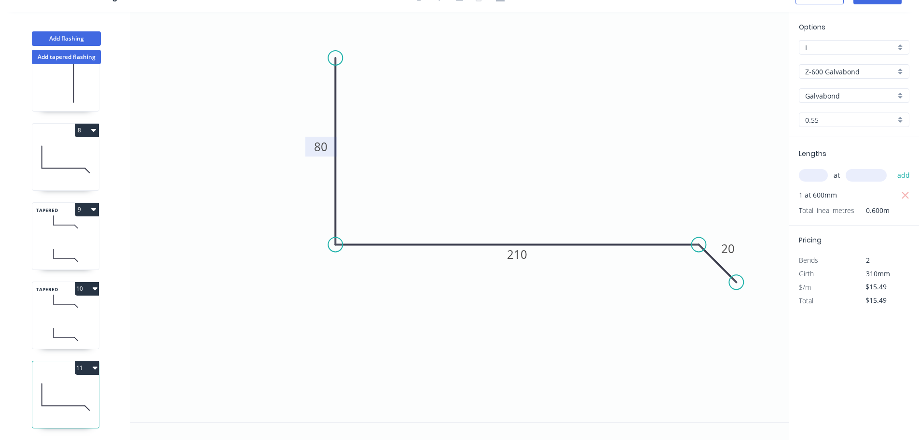
click at [96, 366] on icon "button" at bounding box center [95, 367] width 5 height 3
click at [48, 385] on div "Duplicate" at bounding box center [53, 392] width 74 height 14
type input "$0.00"
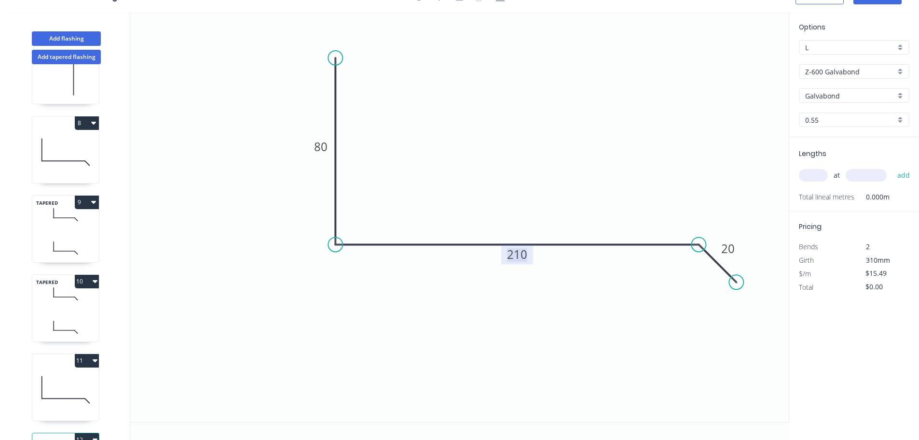
click at [519, 254] on tspan "210" at bounding box center [517, 254] width 20 height 16
click at [824, 178] on input "text" at bounding box center [813, 175] width 29 height 13
type input "1"
type input "600"
click at [893, 167] on button "add" at bounding box center [904, 175] width 23 height 16
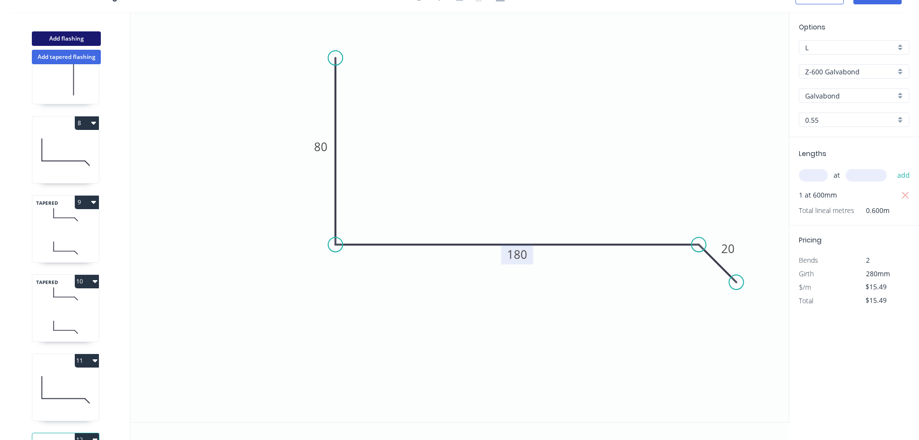
click at [63, 34] on button "Add flashing" at bounding box center [66, 38] width 69 height 14
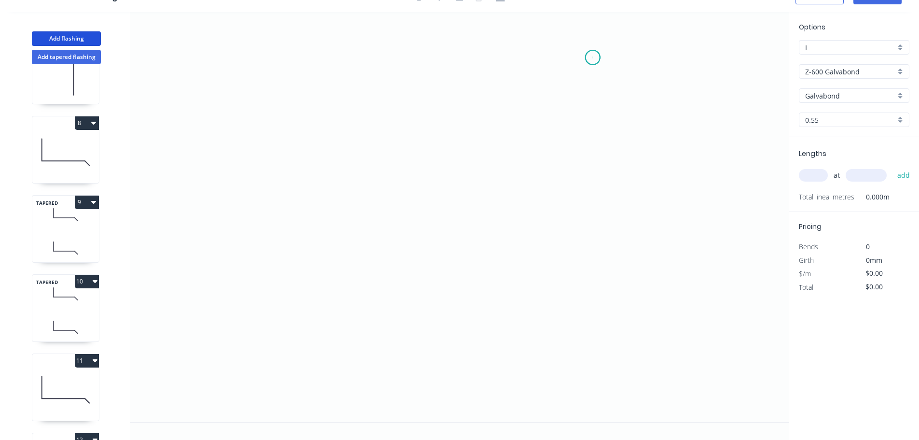
click at [593, 57] on icon "0" at bounding box center [459, 217] width 659 height 410
click at [501, 57] on icon at bounding box center [547, 57] width 92 height 0
click at [506, 258] on icon "0 ?" at bounding box center [459, 217] width 659 height 410
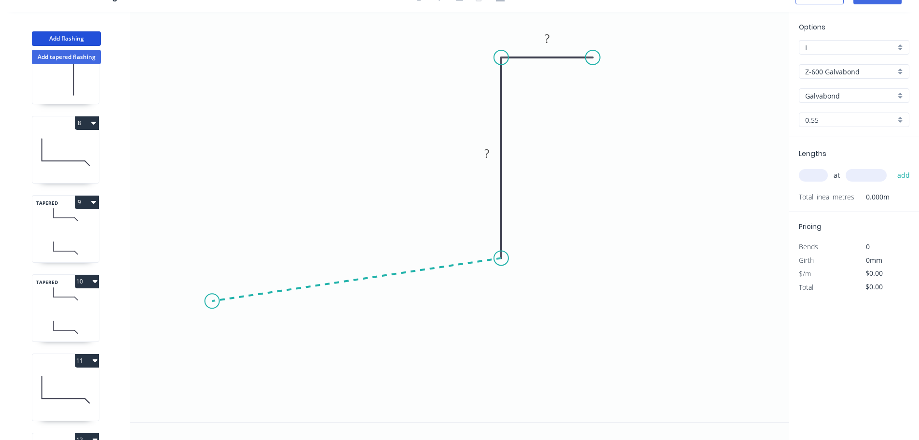
click at [212, 301] on icon "0 ? ?" at bounding box center [459, 217] width 659 height 410
click at [178, 348] on icon "0 ? ? ? ? º" at bounding box center [459, 217] width 659 height 410
click at [182, 349] on circle at bounding box center [183, 348] width 14 height 14
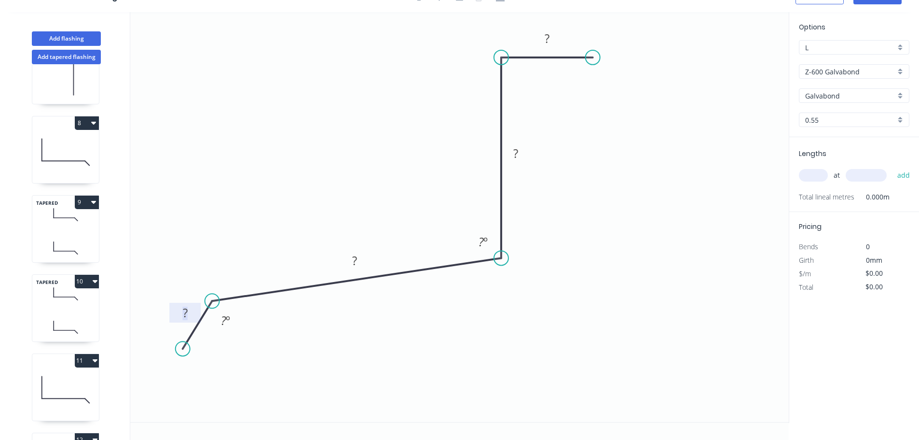
click at [191, 318] on rect at bounding box center [185, 313] width 19 height 14
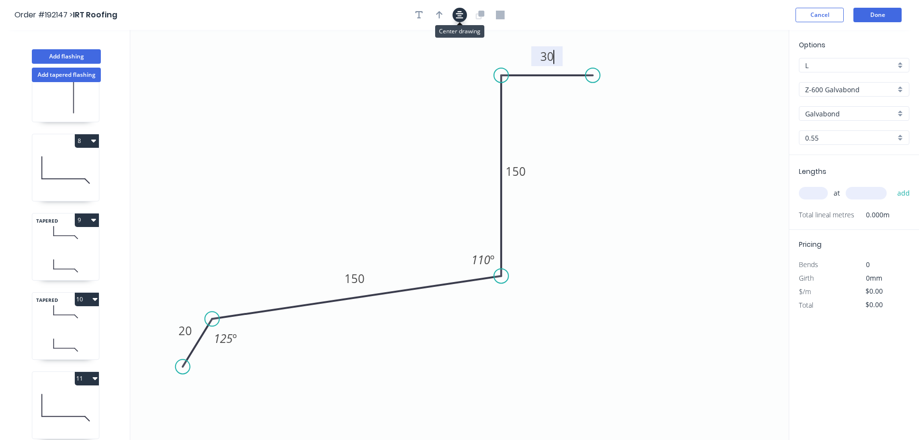
click at [464, 17] on button "button" at bounding box center [460, 15] width 14 height 14
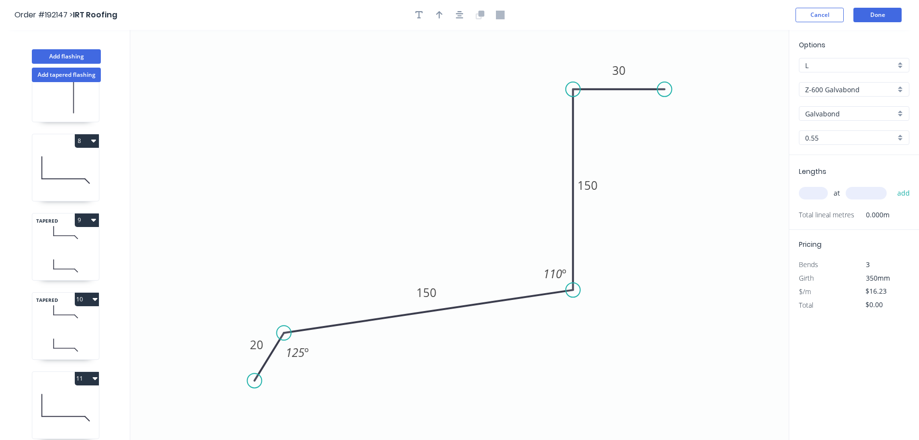
click at [814, 194] on input "text" at bounding box center [813, 193] width 29 height 13
click at [893, 185] on button "add" at bounding box center [904, 193] width 23 height 16
click at [875, 11] on button "Done" at bounding box center [878, 15] width 48 height 14
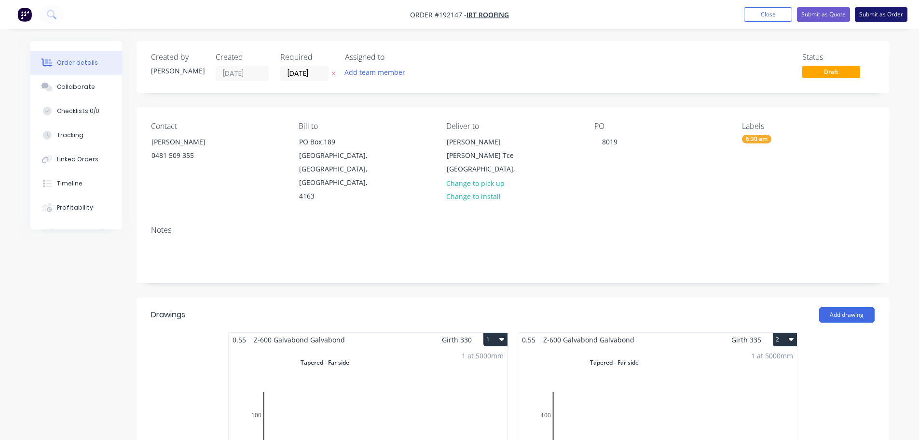
click at [878, 14] on button "Submit as Order" at bounding box center [881, 14] width 53 height 14
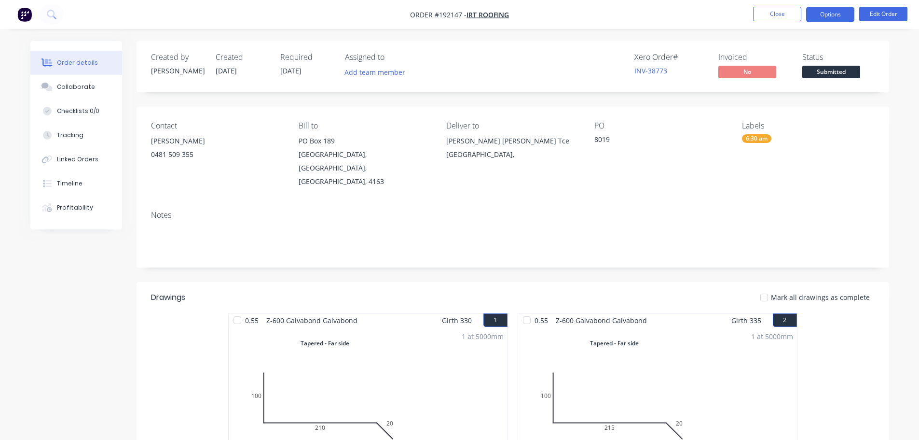
click at [829, 15] on button "Options" at bounding box center [830, 14] width 48 height 15
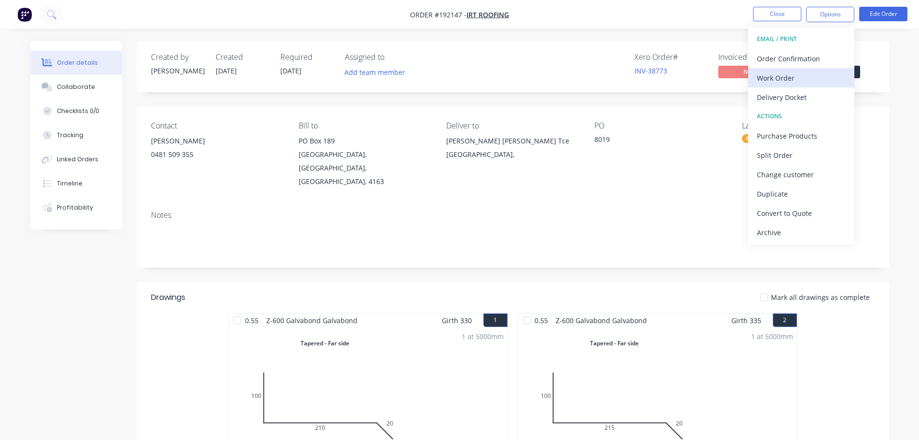
click at [771, 80] on div "Work Order" at bounding box center [801, 78] width 89 height 14
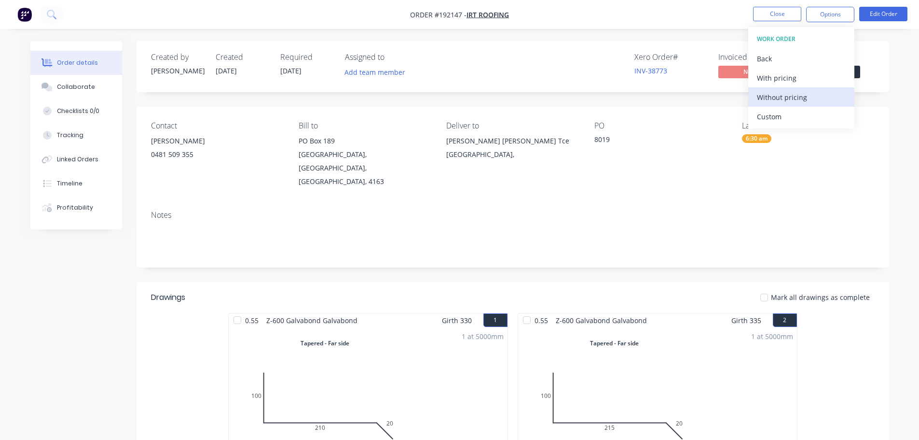
click at [771, 93] on div "Without pricing" at bounding box center [801, 97] width 89 height 14
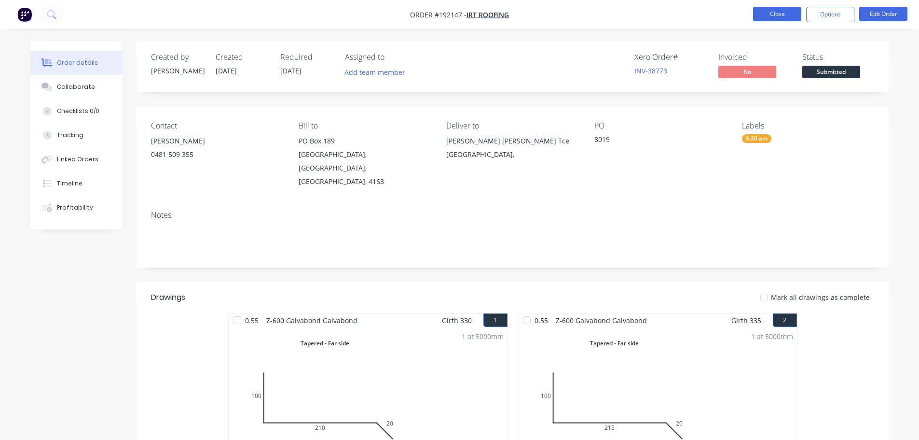
click at [778, 11] on button "Close" at bounding box center [777, 14] width 48 height 14
